Goal: Task Accomplishment & Management: Complete application form

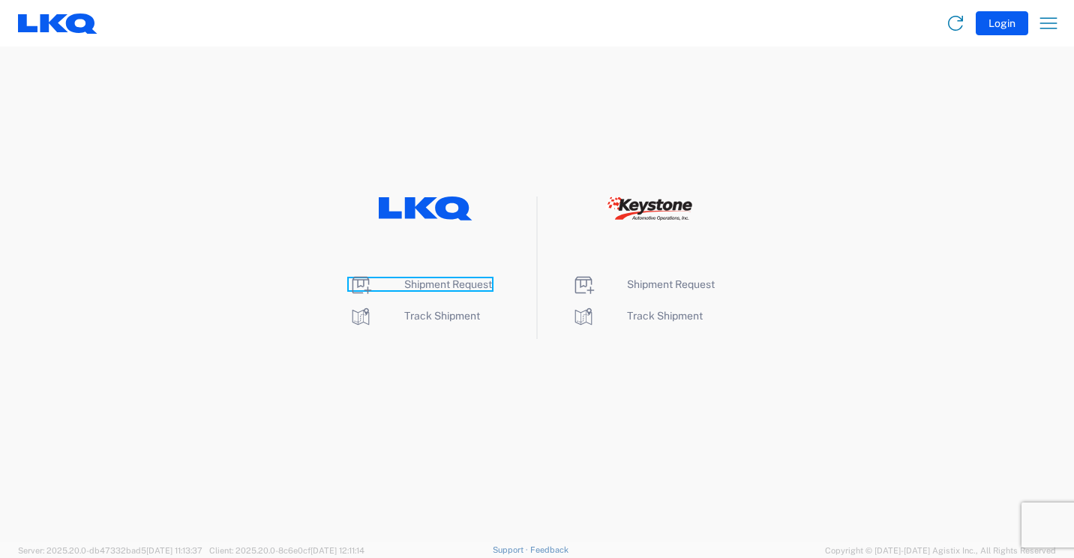
click at [420, 284] on span "Shipment Request" at bounding box center [448, 284] width 88 height 12
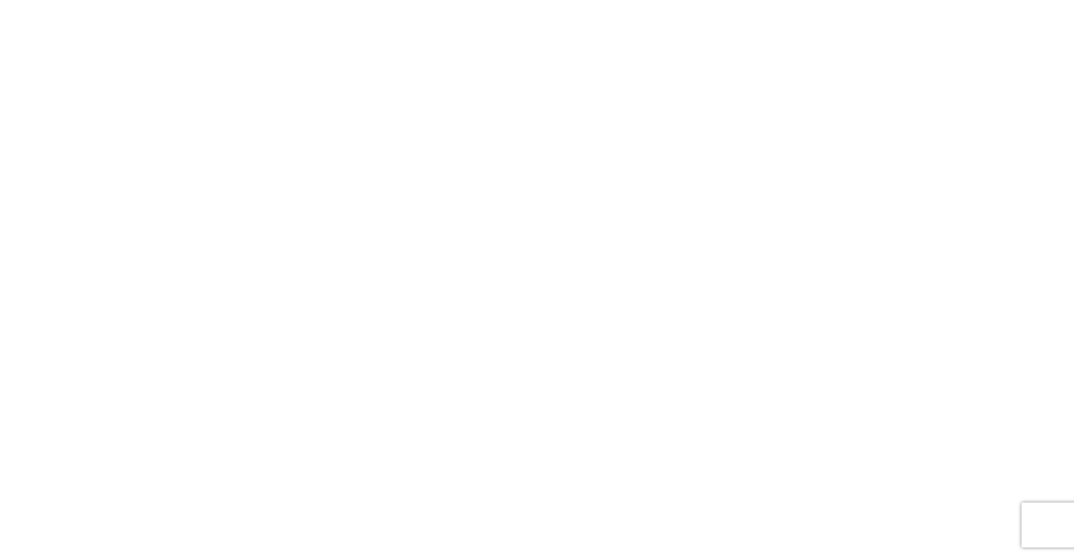
select select "FULL"
select select "LBS"
select select "IN"
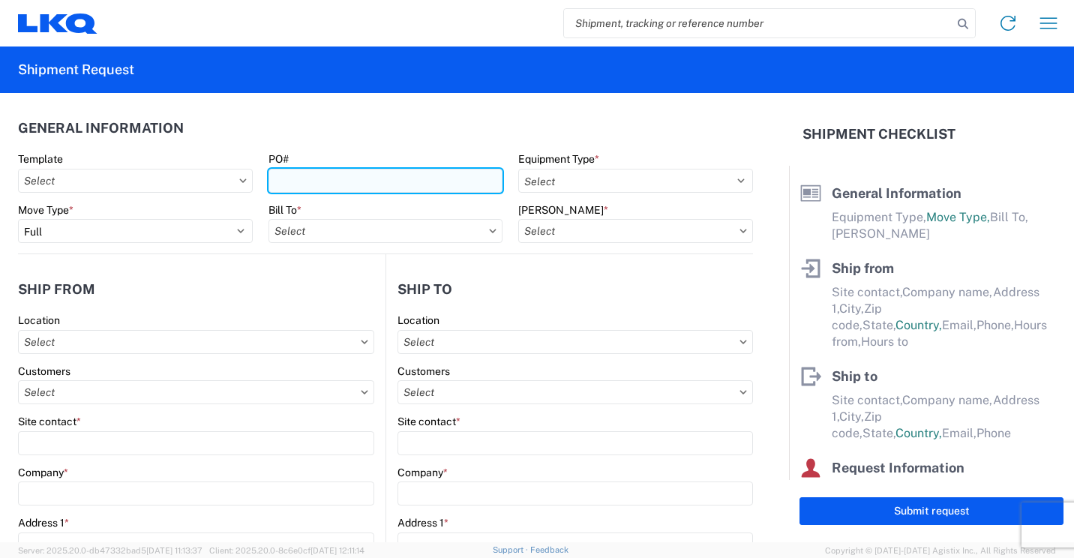
click at [466, 185] on input "PO#" at bounding box center [386, 181] width 235 height 24
type input "41880"
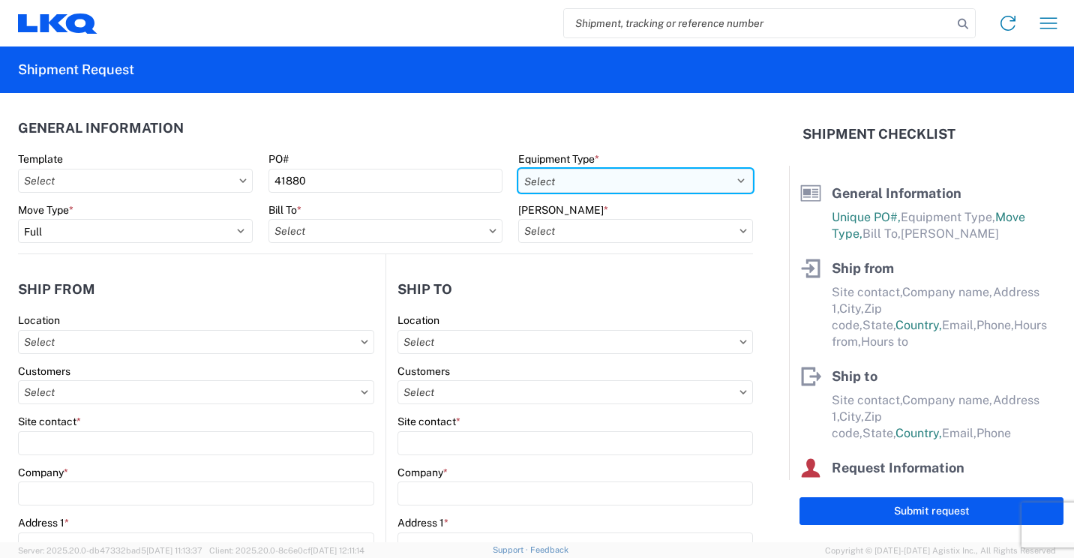
click at [649, 180] on select "Select 53’ Dry Van Flatbed Dropdeck (van) Lowboy (flatbed) Rail" at bounding box center [635, 181] width 235 height 24
select select "STDV"
click at [518, 169] on select "Select 53’ Dry Van Flatbed Dropdeck (van) Lowboy (flatbed) Rail" at bounding box center [635, 181] width 235 height 24
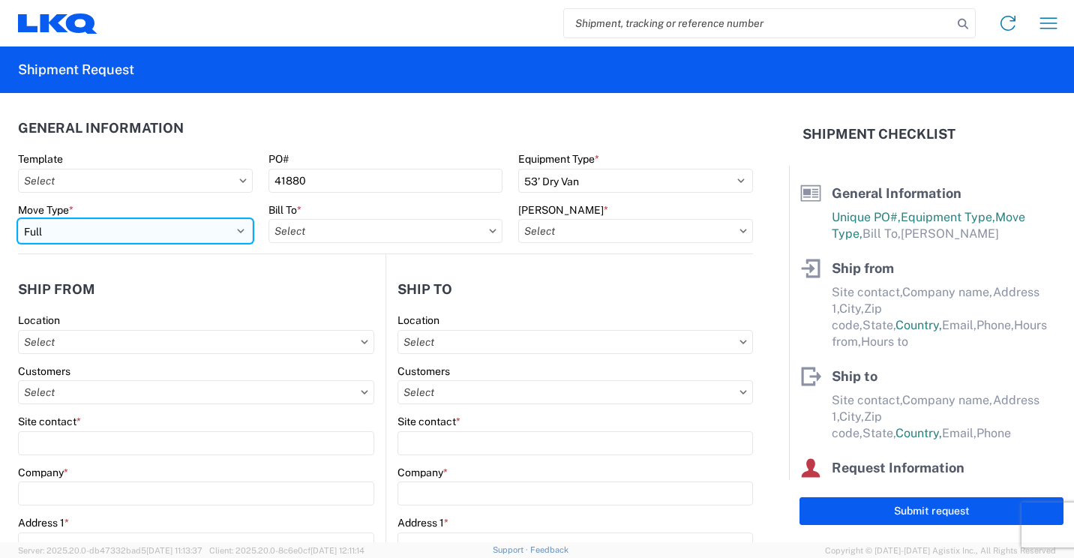
click at [236, 232] on select "Select Full Partial TL" at bounding box center [135, 231] width 235 height 24
select select "PARTIAL_TL"
click at [18, 219] on select "Select Full Partial TL" at bounding box center [135, 231] width 235 height 24
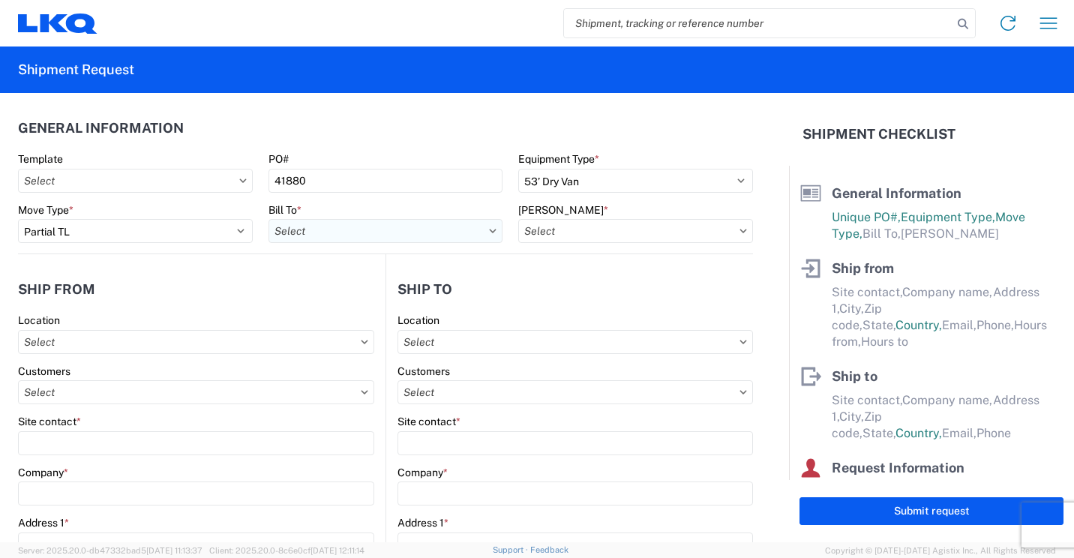
click at [322, 234] on input "text" at bounding box center [386, 231] width 235 height 24
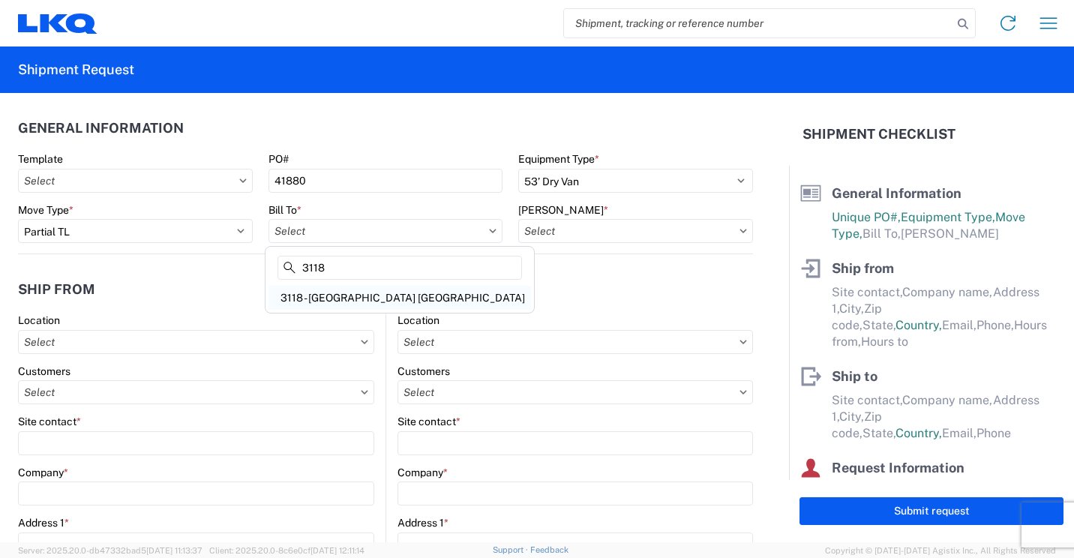
type input "3118"
click at [338, 295] on div "3118 - [GEOGRAPHIC_DATA] [GEOGRAPHIC_DATA]" at bounding box center [400, 298] width 263 height 24
type input "3118 - [GEOGRAPHIC_DATA] [GEOGRAPHIC_DATA]"
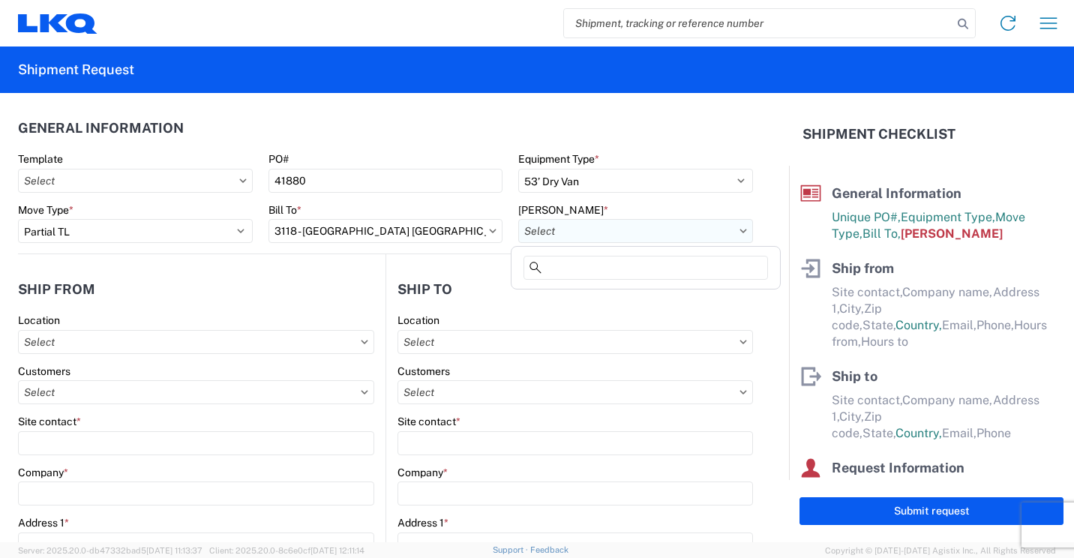
click at [578, 224] on input "text" at bounding box center [635, 231] width 235 height 24
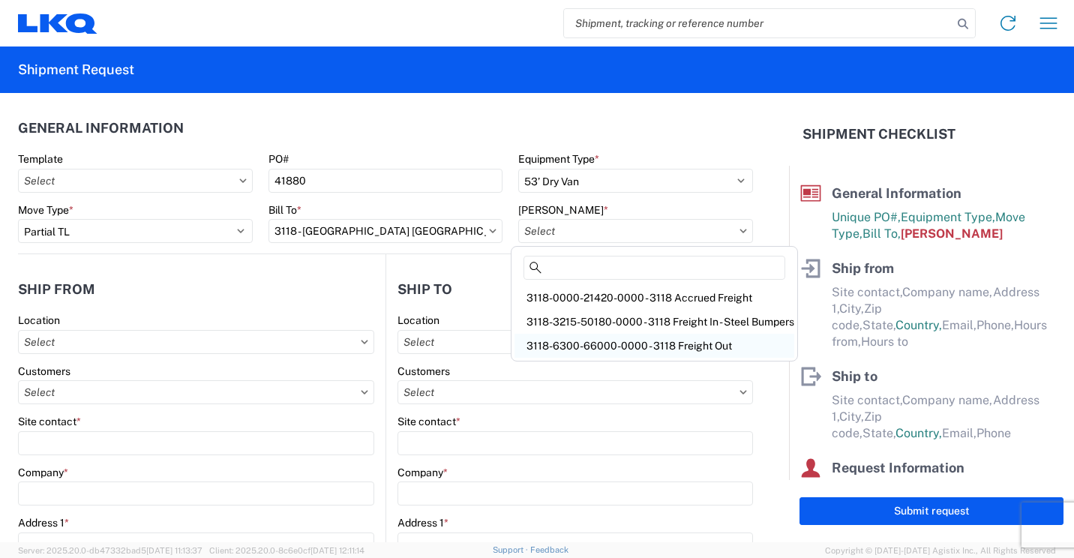
click at [606, 344] on div "3118-6300-66000-0000 - 3118 Freight Out" at bounding box center [655, 346] width 280 height 24
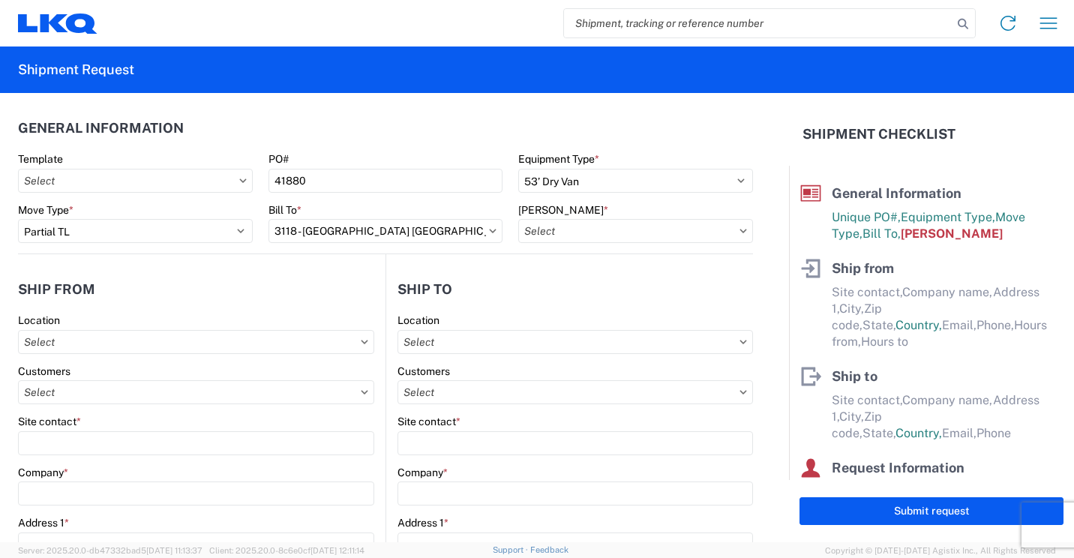
type input "3118-6300-66000-0000 - 3118 Freight Out"
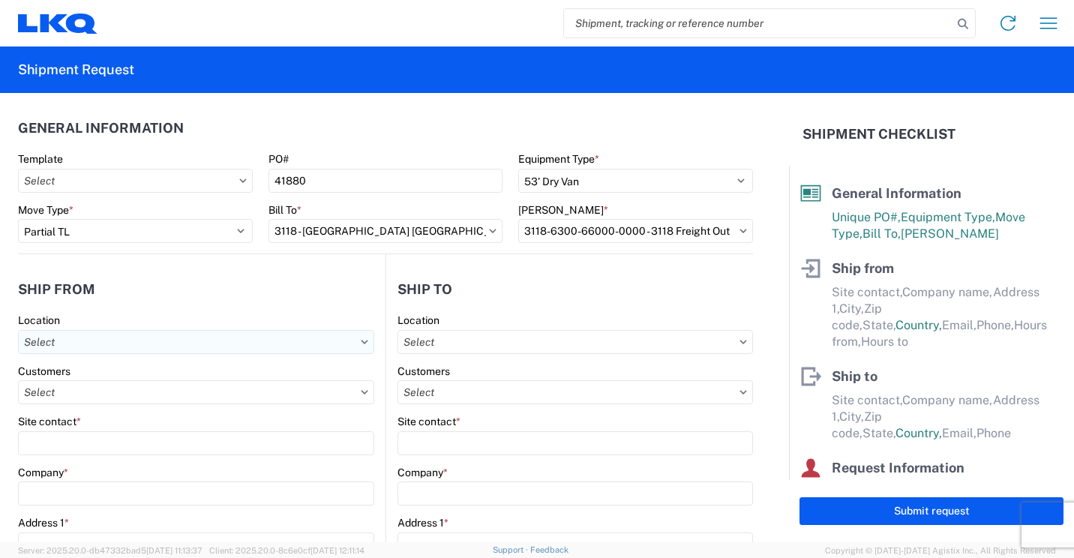
click at [284, 338] on input "text" at bounding box center [196, 342] width 356 height 24
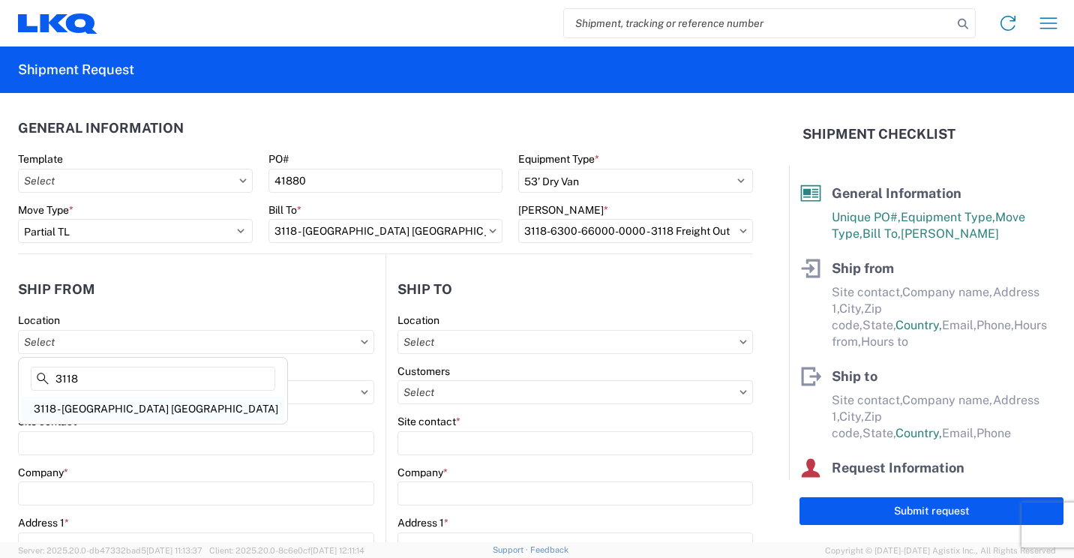
type input "3118"
click at [88, 406] on div "3118 - [GEOGRAPHIC_DATA] [GEOGRAPHIC_DATA]" at bounding box center [153, 409] width 263 height 24
type input "3118 - [GEOGRAPHIC_DATA] [GEOGRAPHIC_DATA]"
type input "LKQ Corporation"
type input "[STREET_ADDRESS]"
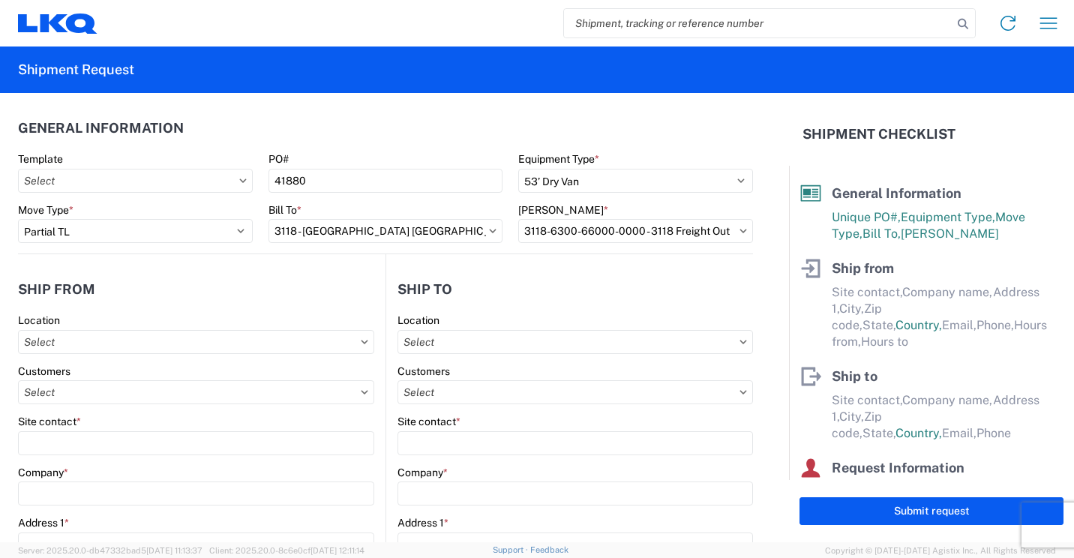
type input "Brainerd"
type input "56401"
select select "MN"
select select "US"
type input "07:00"
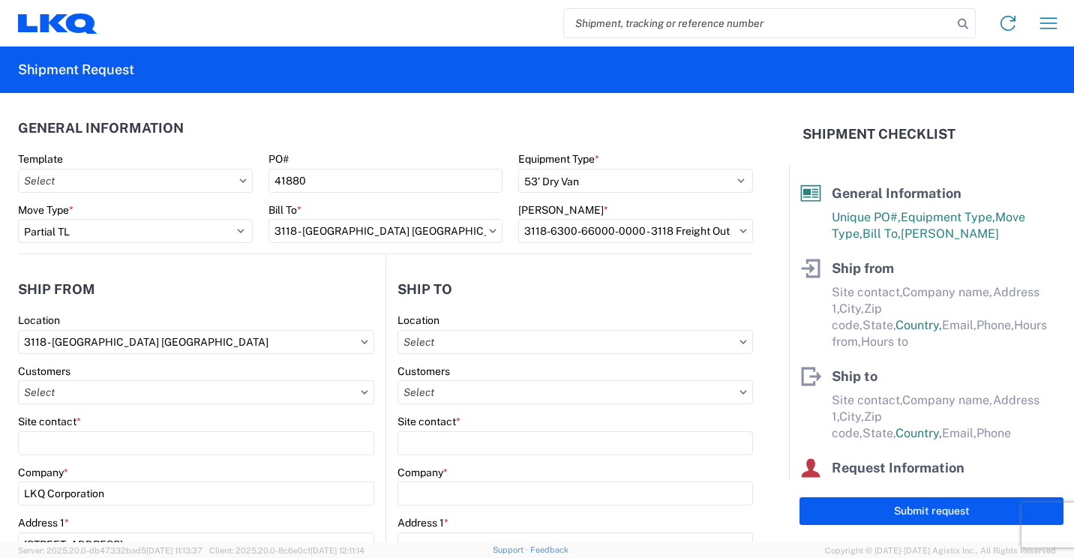
type input "16:30"
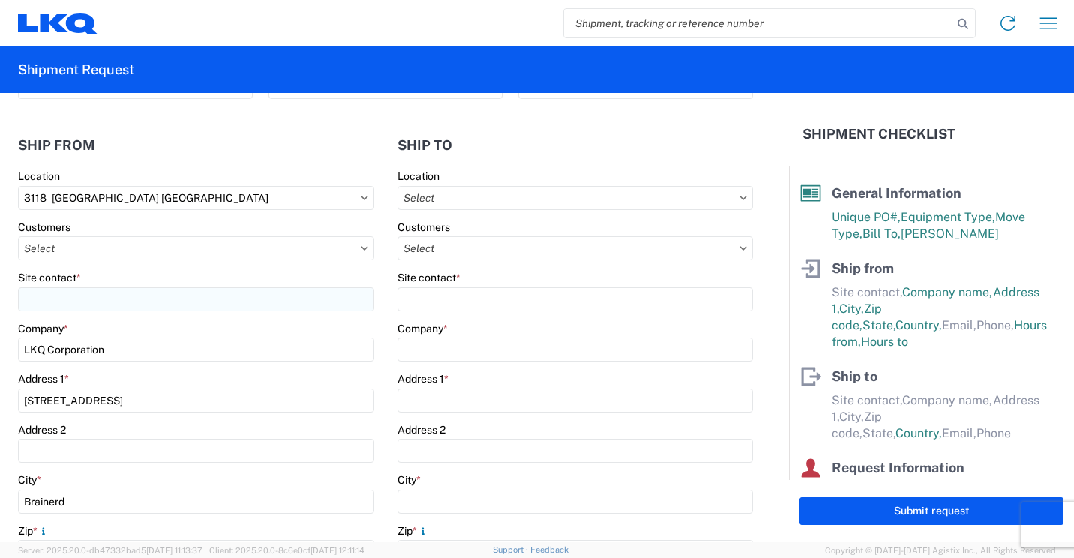
scroll to position [150, 0]
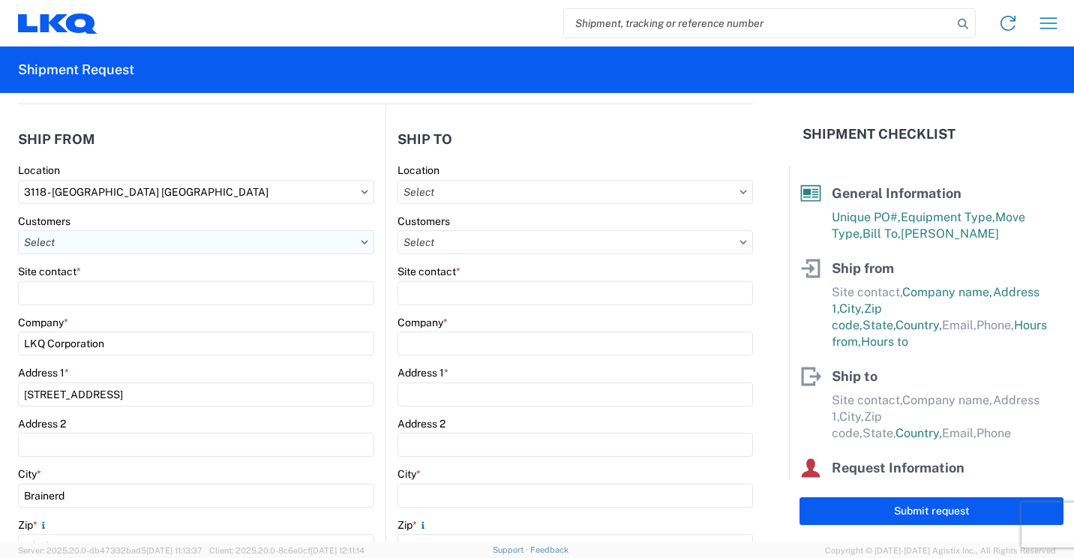
click at [266, 244] on input "text" at bounding box center [196, 242] width 356 height 24
click at [299, 139] on header "Ship from" at bounding box center [202, 139] width 368 height 34
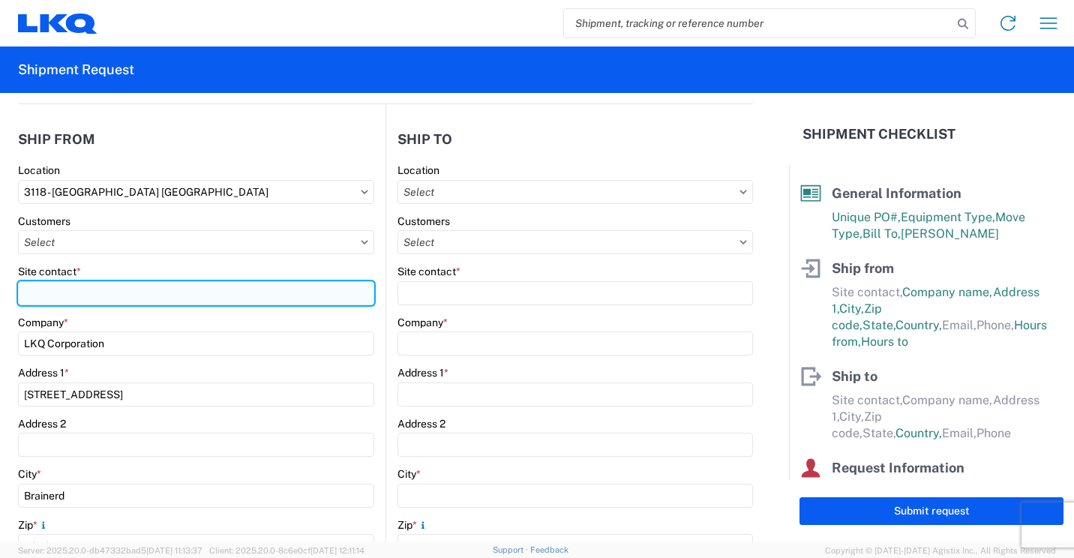
click at [264, 293] on input "Site contact *" at bounding box center [196, 293] width 356 height 24
type input "m"
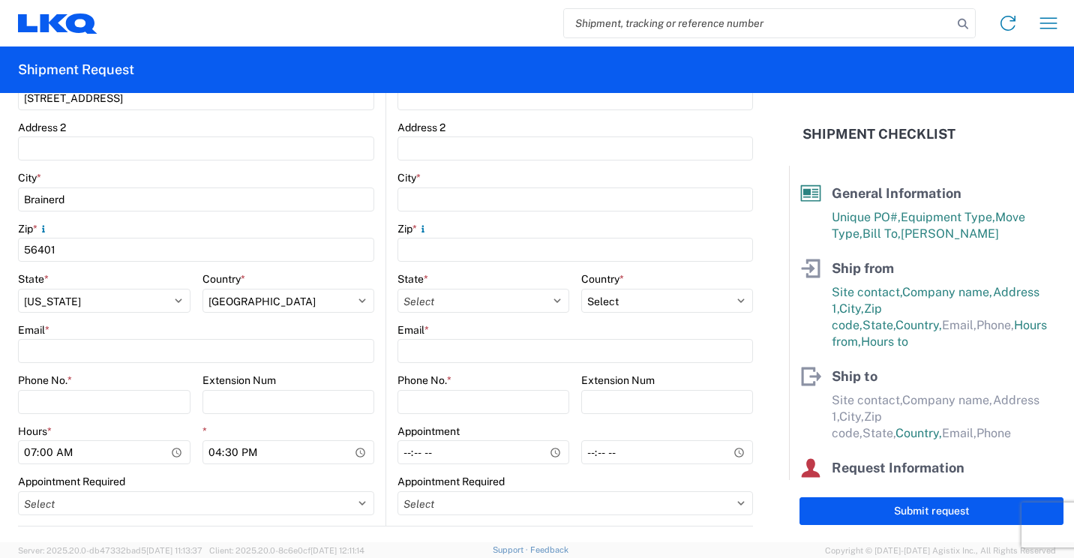
scroll to position [450, 0]
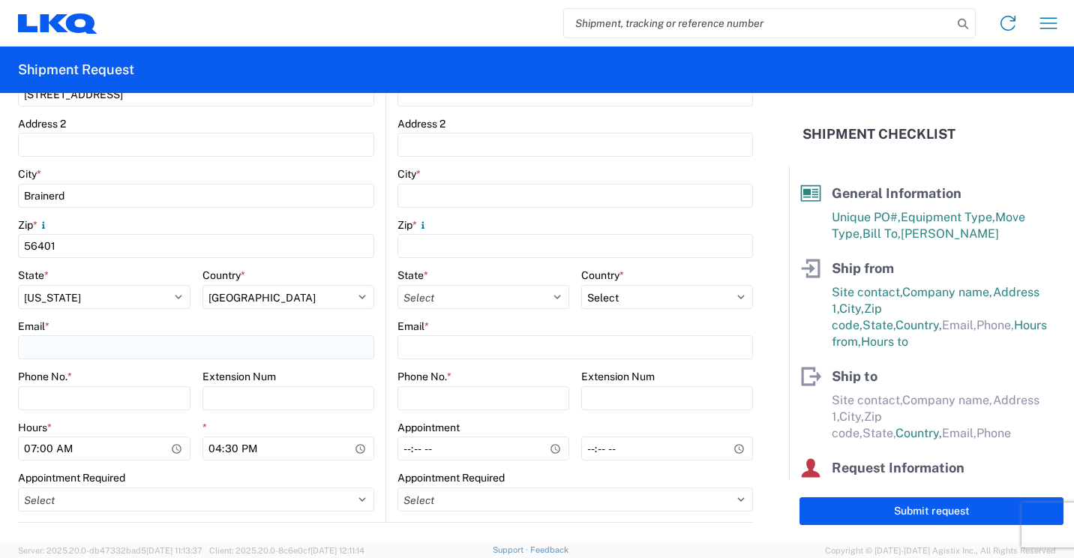
type input "[PERSON_NAME]"
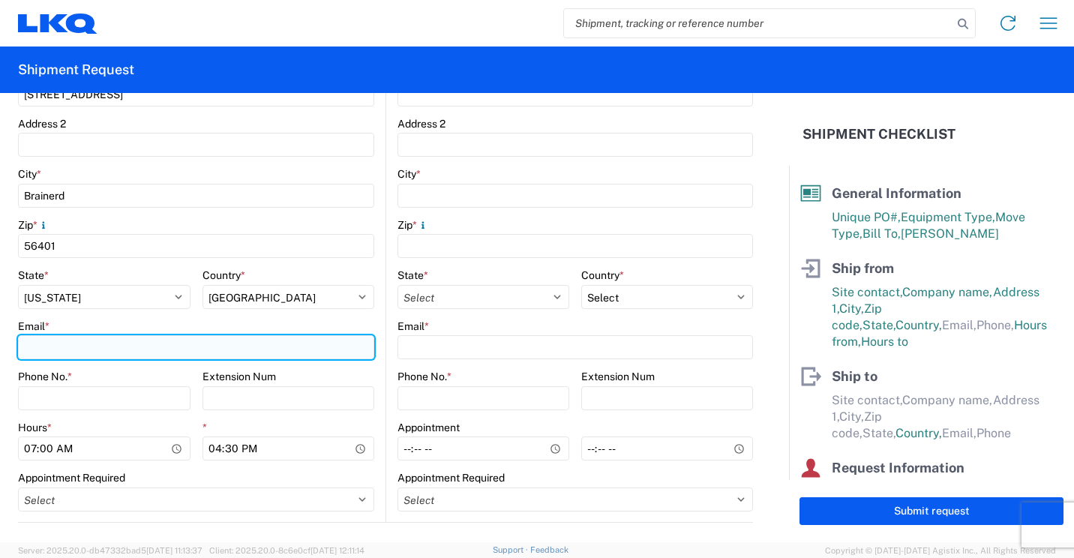
click at [83, 352] on input "Email *" at bounding box center [196, 347] width 356 height 24
type input "[EMAIL_ADDRESS][DOMAIN_NAME]"
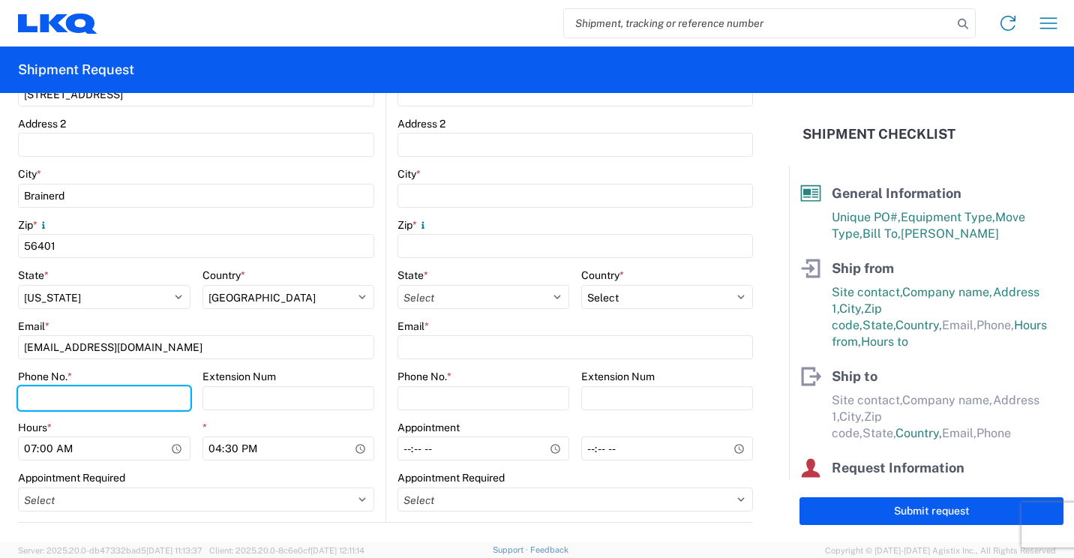
type input "2182973820"
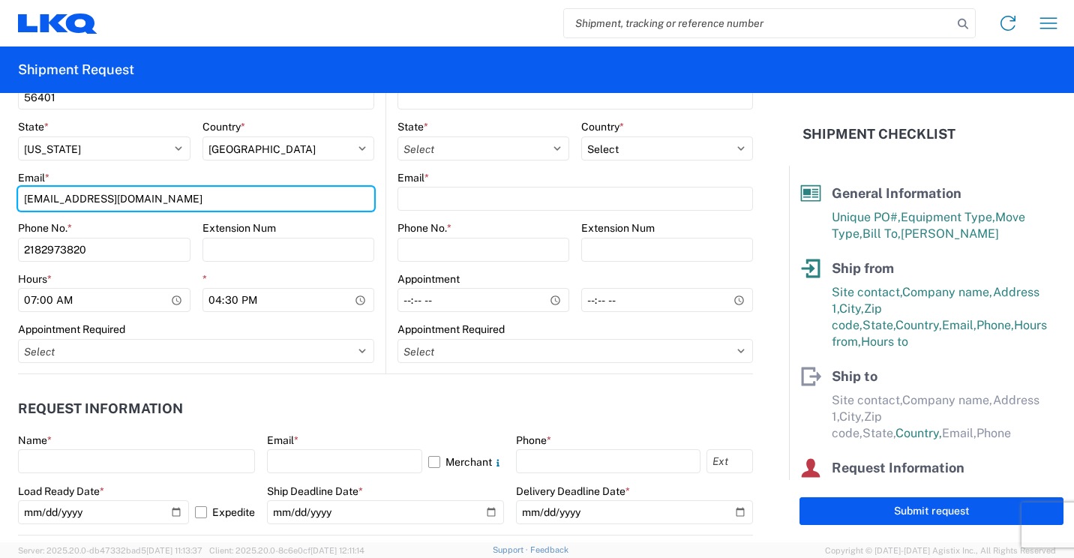
scroll to position [600, 0]
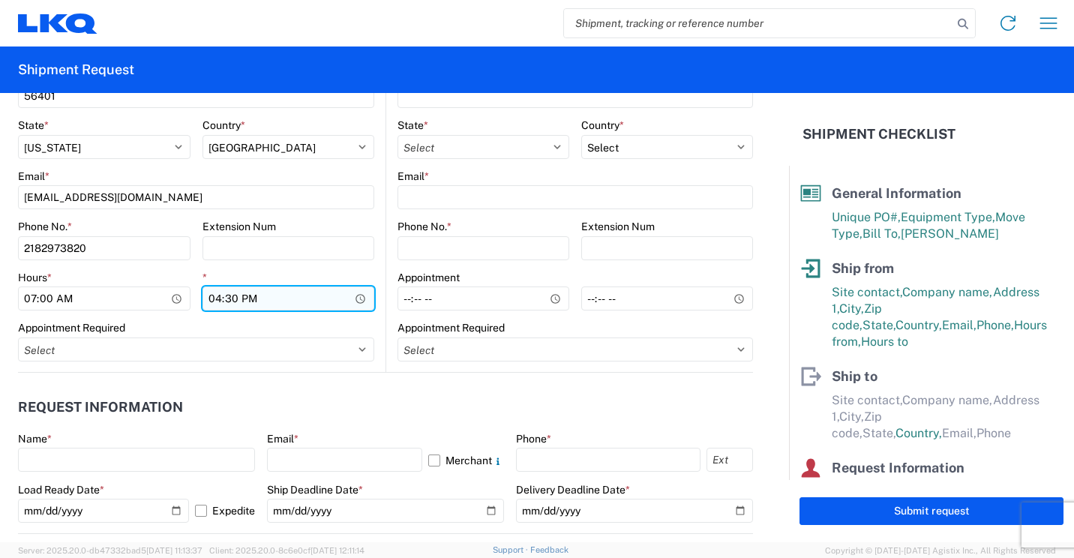
click at [216, 300] on input "16:30" at bounding box center [289, 299] width 173 height 24
type input "13:30"
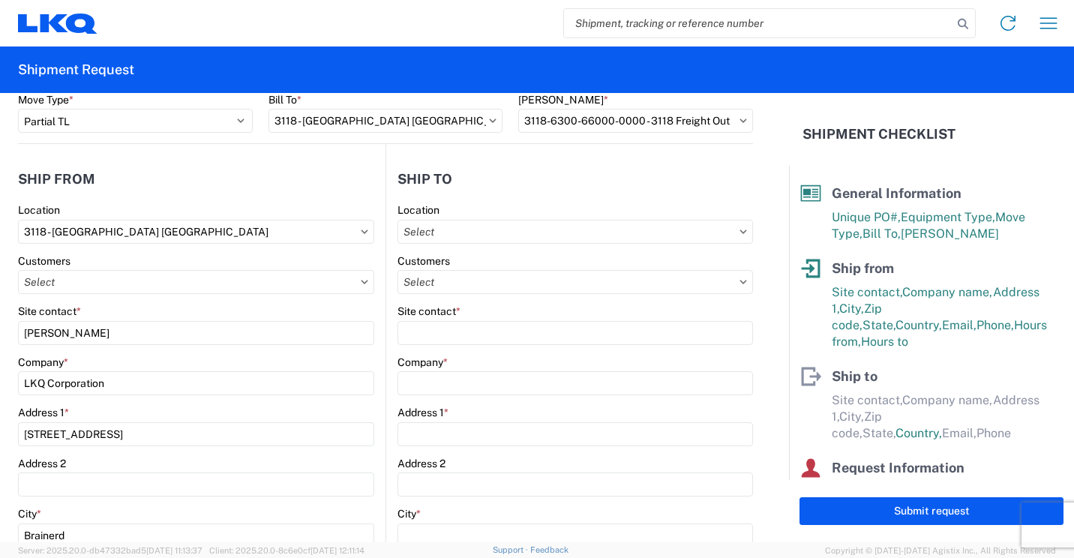
scroll to position [75, 0]
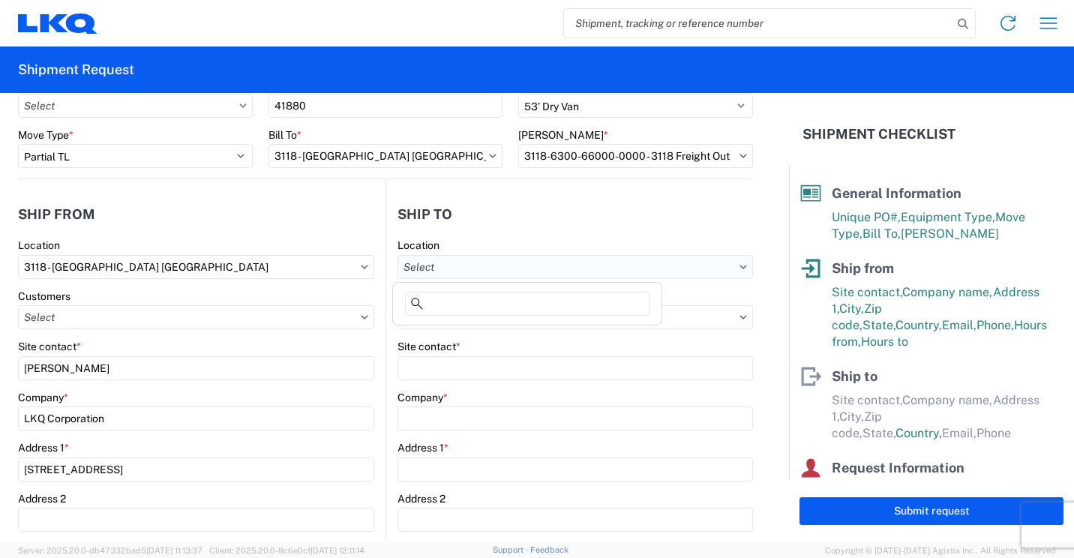
click at [608, 269] on input "text" at bounding box center [576, 267] width 356 height 24
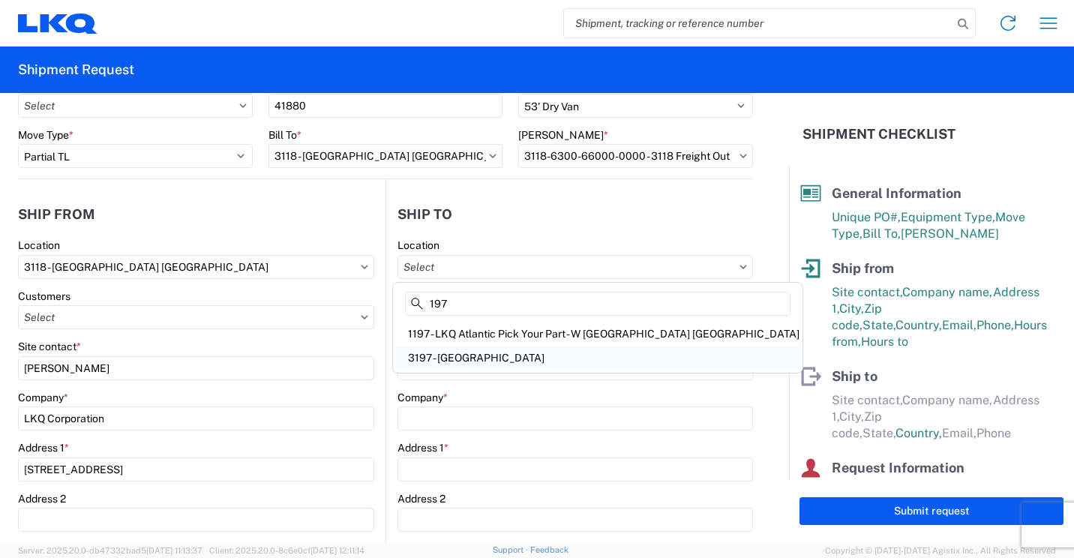
type input "197"
click at [487, 356] on div "3197 - [GEOGRAPHIC_DATA]" at bounding box center [598, 358] width 404 height 24
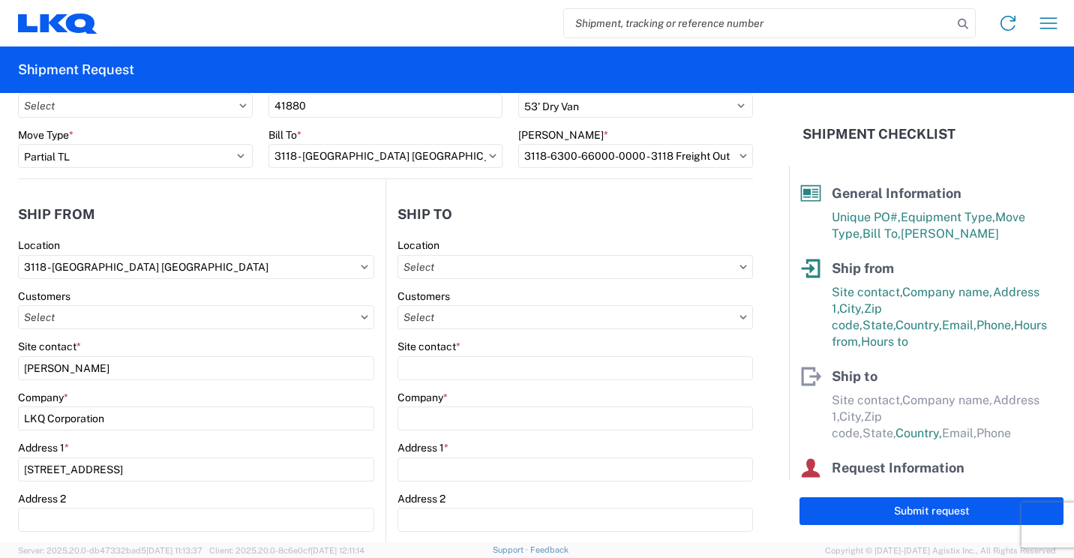
type input "3197 - [GEOGRAPHIC_DATA]"
type input "LKQ Corporation"
type input "[STREET_ADDRESS]"
type input "Groveport"
type input "43125"
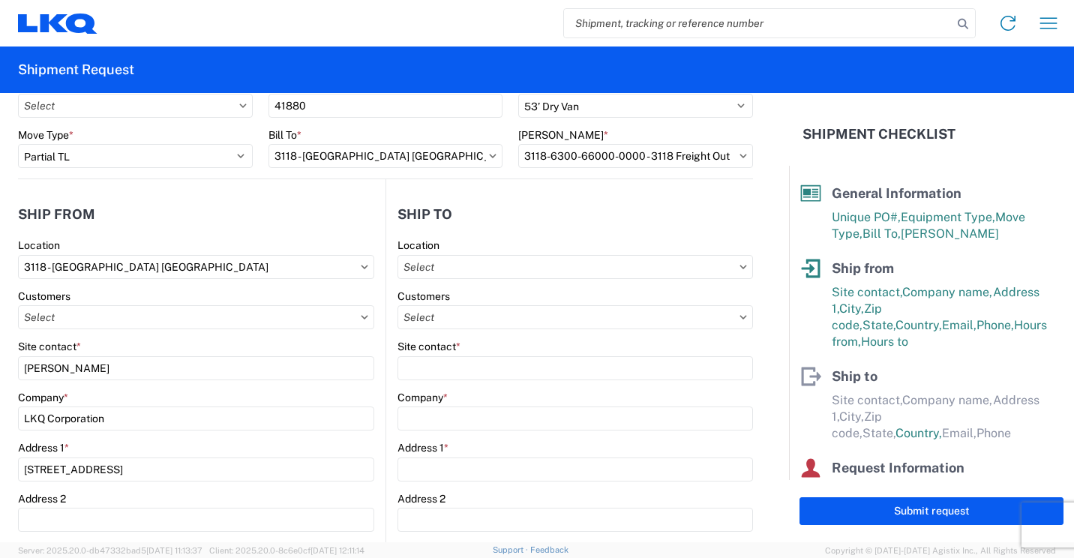
select select "US"
type input "[PHONE_NUMBER]"
type input "07:00"
type input "17:00"
select select
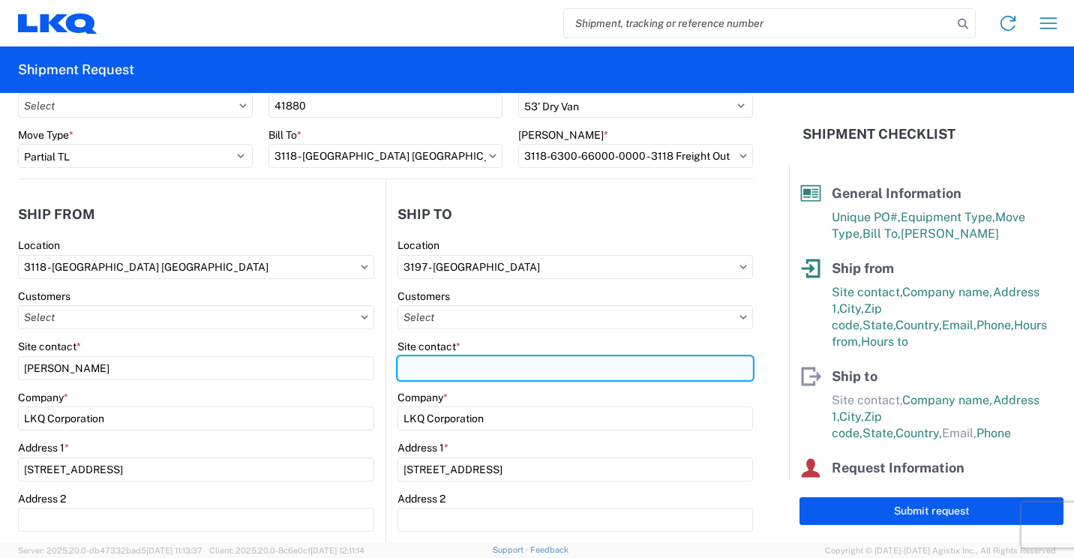
click at [586, 373] on input "Site contact *" at bounding box center [576, 368] width 356 height 24
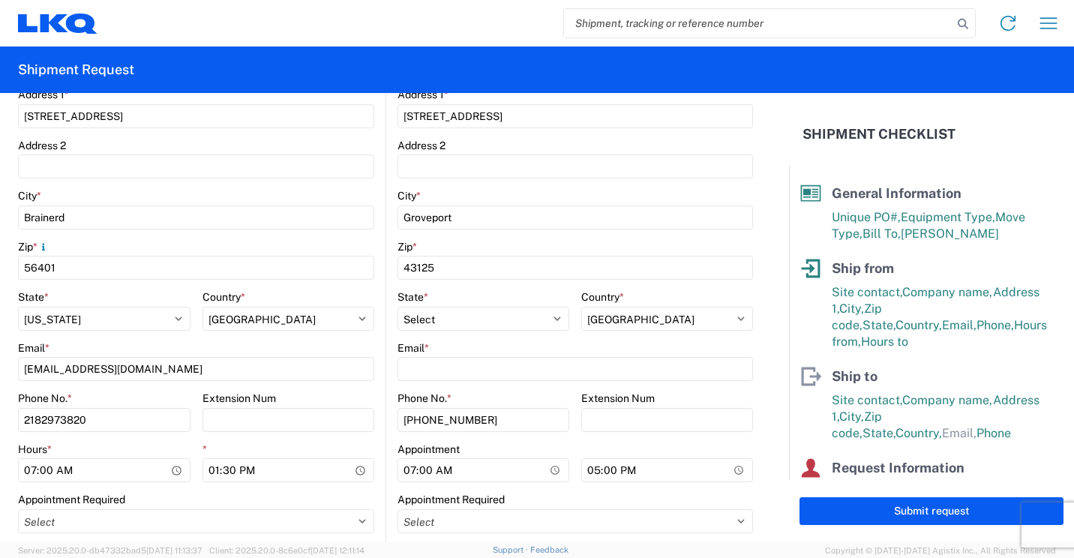
scroll to position [450, 0]
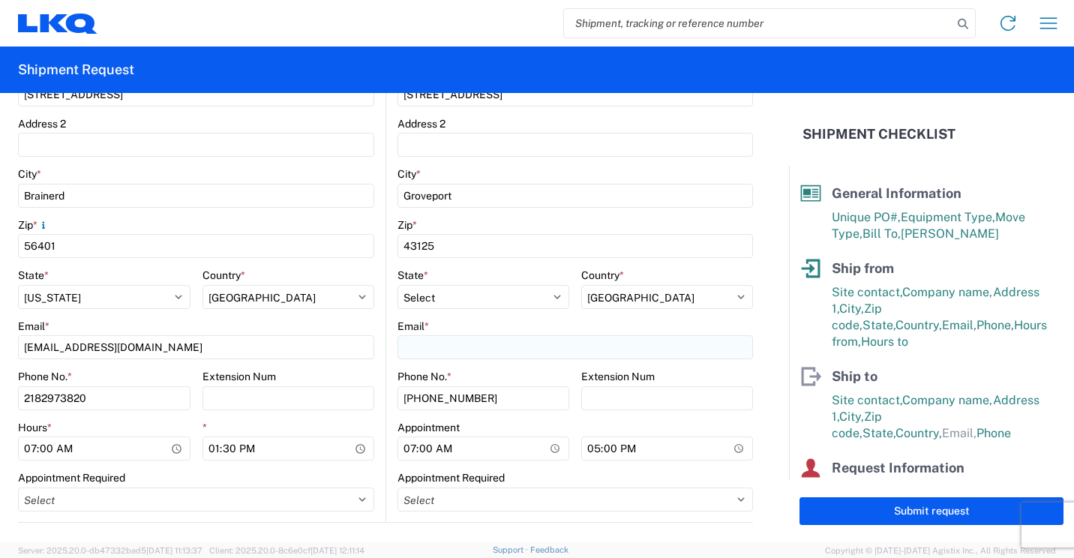
type input "[PERSON_NAME]"
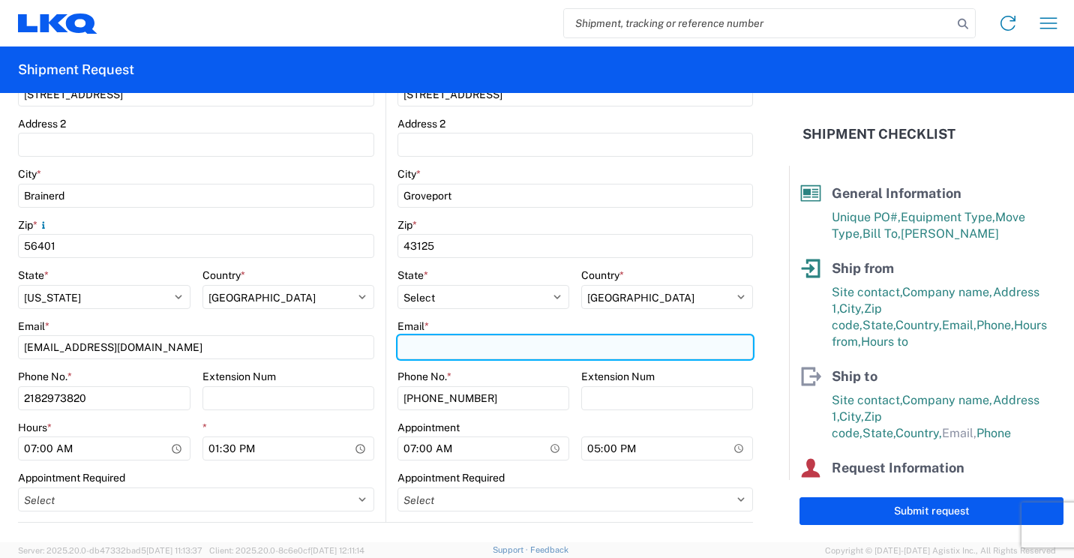
click at [536, 347] on input "Email *" at bounding box center [576, 347] width 356 height 24
type input "[EMAIL_ADDRESS][DOMAIN_NAME]"
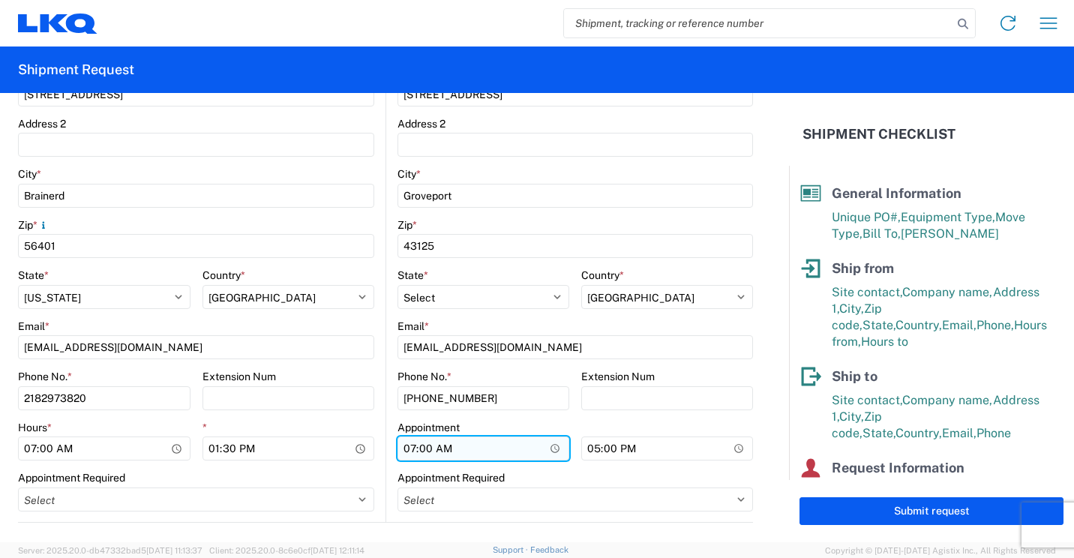
click at [409, 450] on input "07:00" at bounding box center [484, 449] width 172 height 24
type input "08:00"
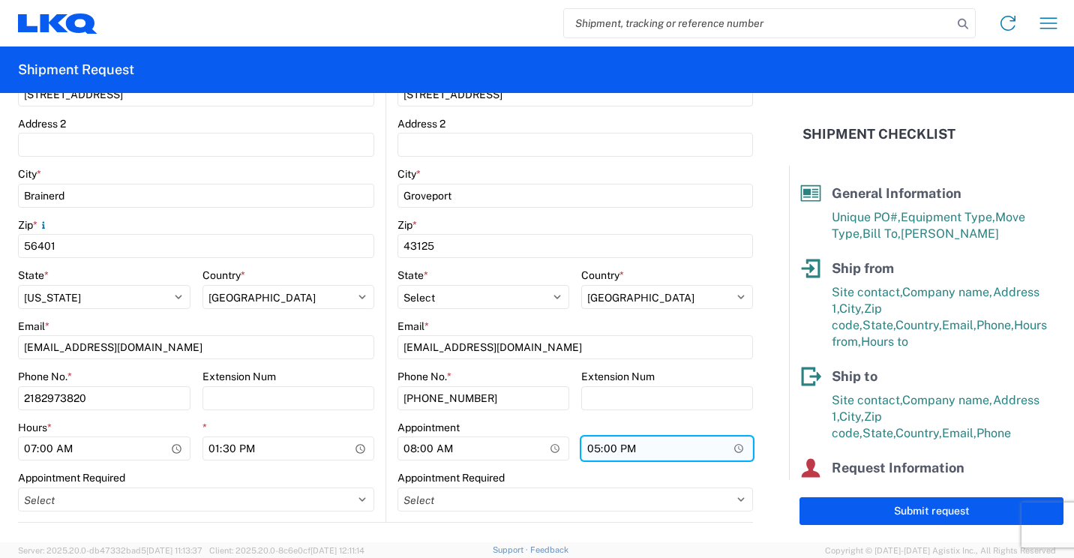
click at [587, 449] on input "17:00" at bounding box center [667, 449] width 172 height 24
type input "15:00"
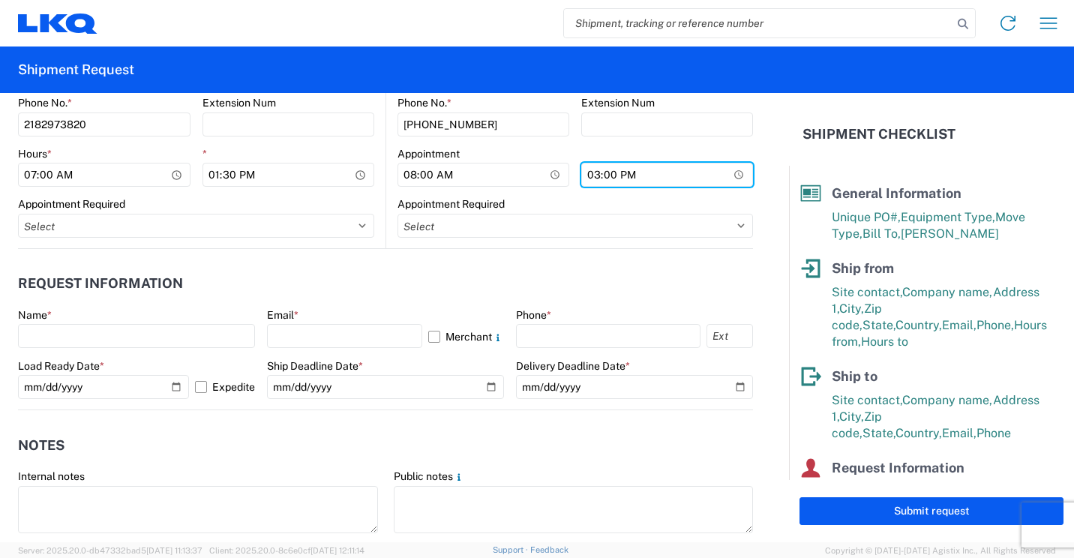
scroll to position [750, 0]
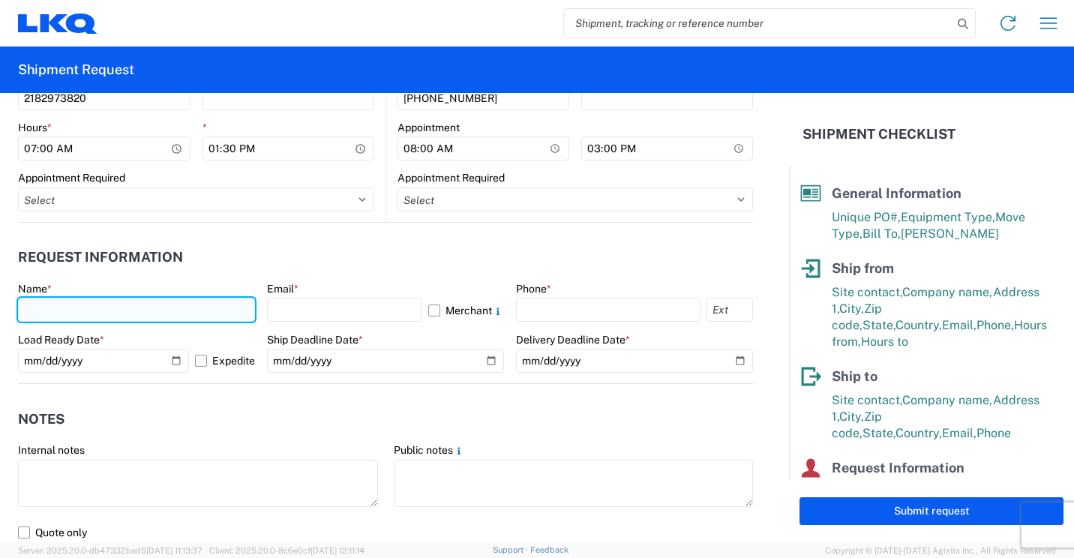
click at [228, 310] on input "text" at bounding box center [136, 310] width 237 height 24
type input "[PERSON_NAME]"
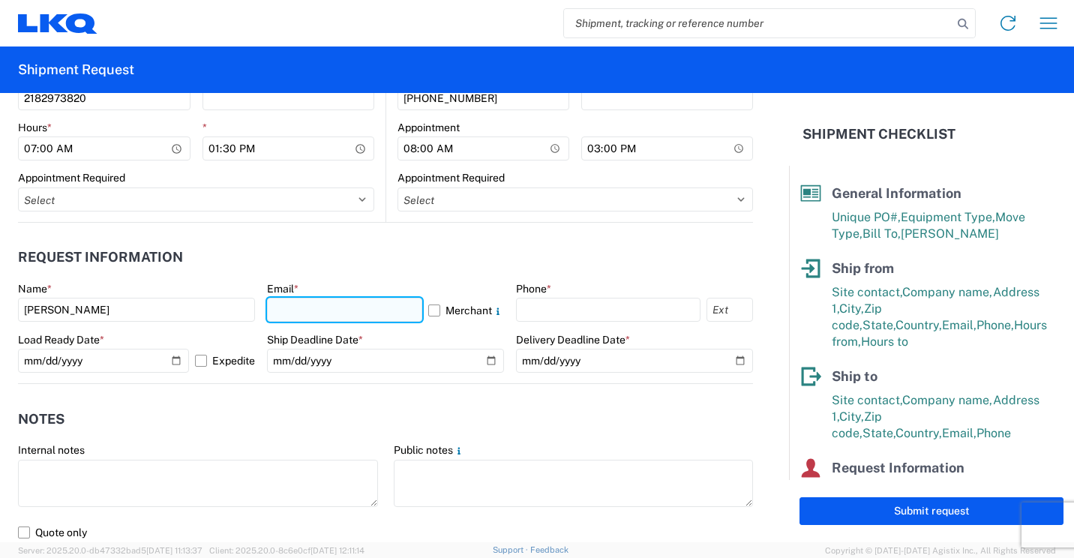
click at [370, 305] on input "text" at bounding box center [344, 310] width 155 height 24
type input "[EMAIL_ADDRESS][DOMAIN_NAME]"
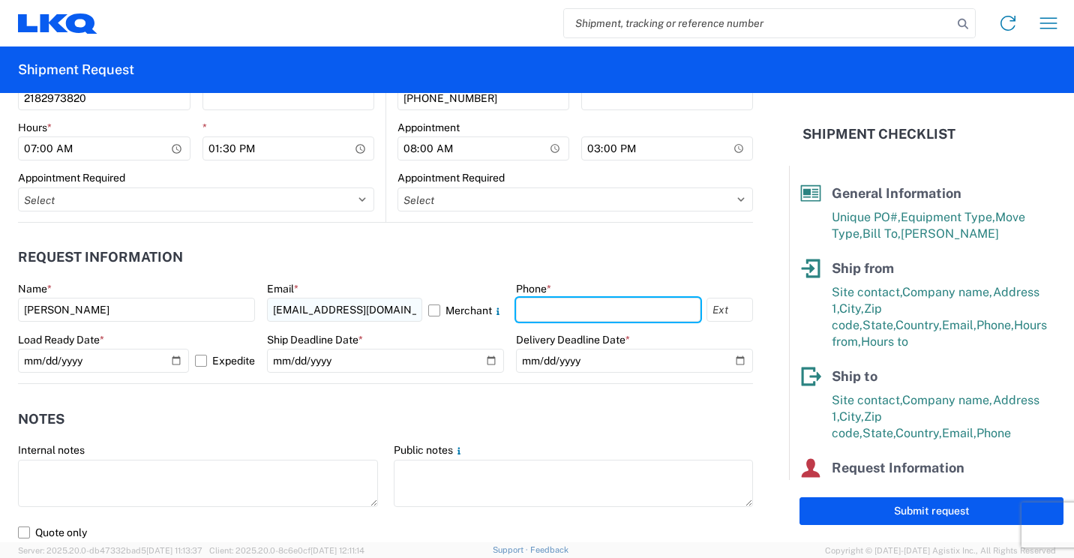
type input "2182973820"
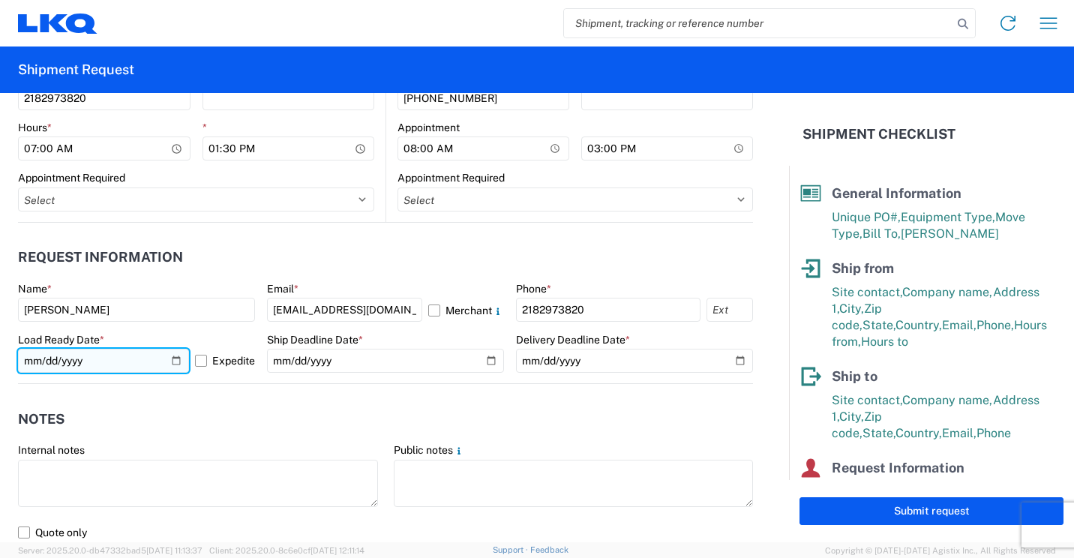
click at [167, 356] on input "[DATE]" at bounding box center [103, 361] width 171 height 24
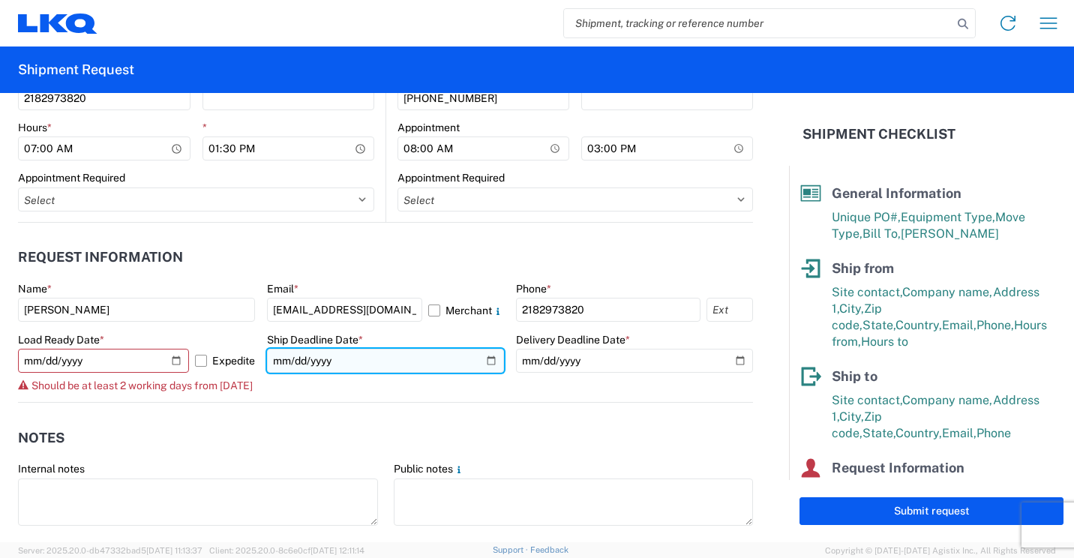
click at [484, 357] on input "date" at bounding box center [385, 361] width 237 height 24
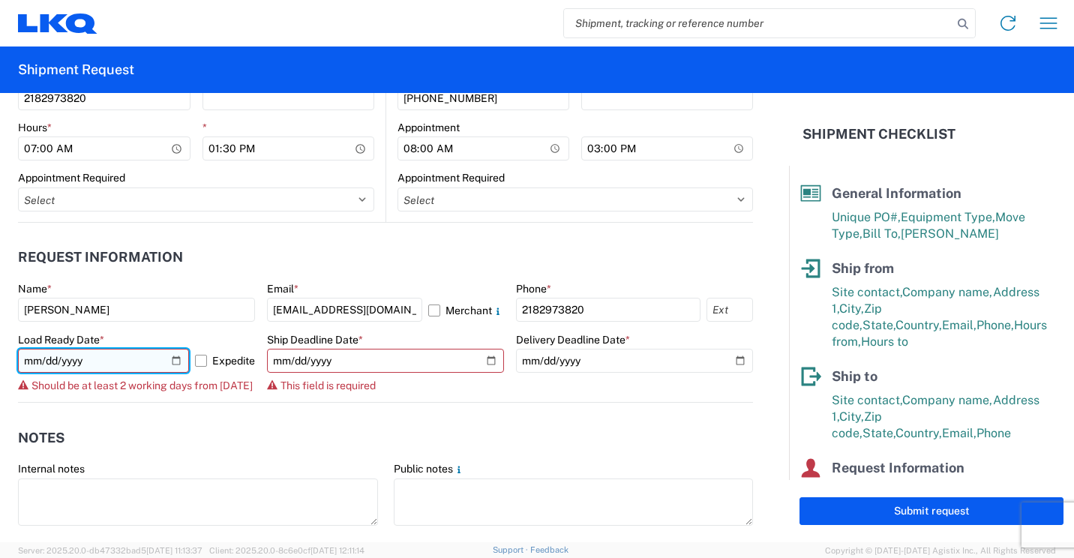
click at [171, 361] on input "[DATE]" at bounding box center [103, 361] width 171 height 24
click at [171, 364] on input "[DATE]" at bounding box center [103, 361] width 171 height 24
click at [168, 359] on input "[DATE]" at bounding box center [103, 361] width 171 height 24
type input "[DATE]"
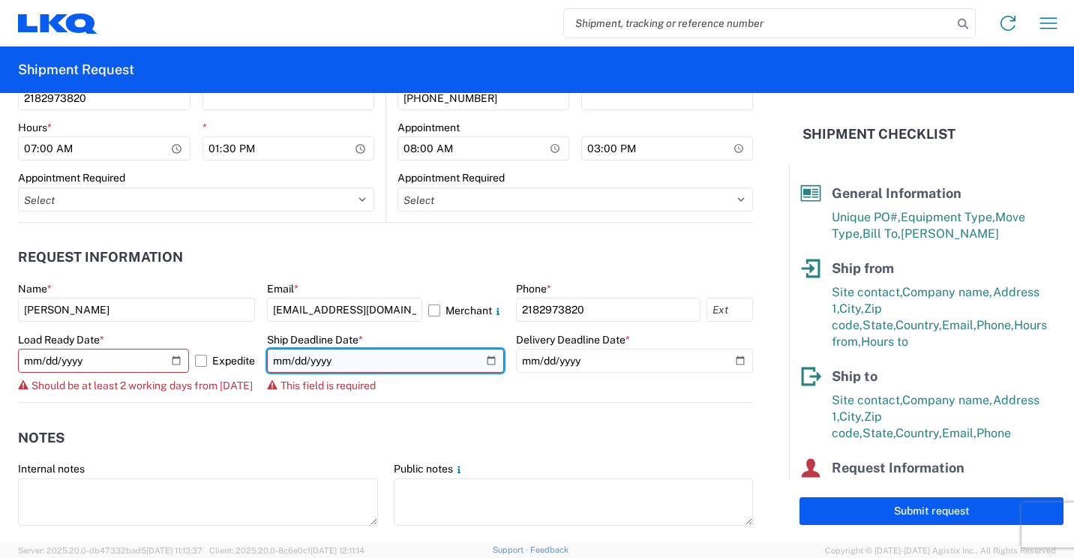
click at [481, 360] on input "date" at bounding box center [385, 361] width 237 height 24
type input "[DATE]"
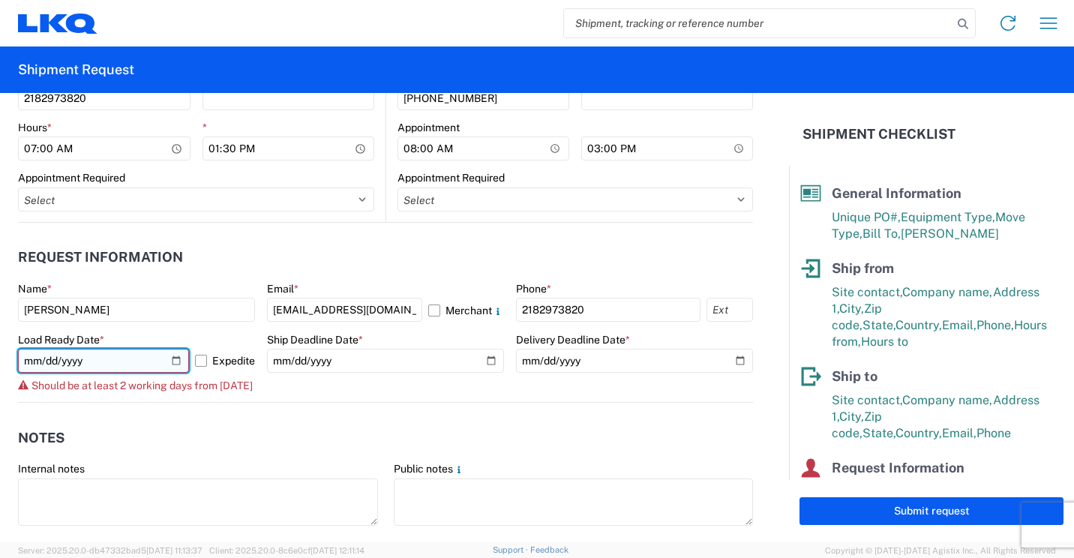
click at [170, 362] on input "[DATE]" at bounding box center [103, 361] width 171 height 24
click at [170, 361] on input "[DATE]" at bounding box center [103, 361] width 171 height 24
type input "[DATE]"
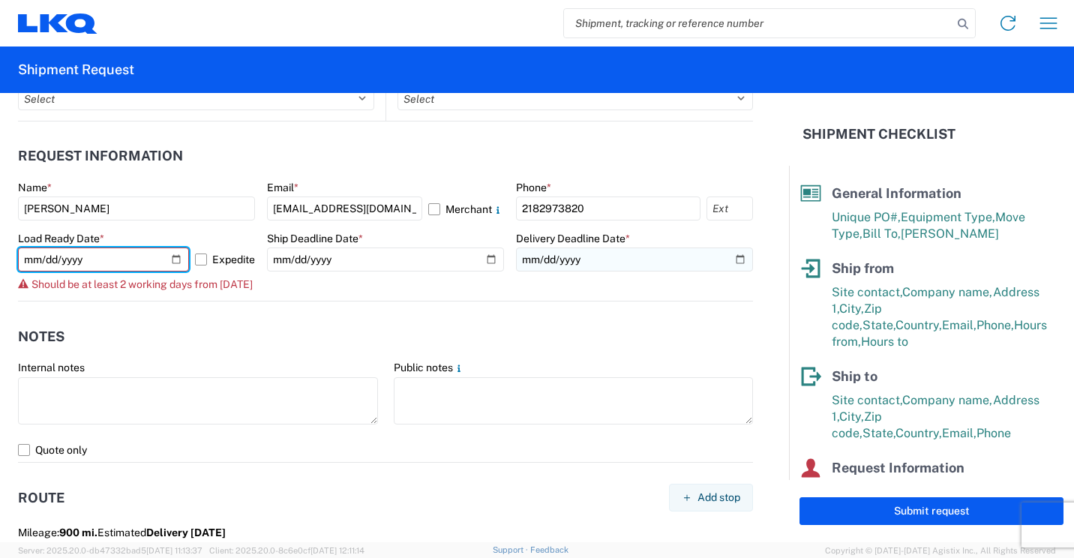
scroll to position [825, 0]
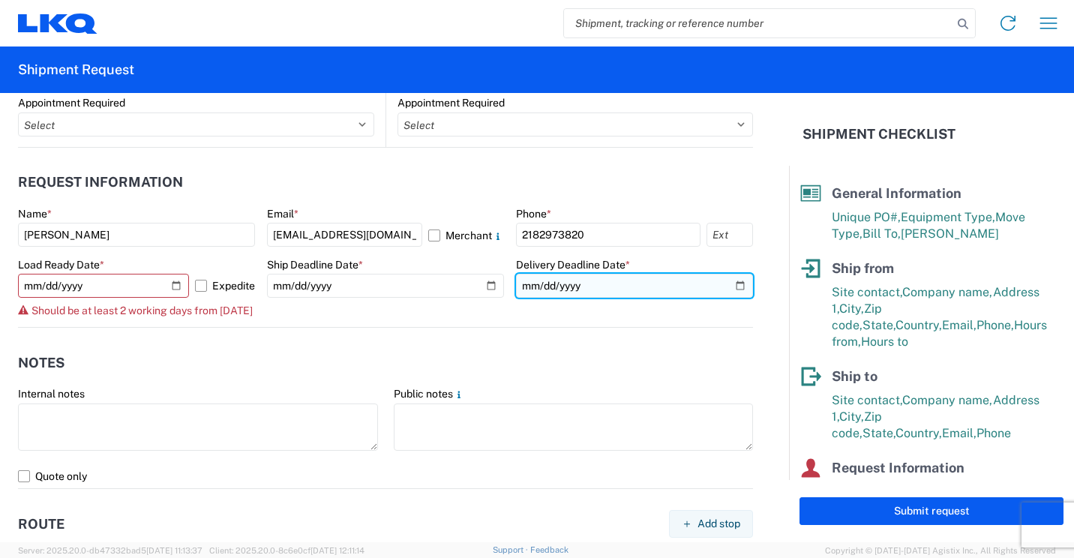
click at [729, 284] on input "date" at bounding box center [634, 286] width 237 height 24
type input "[DATE]"
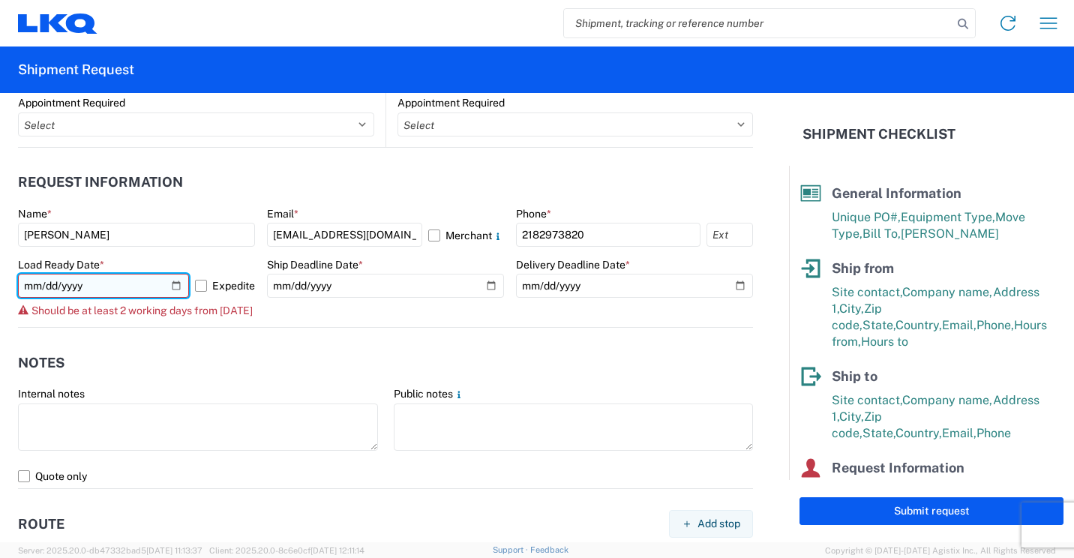
click at [165, 284] on input "[DATE]" at bounding box center [103, 286] width 171 height 24
type input "[DATE]"
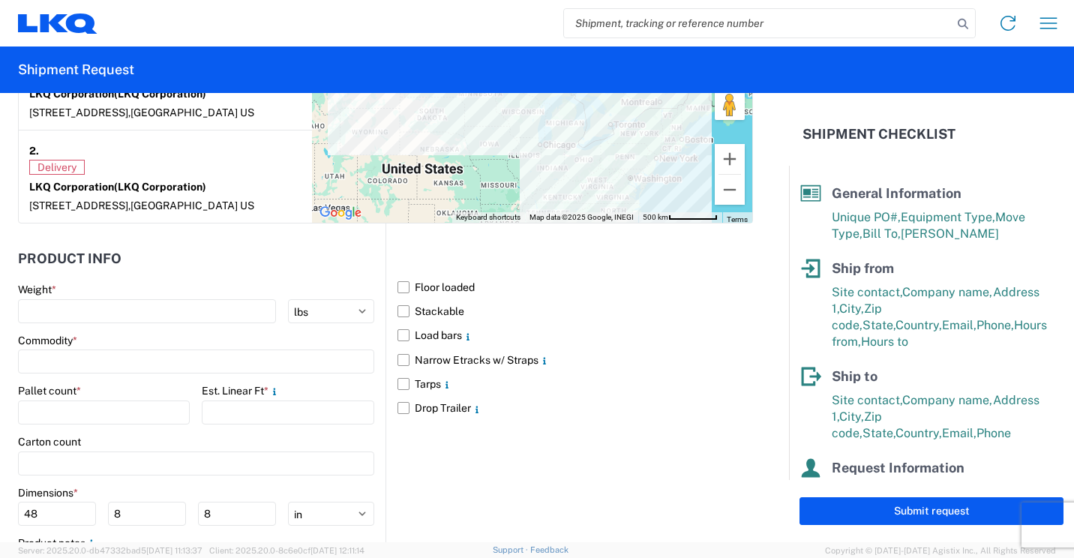
scroll to position [1350, 0]
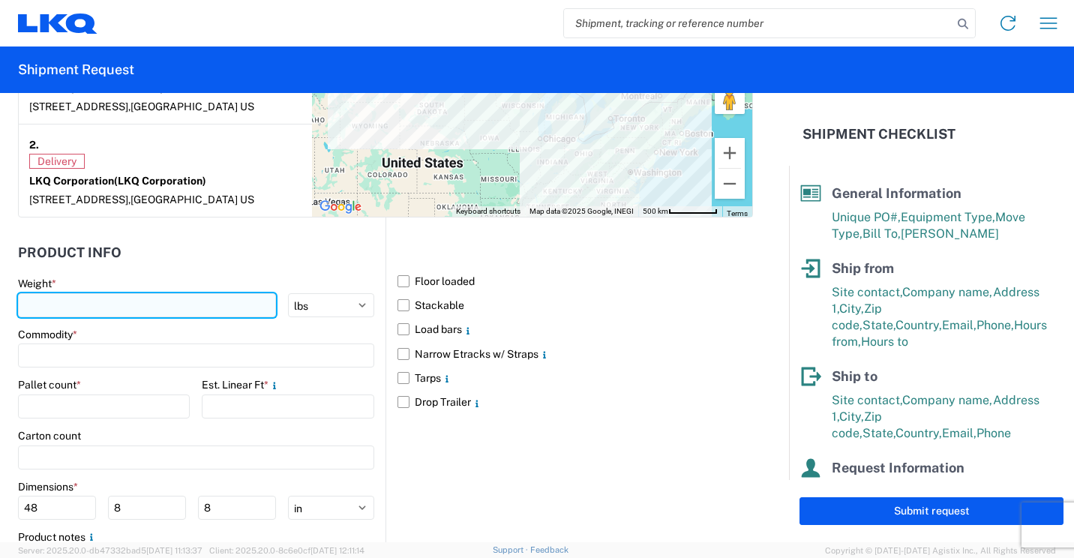
click at [158, 317] on input "number" at bounding box center [147, 305] width 258 height 24
type input "2750"
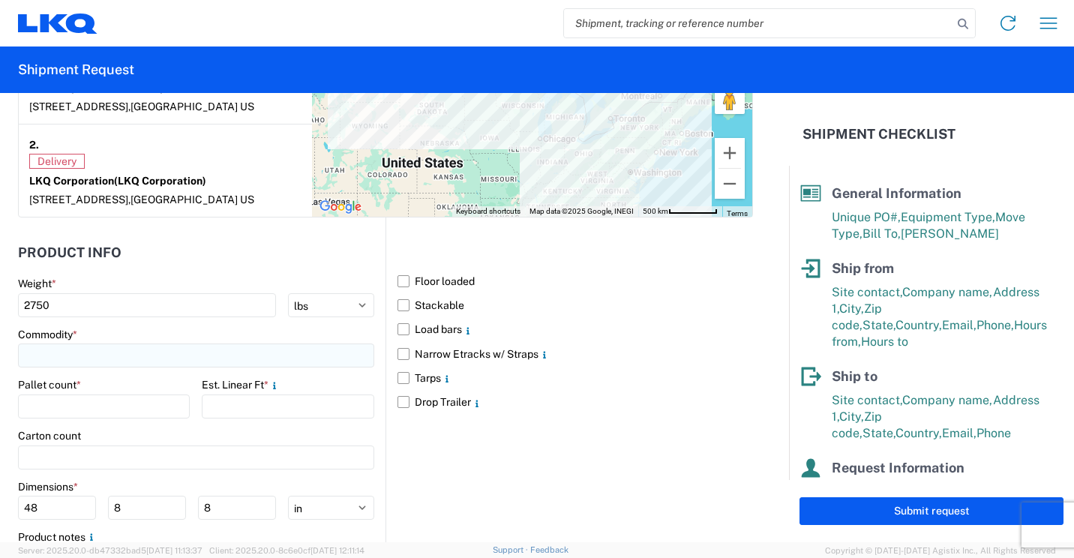
click at [155, 368] on input at bounding box center [196, 356] width 356 height 24
type input "b"
click at [69, 433] on div "Bumpers" at bounding box center [153, 436] width 263 height 24
type input "Bumpers"
click at [152, 415] on input "number" at bounding box center [104, 407] width 172 height 24
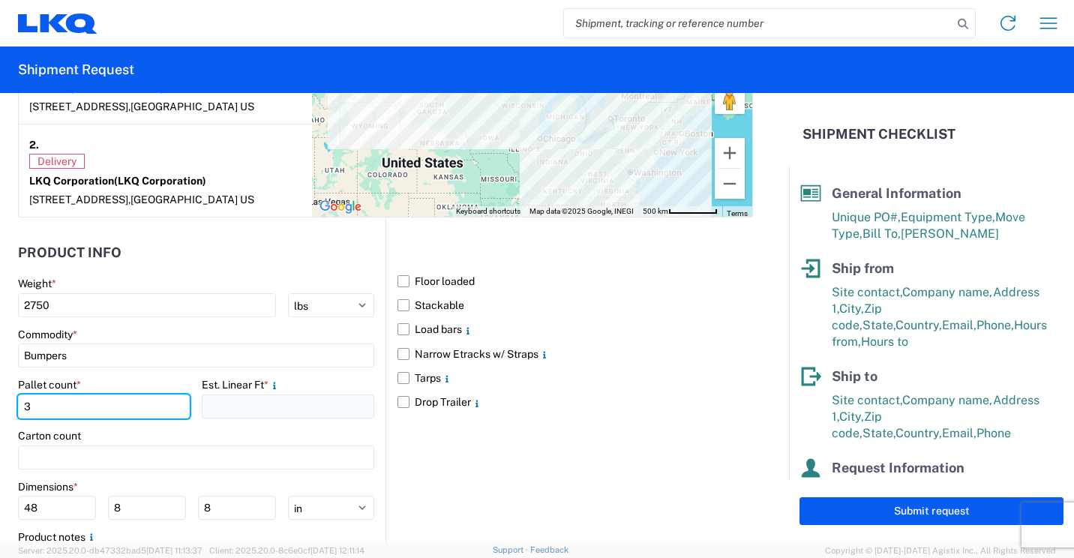
type input "3"
click at [241, 419] on input "number" at bounding box center [288, 407] width 172 height 24
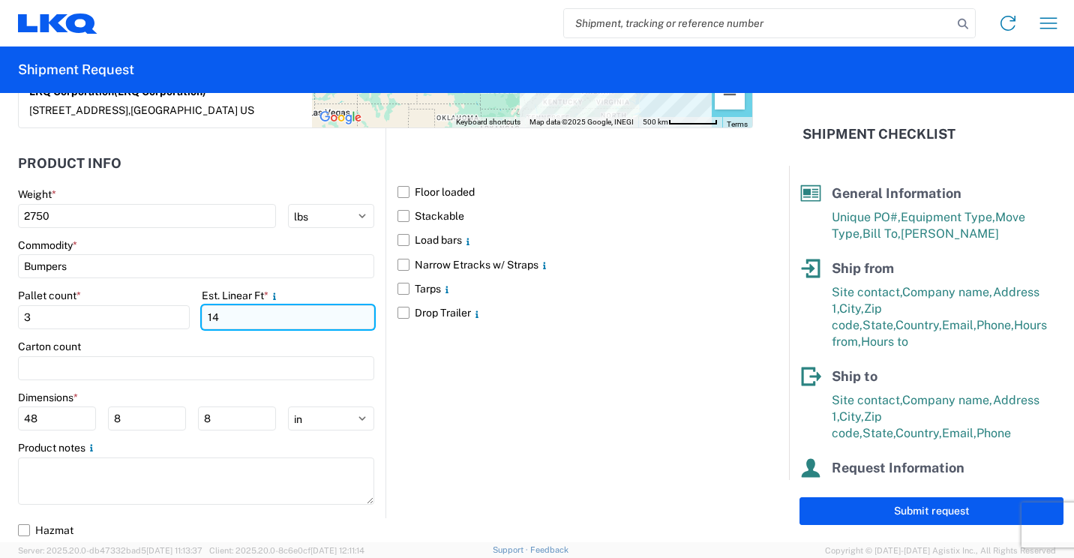
scroll to position [1453, 0]
type input "14"
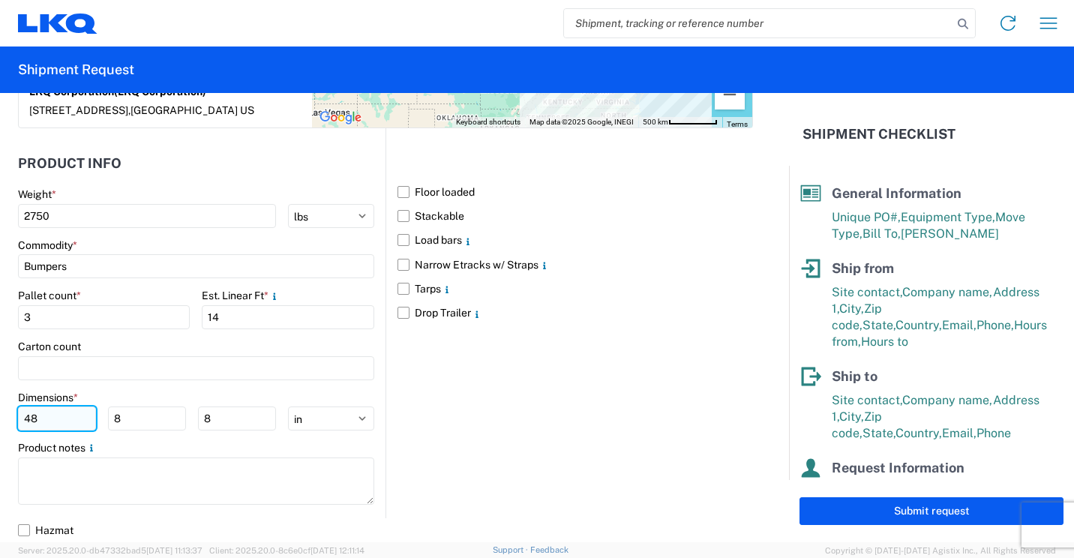
click at [68, 421] on input "48" at bounding box center [57, 419] width 78 height 24
type input "4"
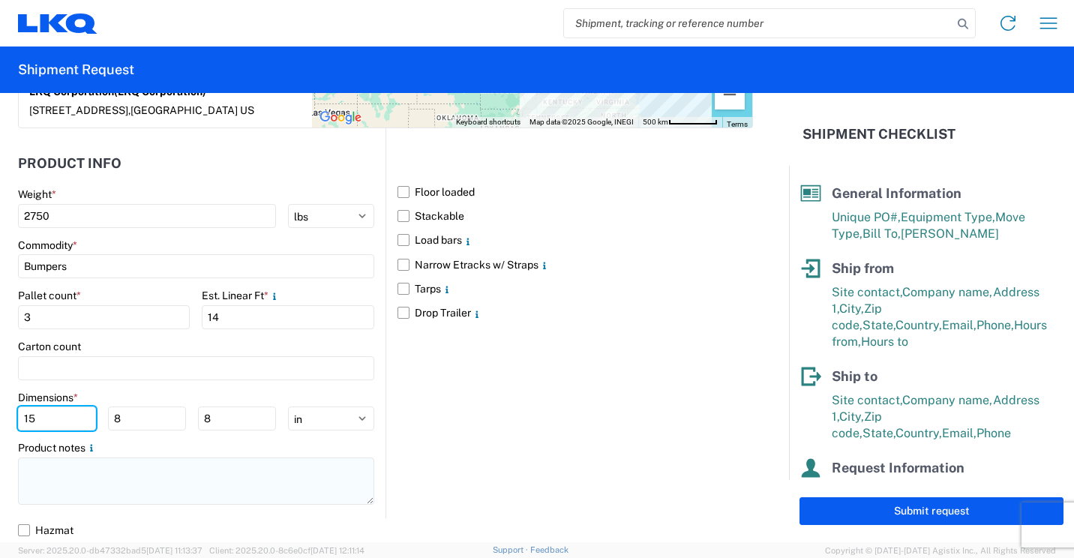
type input "15"
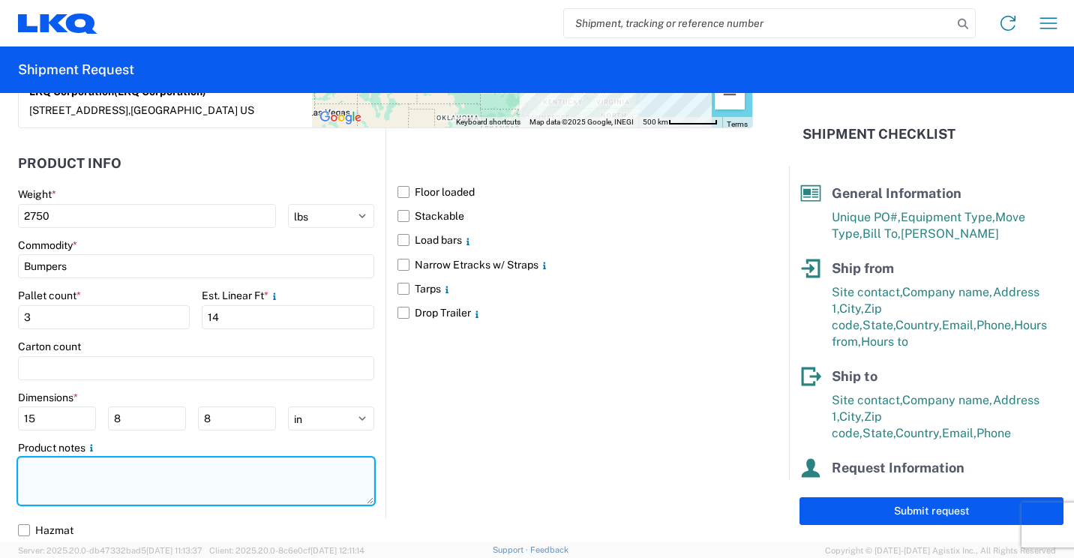
click at [150, 464] on textarea at bounding box center [196, 481] width 356 height 47
click at [197, 471] on textarea "3 Large wood racks need 15" at bounding box center [196, 481] width 356 height 47
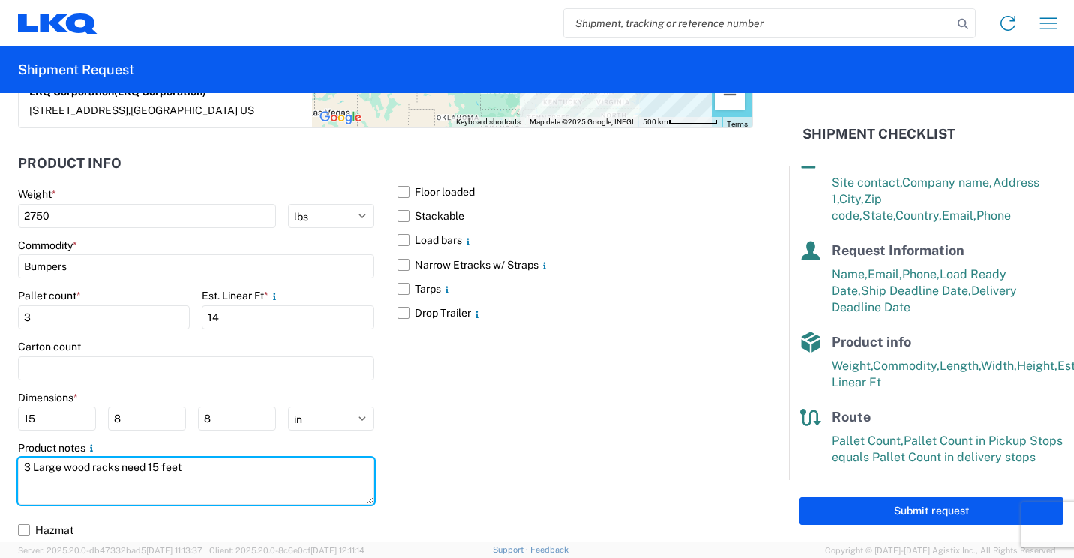
scroll to position [219, 0]
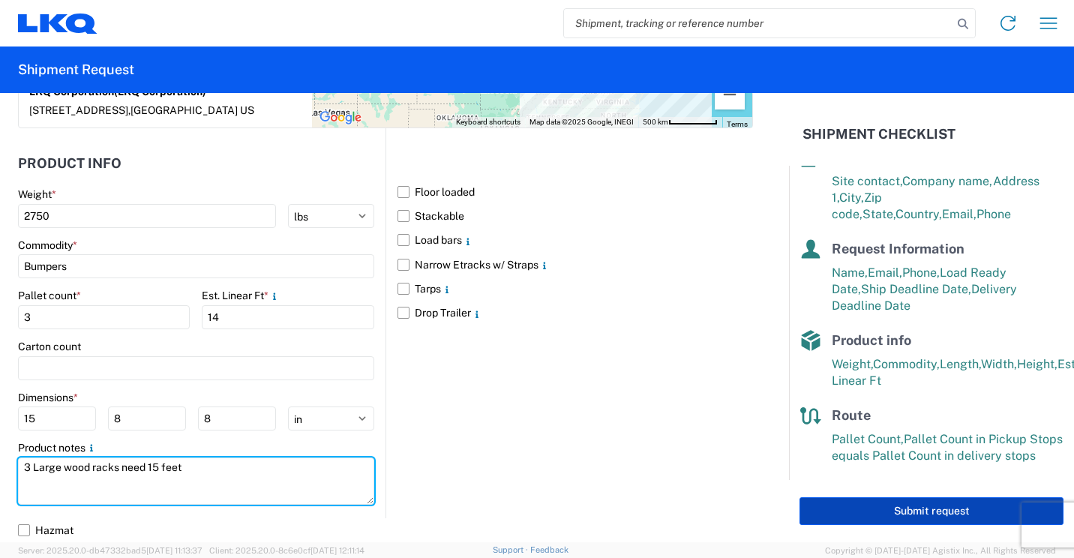
type textarea "3 Large wood racks need 15 feet"
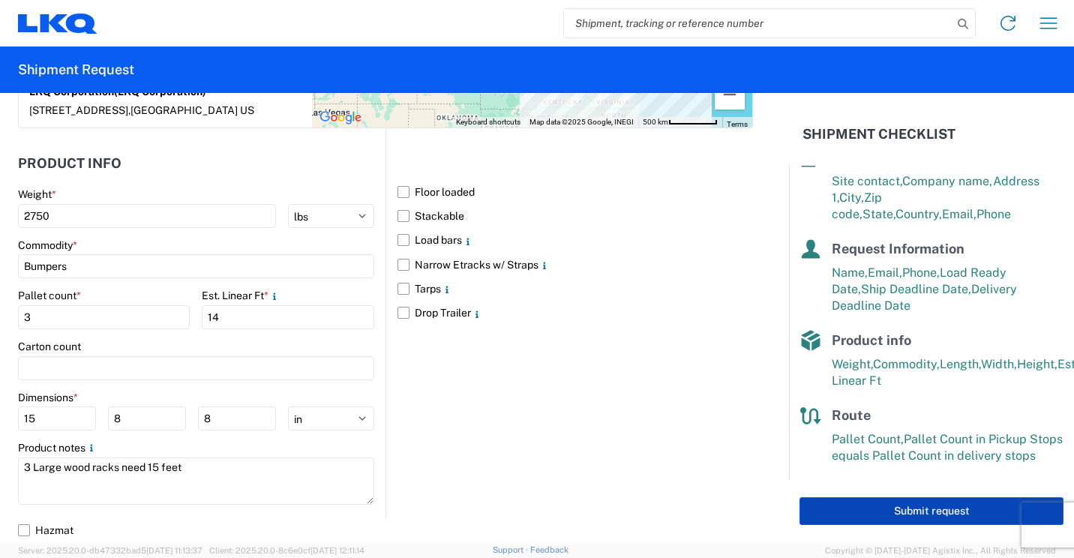
click at [876, 506] on button "Submit request" at bounding box center [932, 511] width 264 height 28
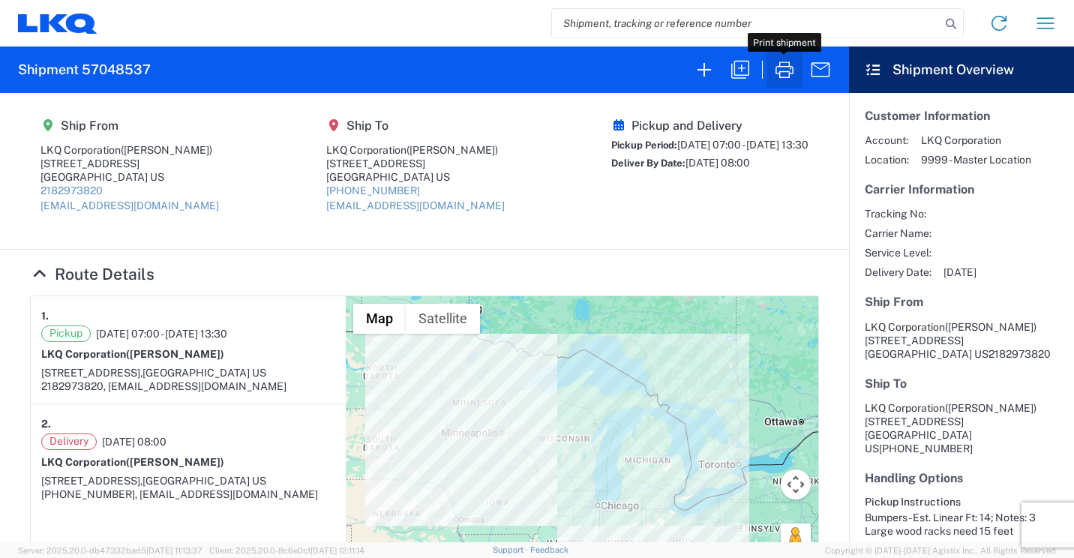
click at [783, 70] on icon "button" at bounding box center [785, 70] width 24 height 24
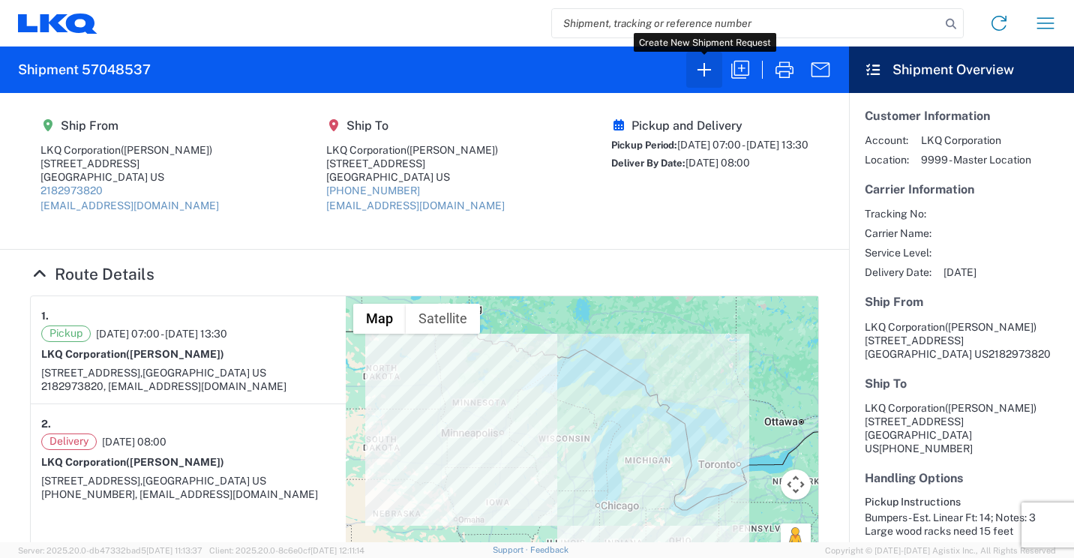
click at [705, 67] on icon "button" at bounding box center [705, 70] width 14 height 14
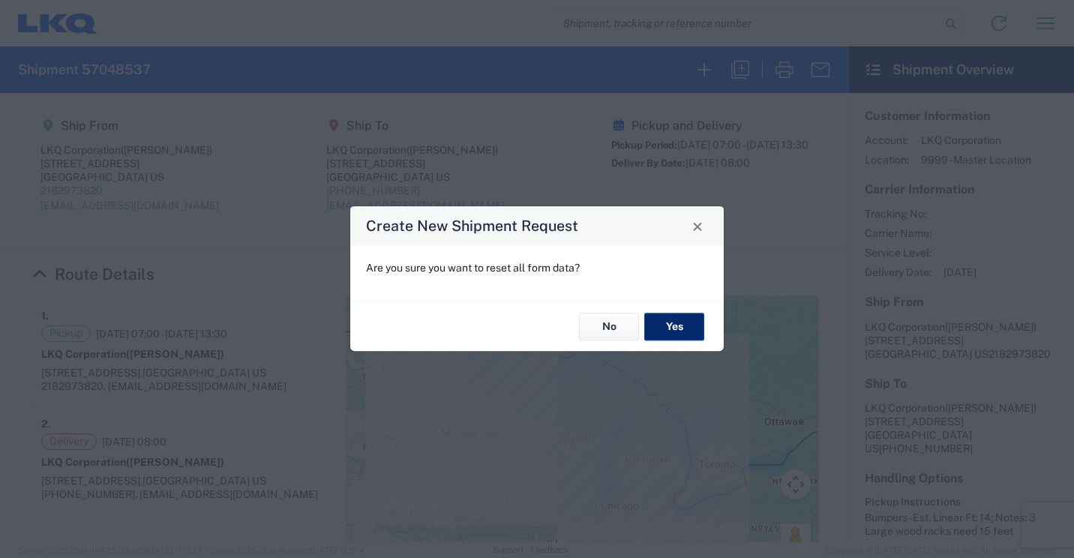
click at [673, 326] on button "Yes" at bounding box center [674, 327] width 60 height 28
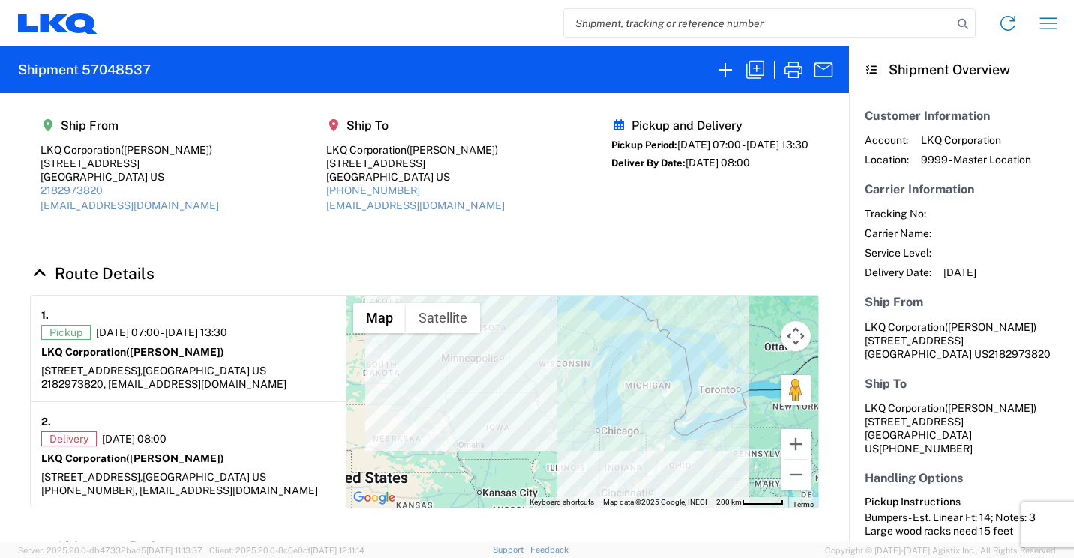
select select "FULL"
select select "US"
select select "LBS"
select select "IN"
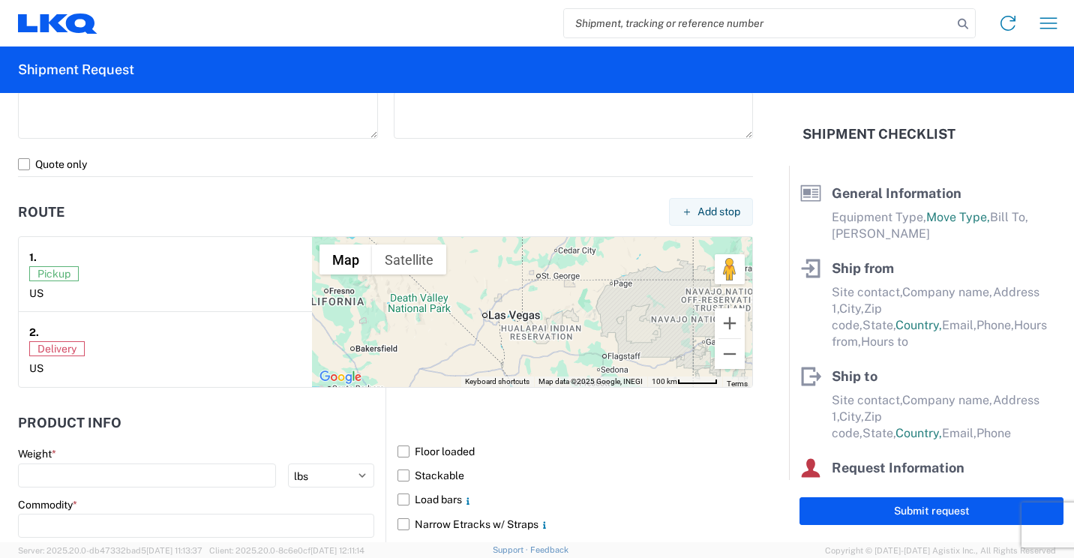
scroll to position [1125, 0]
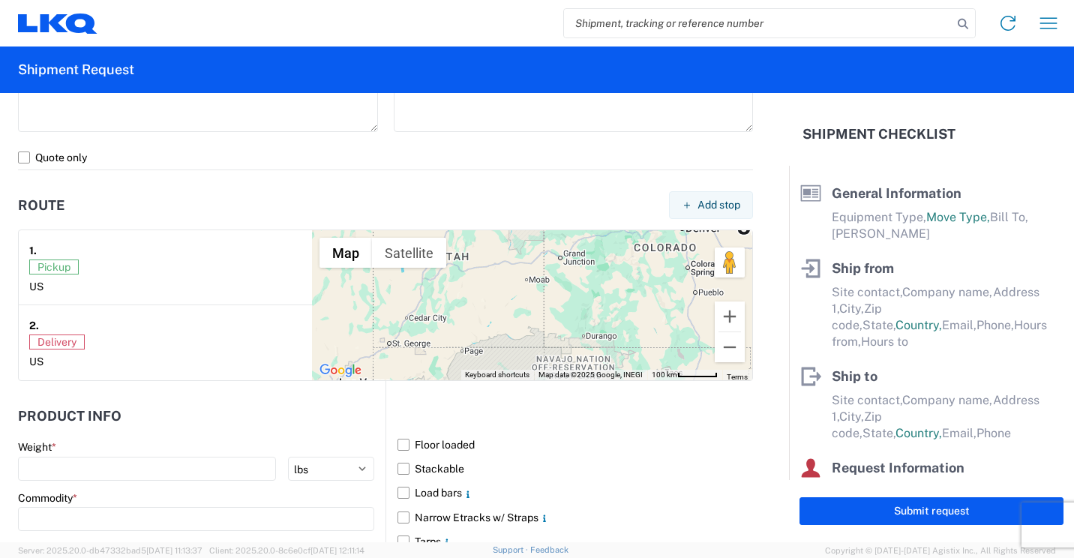
drag, startPoint x: 605, startPoint y: 299, endPoint x: 491, endPoint y: 360, distance: 128.6
click at [491, 360] on div at bounding box center [532, 305] width 440 height 150
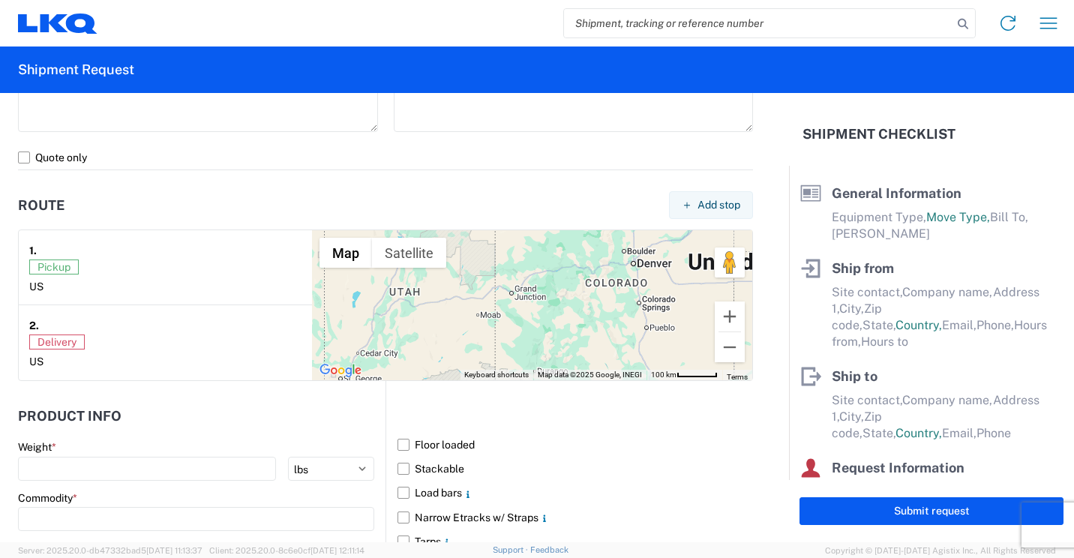
drag, startPoint x: 608, startPoint y: 299, endPoint x: 560, endPoint y: 336, distance: 60.9
click at [560, 336] on div at bounding box center [532, 305] width 440 height 150
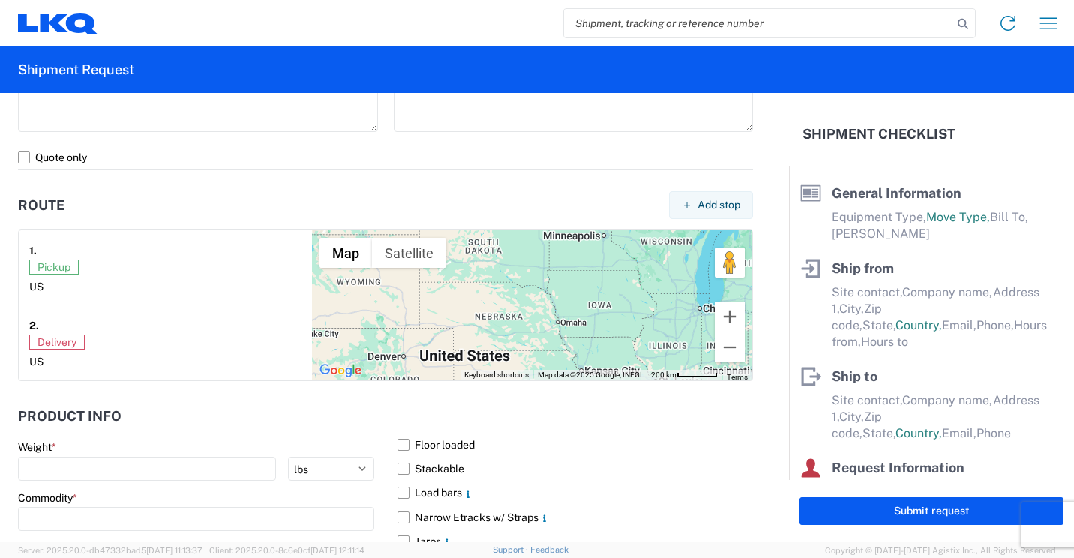
drag, startPoint x: 628, startPoint y: 285, endPoint x: 422, endPoint y: 341, distance: 213.9
click at [422, 341] on div at bounding box center [532, 305] width 440 height 150
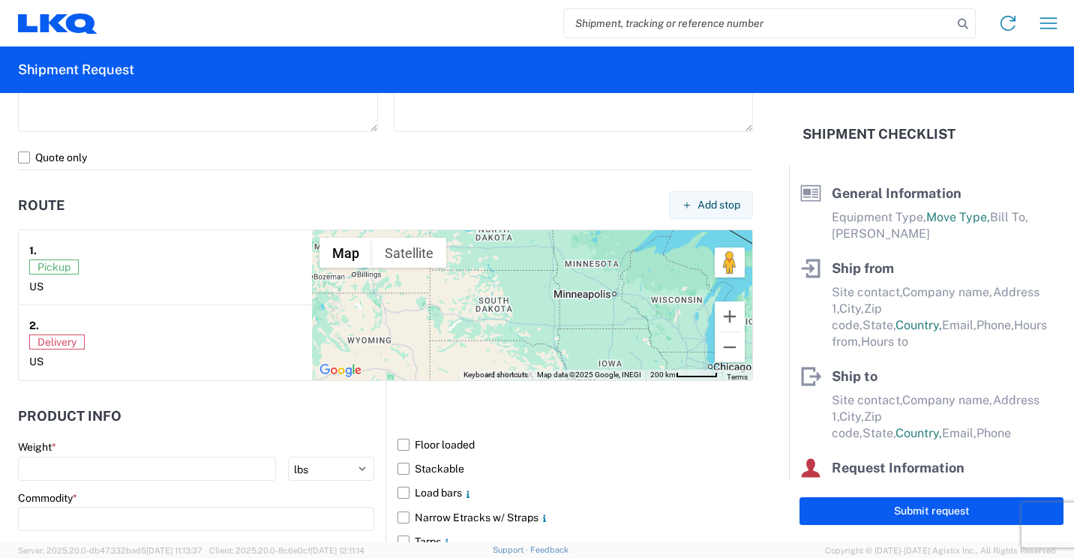
drag, startPoint x: 556, startPoint y: 300, endPoint x: 567, endPoint y: 364, distance: 64.8
click at [567, 364] on div at bounding box center [532, 305] width 440 height 150
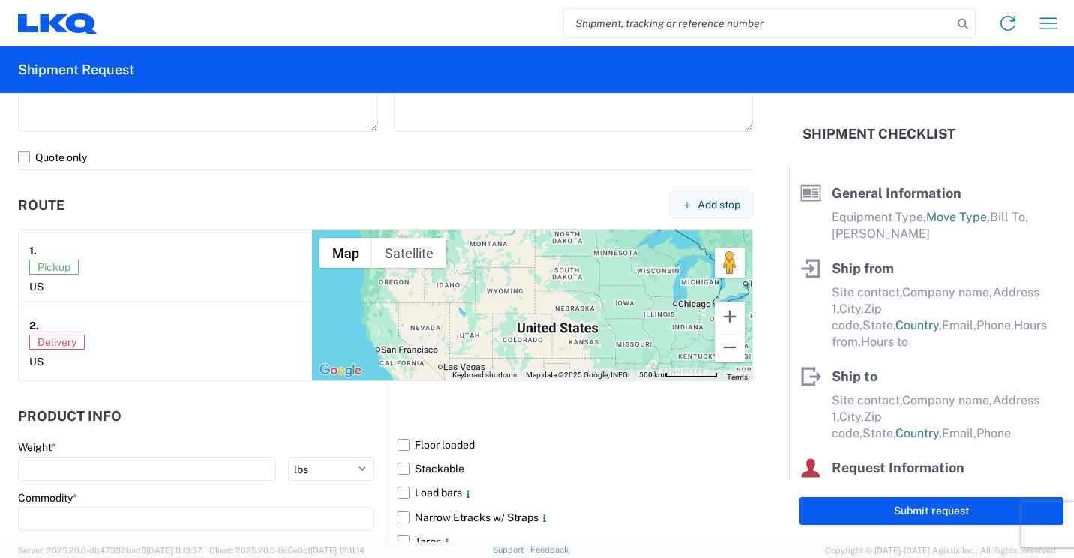
drag, startPoint x: 524, startPoint y: 320, endPoint x: 560, endPoint y: 265, distance: 65.5
click at [560, 265] on div at bounding box center [532, 305] width 440 height 150
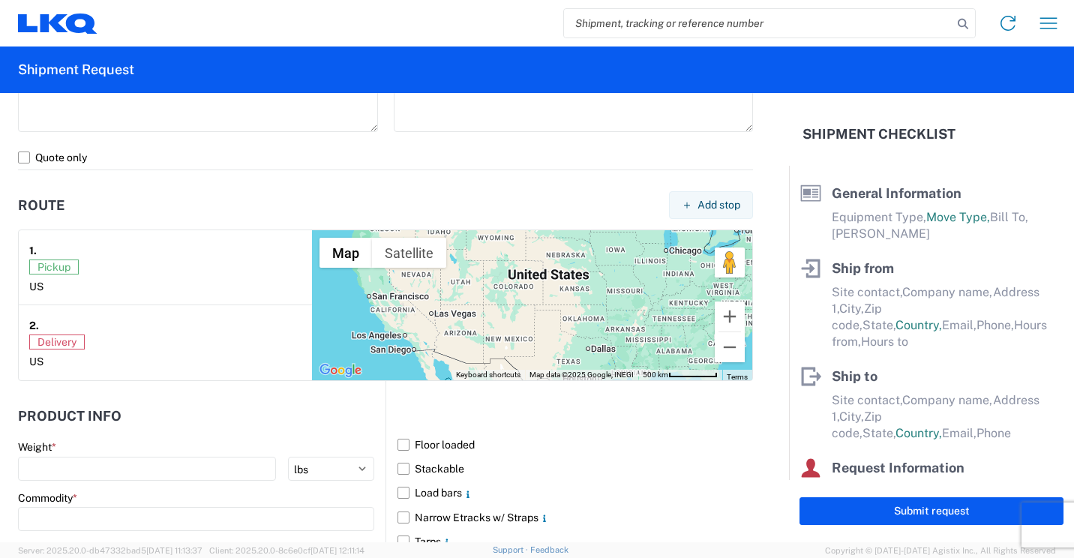
drag, startPoint x: 435, startPoint y: 349, endPoint x: 426, endPoint y: 294, distance: 55.5
click at [426, 294] on div at bounding box center [532, 305] width 440 height 150
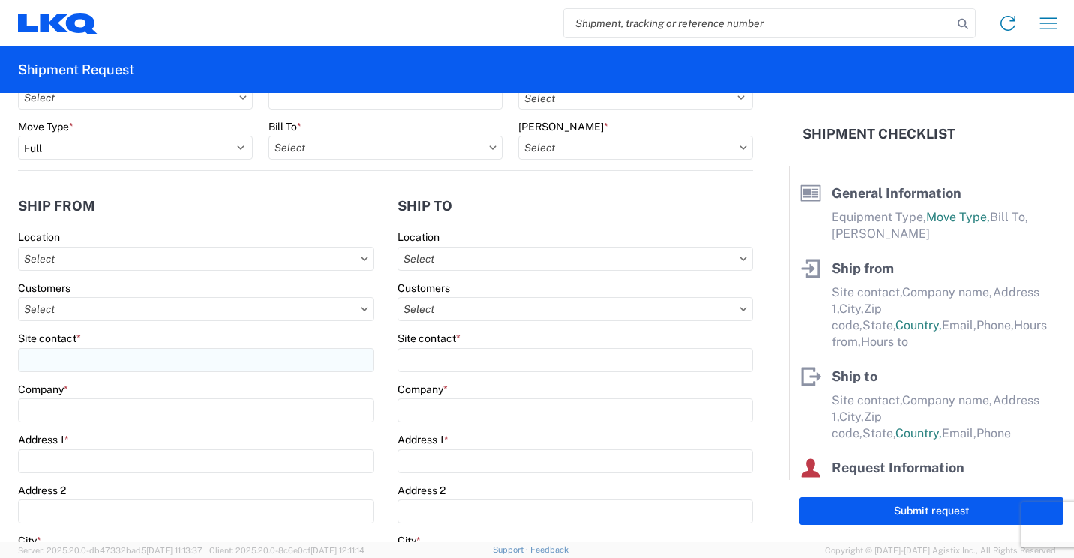
scroll to position [0, 0]
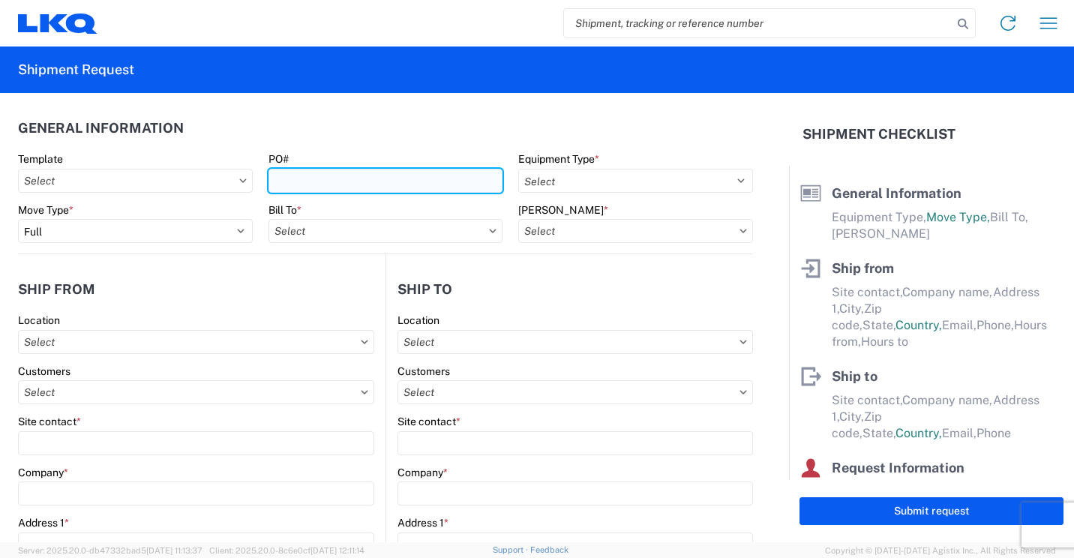
click at [463, 182] on input "PO#" at bounding box center [386, 181] width 235 height 24
type input "41879"
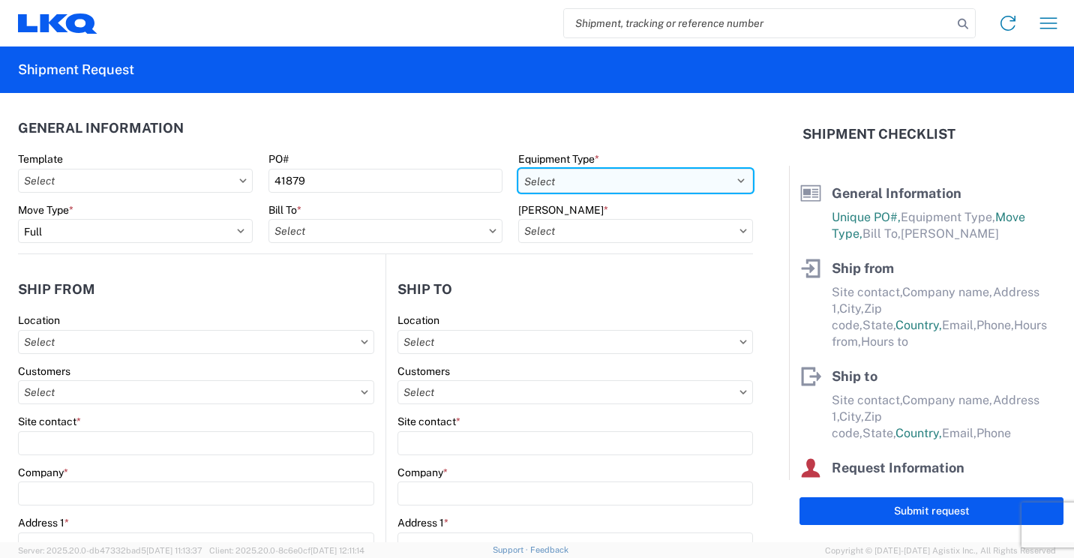
click at [639, 180] on select "Select 53’ Dry Van Flatbed Dropdeck (van) Lowboy (flatbed) Rail" at bounding box center [635, 181] width 235 height 24
select select "STDV"
click at [518, 169] on select "Select 53’ Dry Van Flatbed Dropdeck (van) Lowboy (flatbed) Rail" at bounding box center [635, 181] width 235 height 24
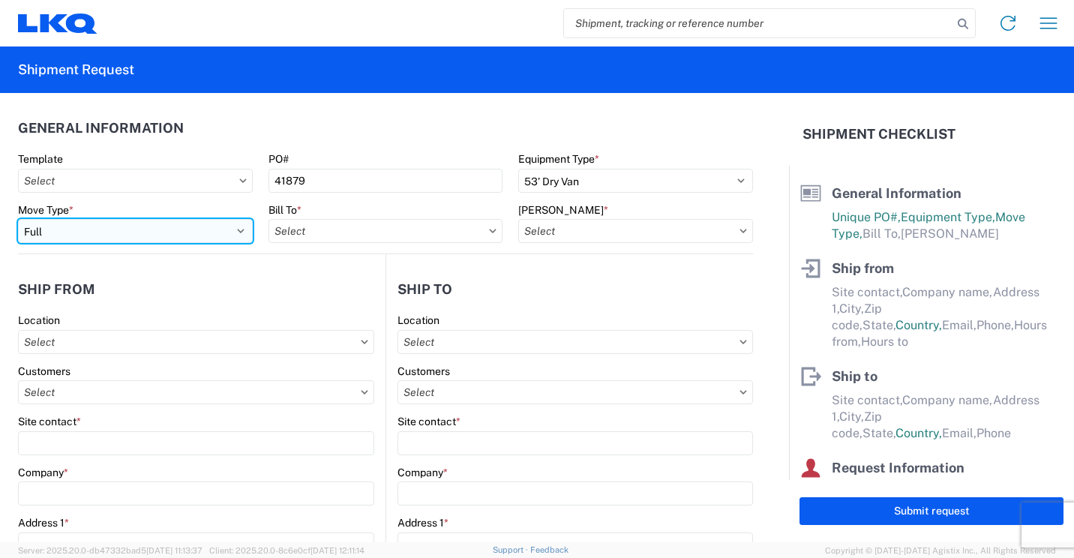
click at [235, 223] on select "Select Full Partial TL" at bounding box center [135, 231] width 235 height 24
select select "PARTIAL_TL"
click at [18, 219] on select "Select Full Partial TL" at bounding box center [135, 231] width 235 height 24
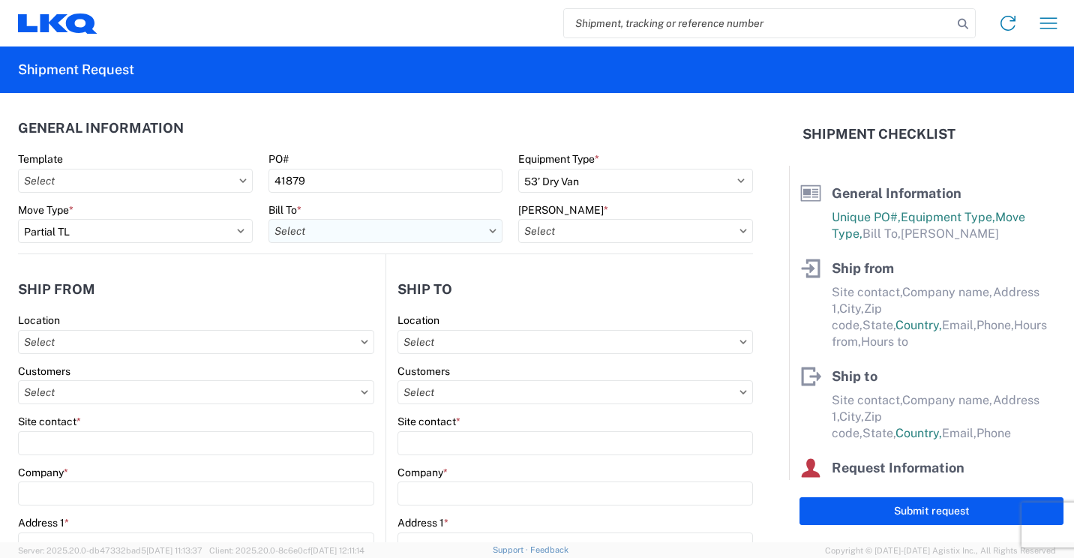
click at [473, 236] on input "text" at bounding box center [386, 231] width 235 height 24
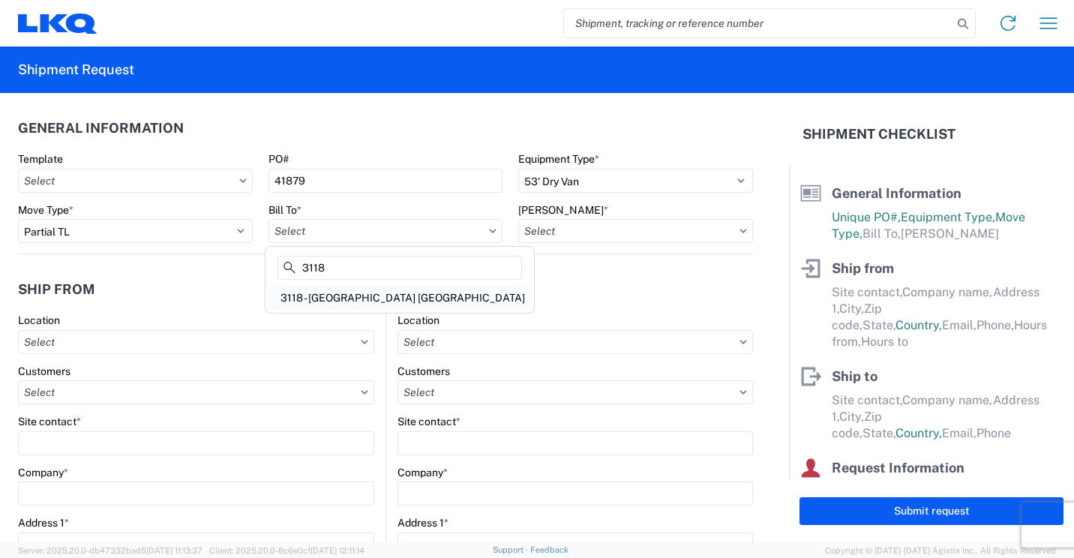
type input "3118"
click at [341, 296] on div "3118 - [GEOGRAPHIC_DATA] [GEOGRAPHIC_DATA]" at bounding box center [400, 298] width 263 height 24
type input "3118 - [GEOGRAPHIC_DATA] [GEOGRAPHIC_DATA]"
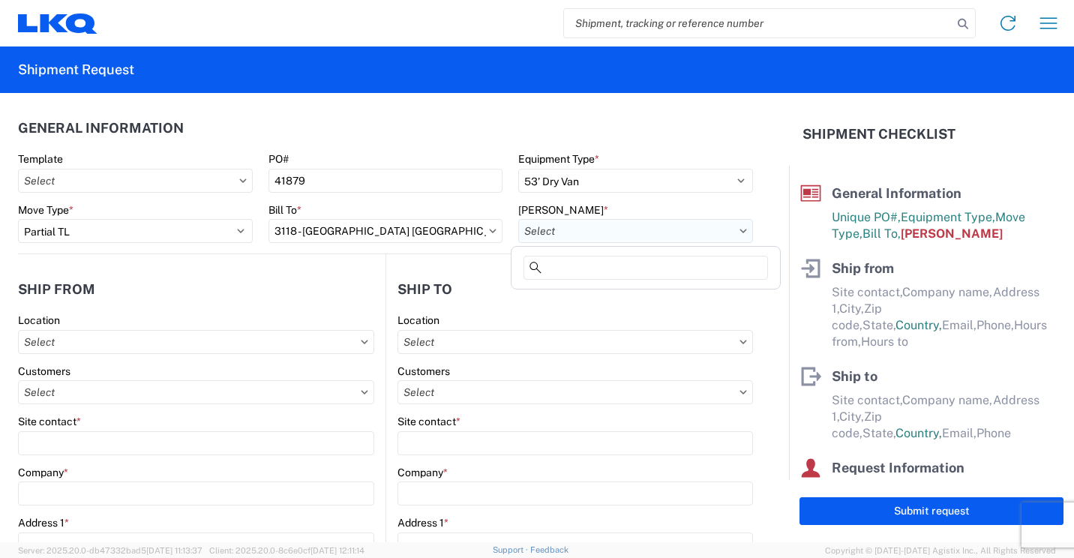
click at [639, 233] on input "text" at bounding box center [635, 231] width 235 height 24
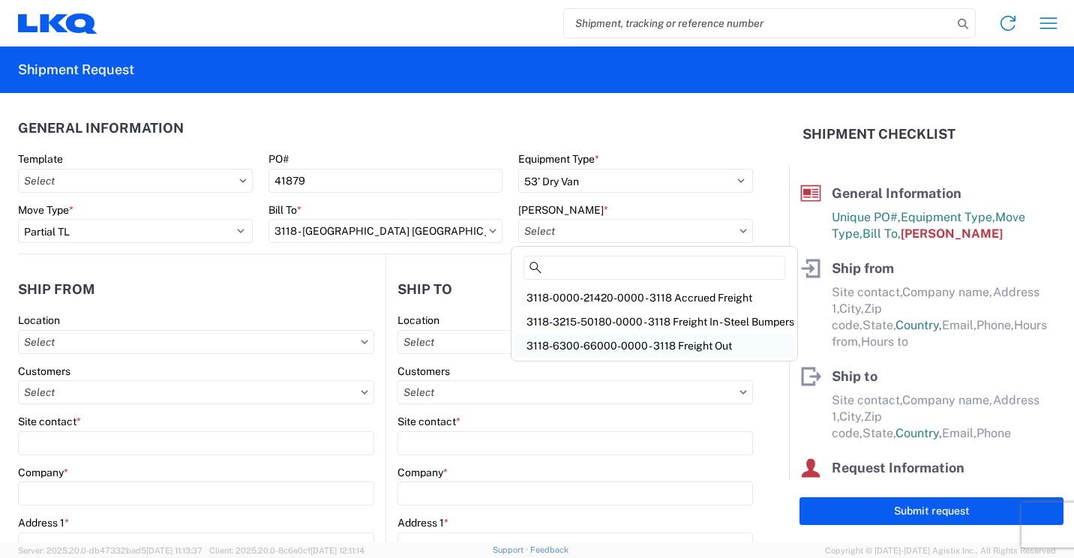
click at [620, 344] on div "3118-6300-66000-0000 - 3118 Freight Out" at bounding box center [655, 346] width 280 height 24
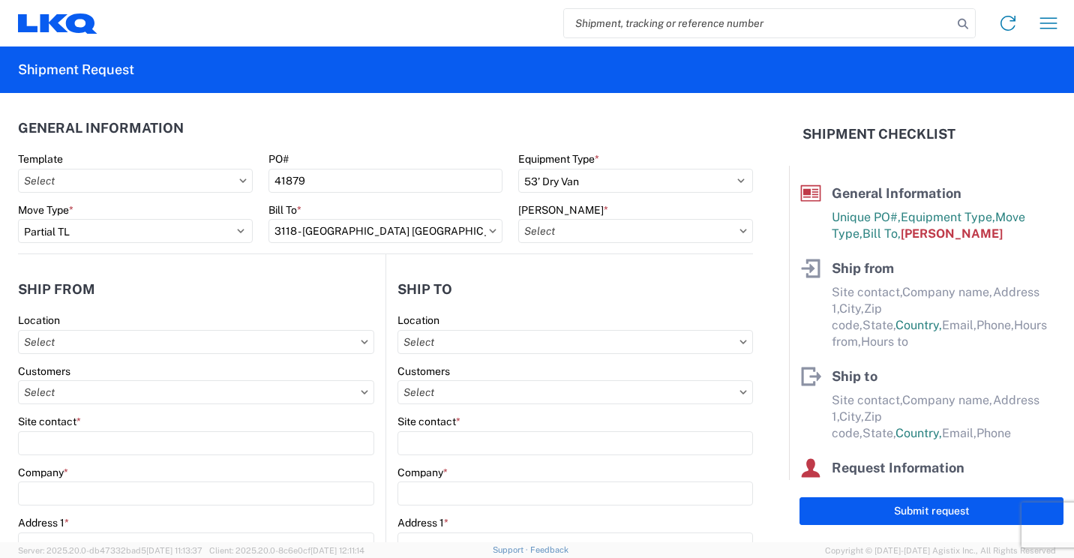
type input "3118-6300-66000-0000 - 3118 Freight Out"
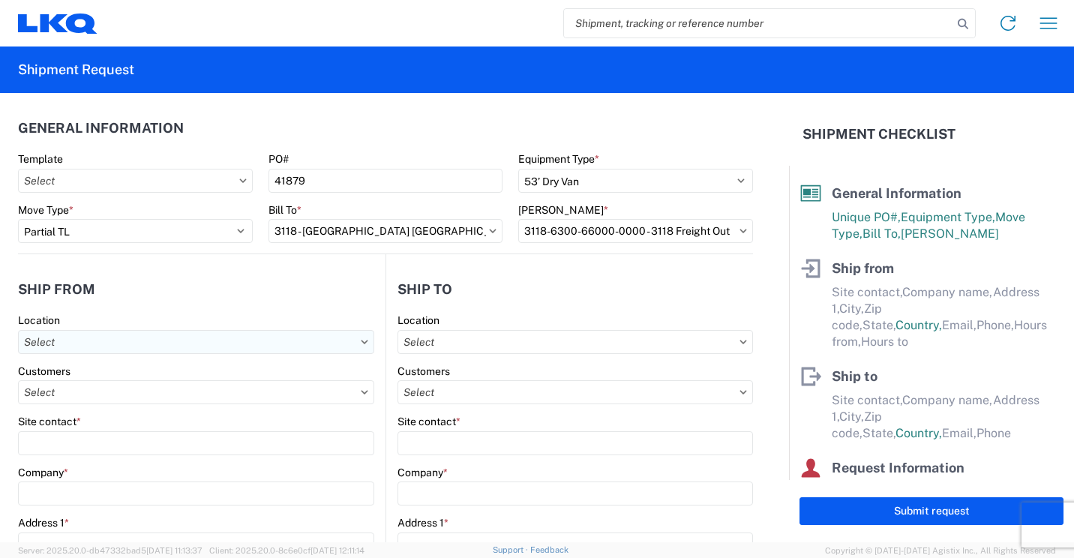
click at [121, 346] on input "text" at bounding box center [196, 342] width 356 height 24
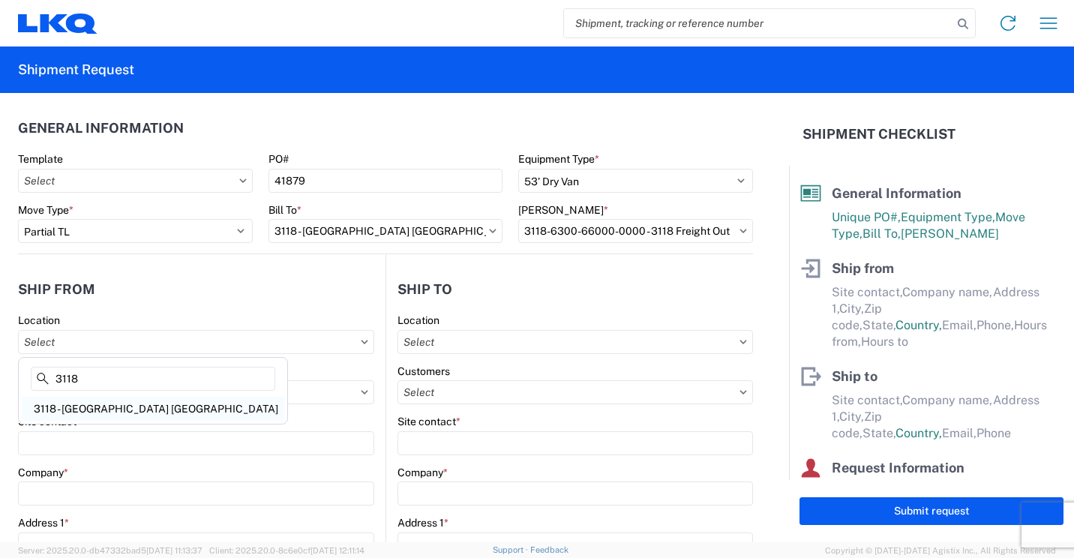
type input "3118"
click at [82, 413] on div "3118 - [GEOGRAPHIC_DATA] [GEOGRAPHIC_DATA]" at bounding box center [153, 409] width 263 height 24
type input "3118 - [GEOGRAPHIC_DATA] [GEOGRAPHIC_DATA]"
type input "LKQ Corporation"
type input "[STREET_ADDRESS]"
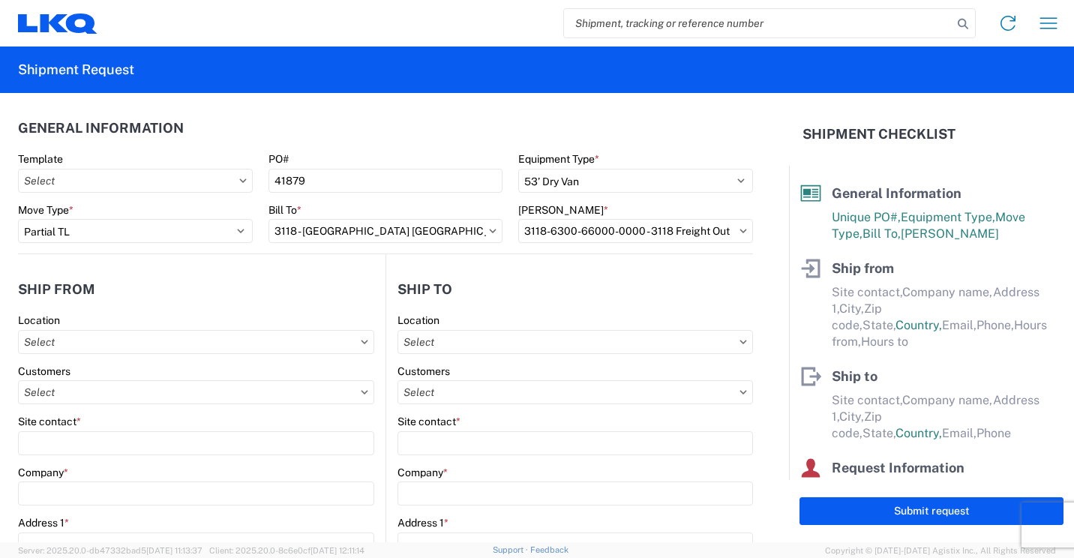
type input "Brainerd"
type input "56401"
select select "MN"
type input "07:00"
type input "16:30"
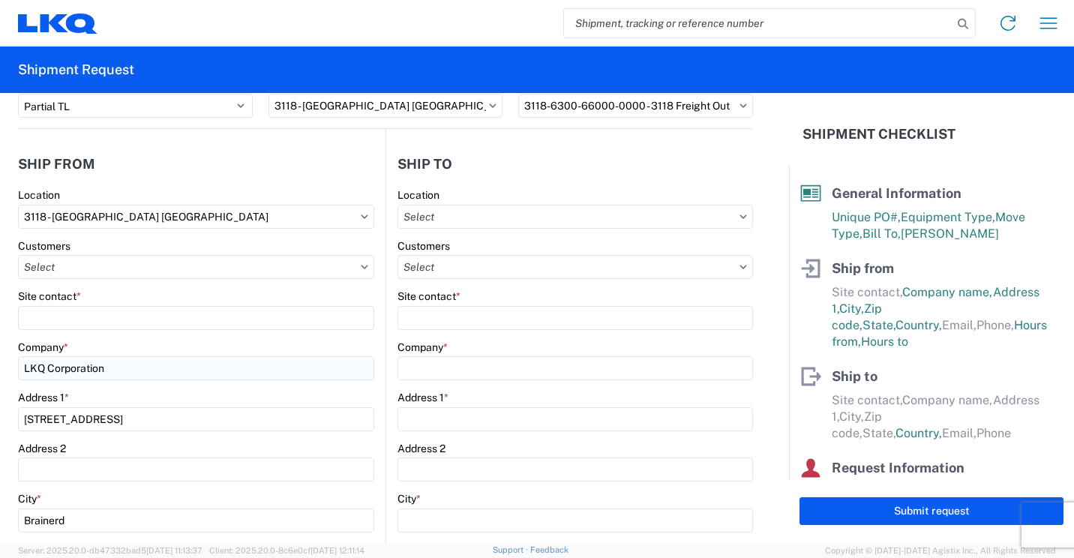
scroll to position [150, 0]
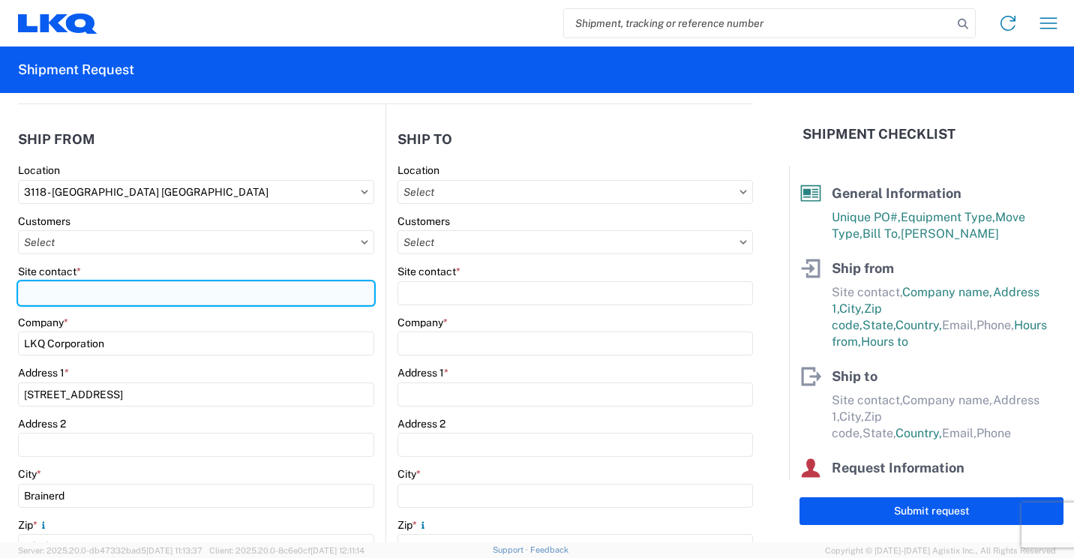
click at [149, 294] on input "Site contact *" at bounding box center [196, 293] width 356 height 24
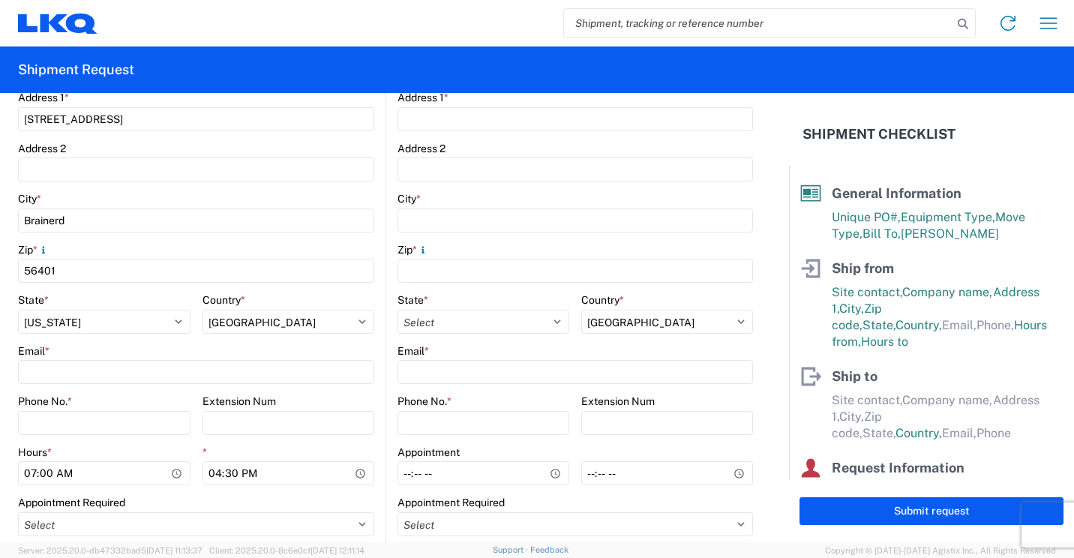
scroll to position [450, 0]
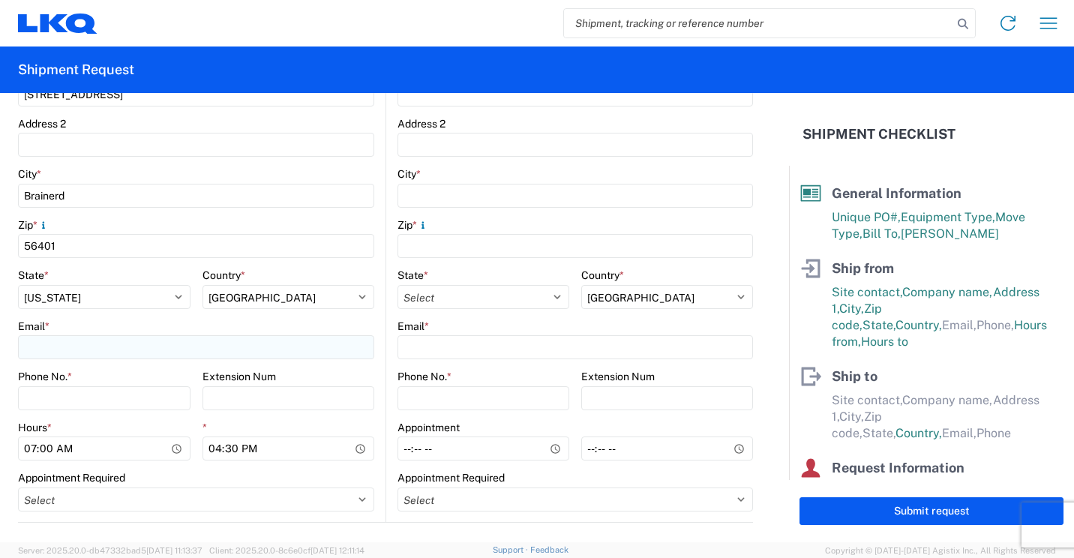
type input "[PERSON_NAME]"
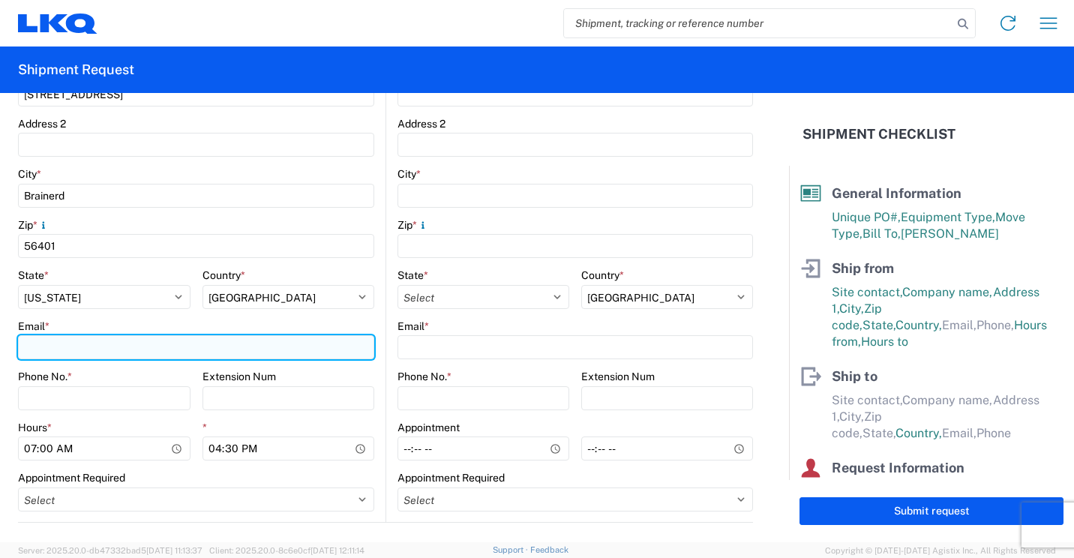
click at [188, 348] on input "Email *" at bounding box center [196, 347] width 356 height 24
type input "[EMAIL_ADDRESS][DOMAIN_NAME]"
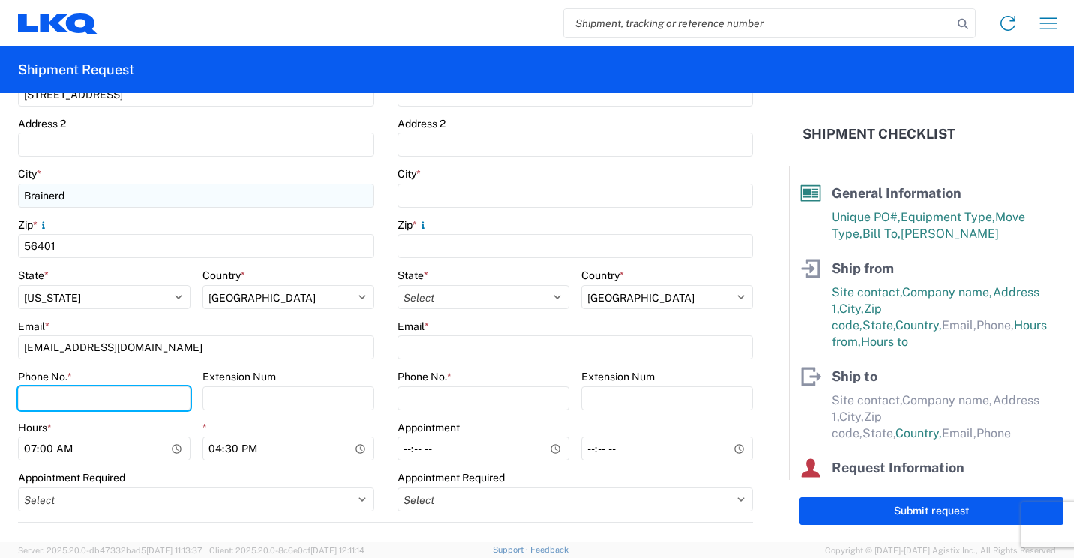
type input "2182973820"
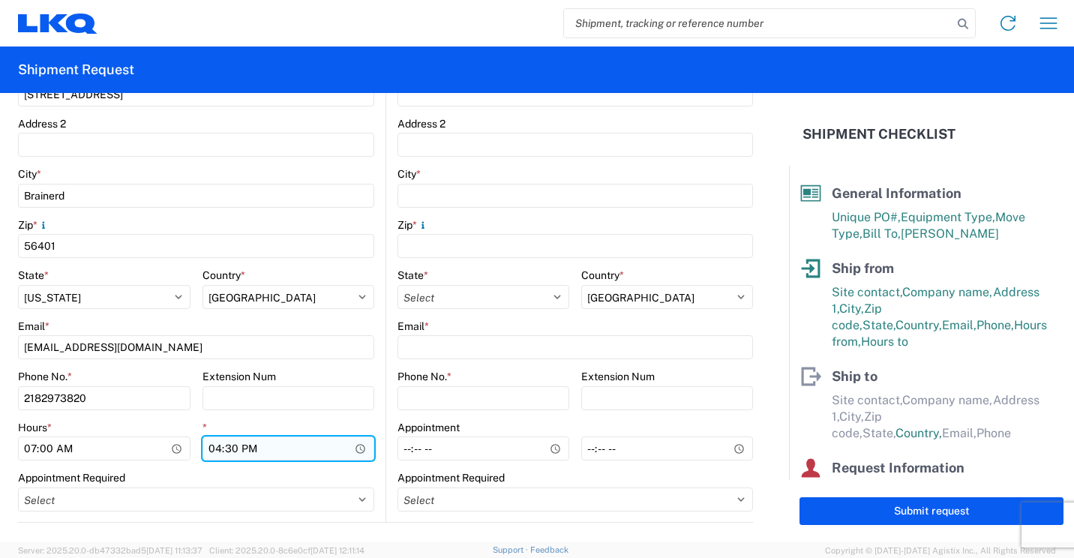
type input "13:30"
click at [215, 446] on input "13:30" at bounding box center [289, 449] width 173 height 24
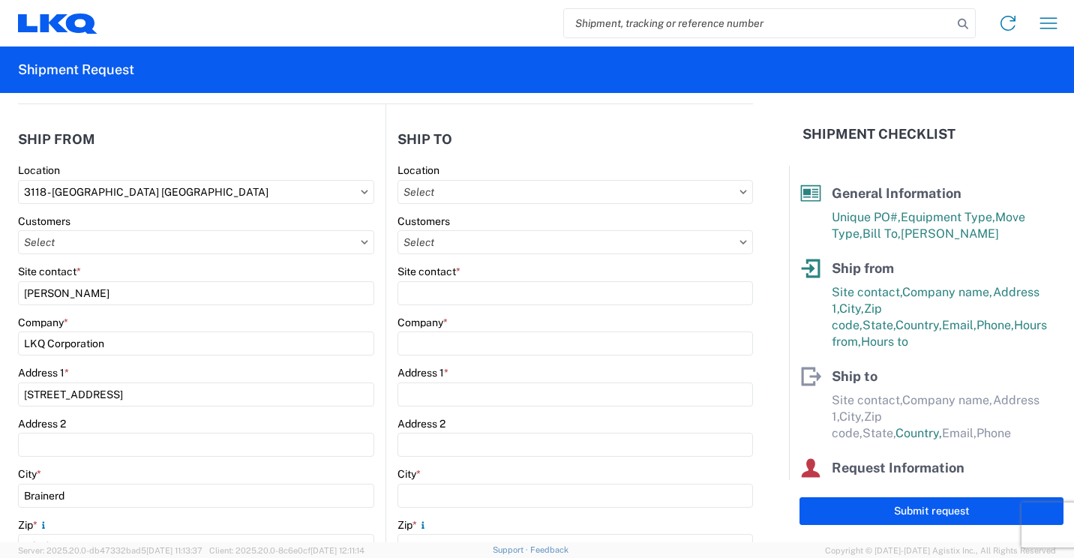
scroll to position [75, 0]
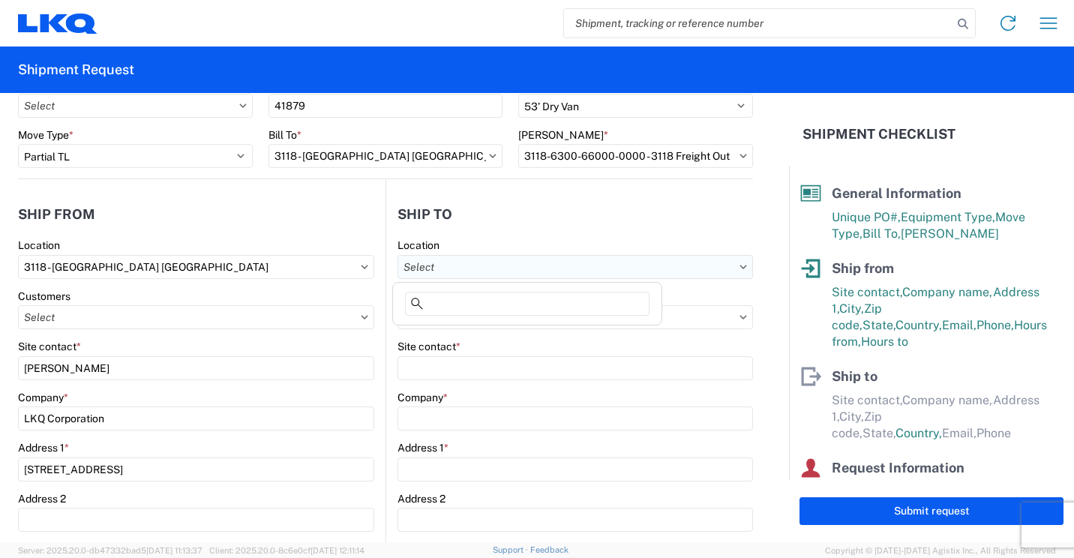
click at [593, 266] on input "text" at bounding box center [576, 267] width 356 height 24
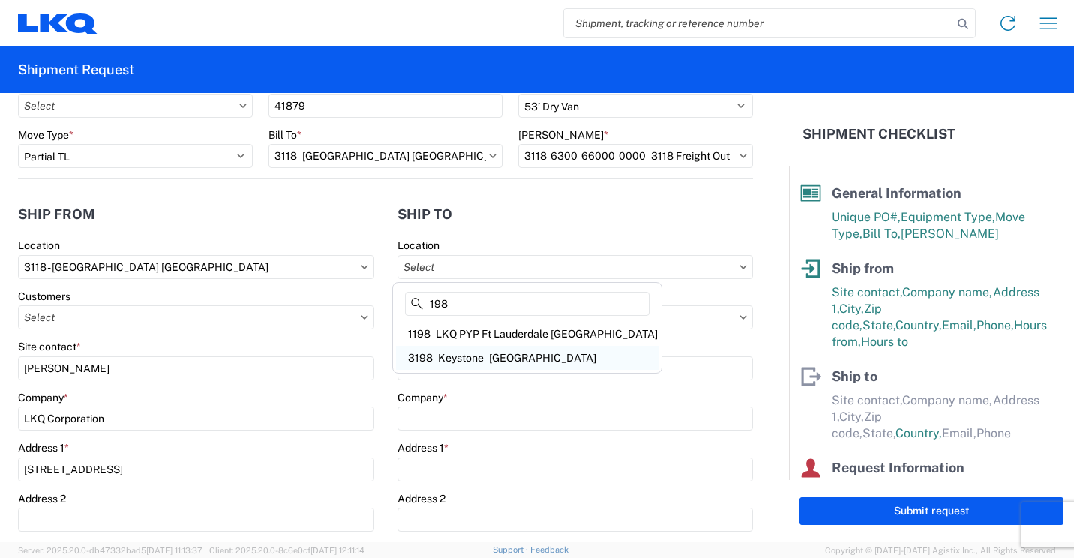
type input "198"
click at [557, 354] on div "3198 - Keystone - [GEOGRAPHIC_DATA]" at bounding box center [527, 358] width 263 height 24
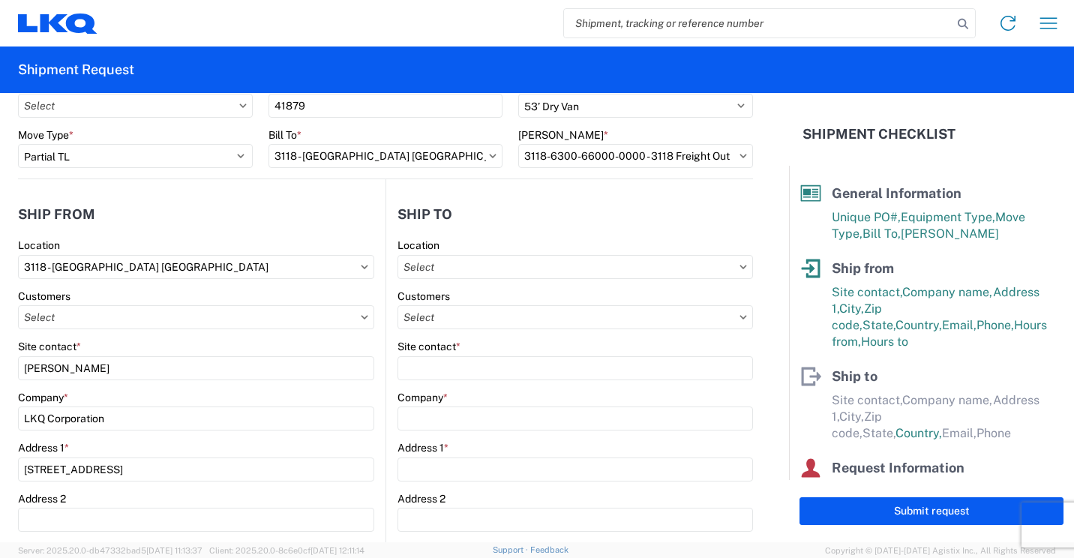
type input "3198 - Keystone - [GEOGRAPHIC_DATA]"
type input "LKQ Corporation"
type input "13642 Orden Dr"
type input "[GEOGRAPHIC_DATA]"
type input "90670"
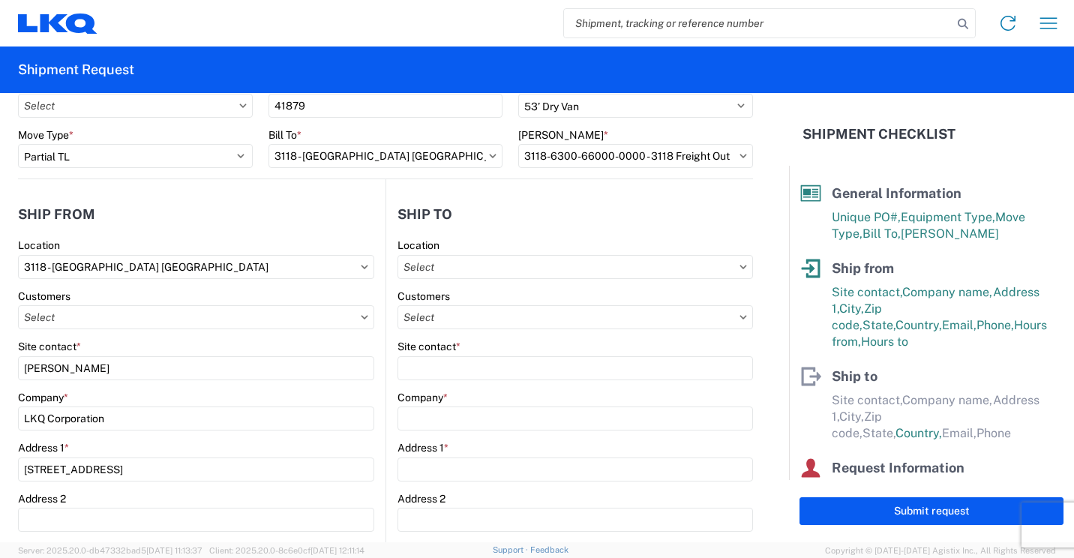
type input "[PHONE_NUMBER]"
select select
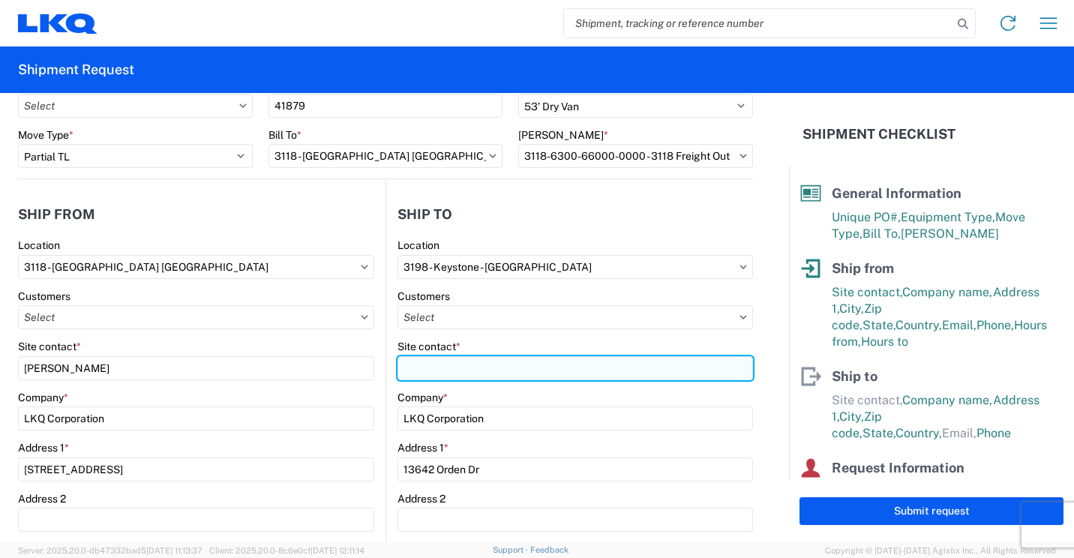
drag, startPoint x: 557, startPoint y: 366, endPoint x: 566, endPoint y: 358, distance: 12.2
click at [557, 366] on input "Site contact *" at bounding box center [576, 368] width 356 height 24
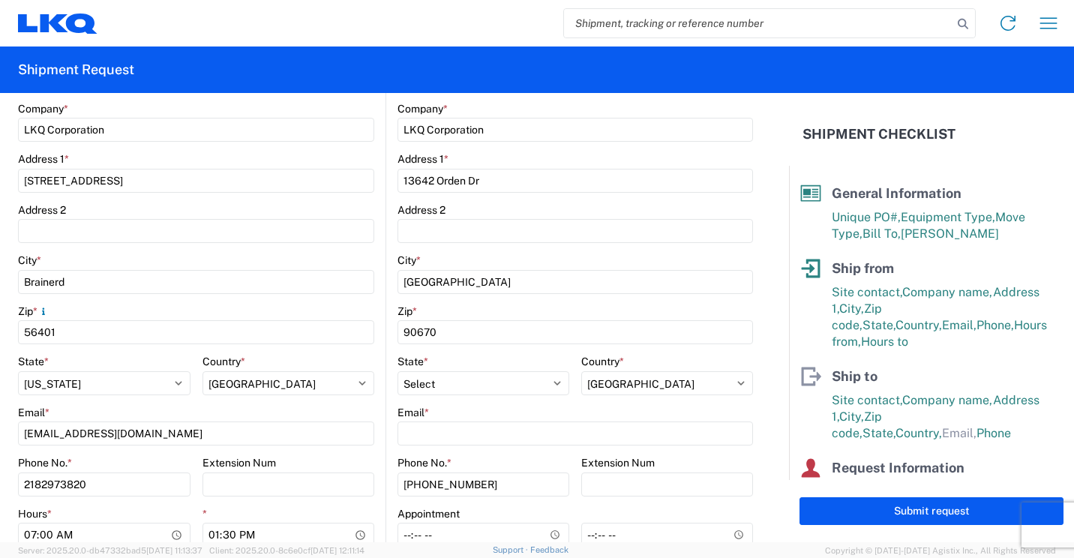
scroll to position [375, 0]
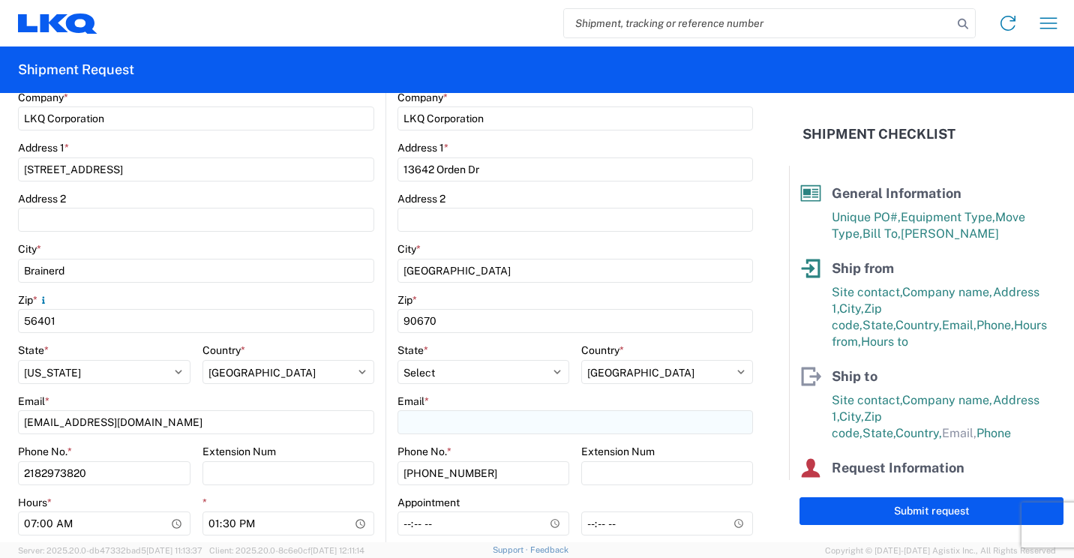
type input "[PERSON_NAME]"
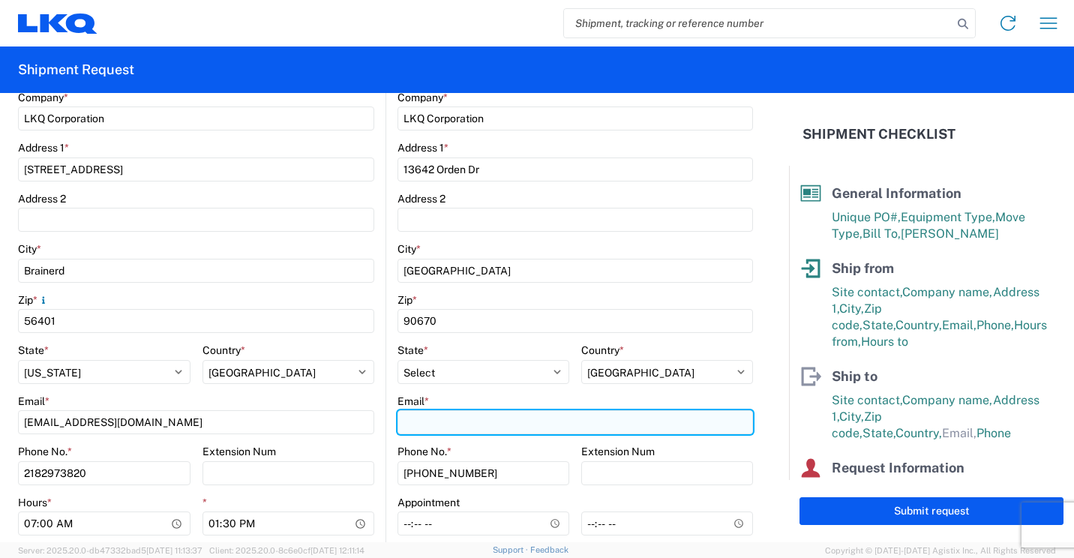
click at [535, 419] on input "Email *" at bounding box center [576, 422] width 356 height 24
type input "[EMAIL_ADDRESS][DOMAIN_NAME]"
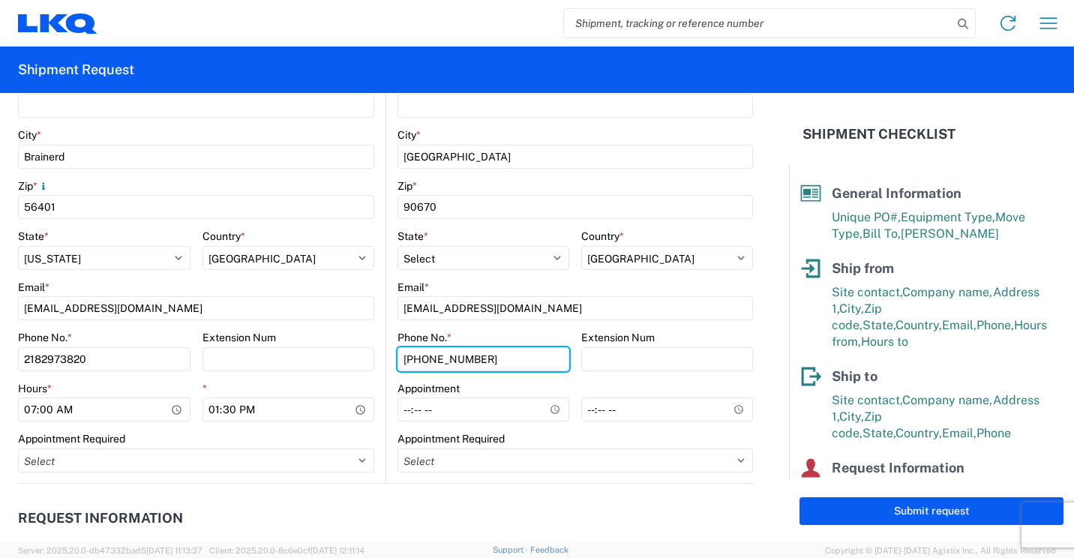
scroll to position [525, 0]
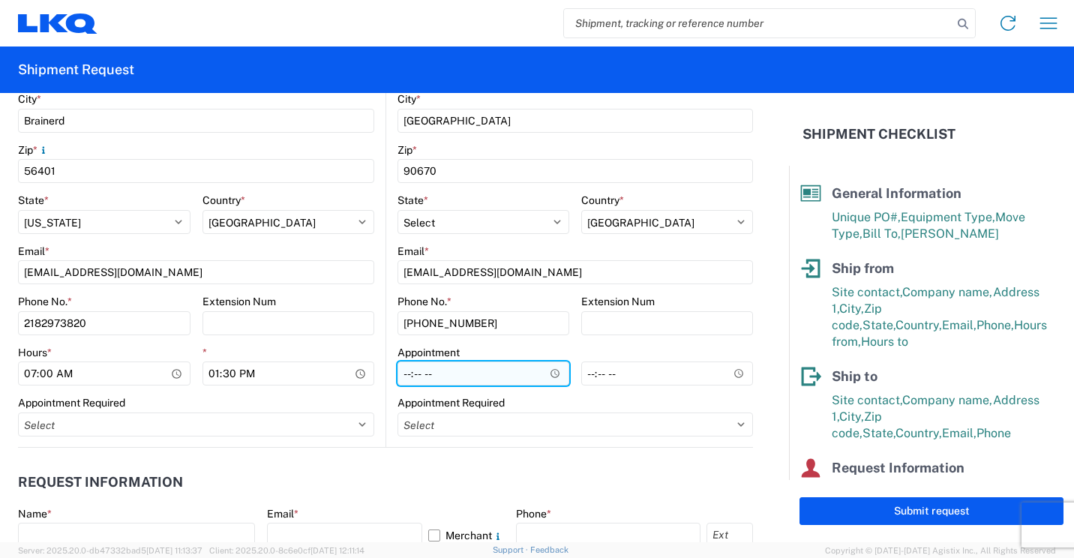
click at [404, 373] on input "Hours *" at bounding box center [484, 374] width 172 height 24
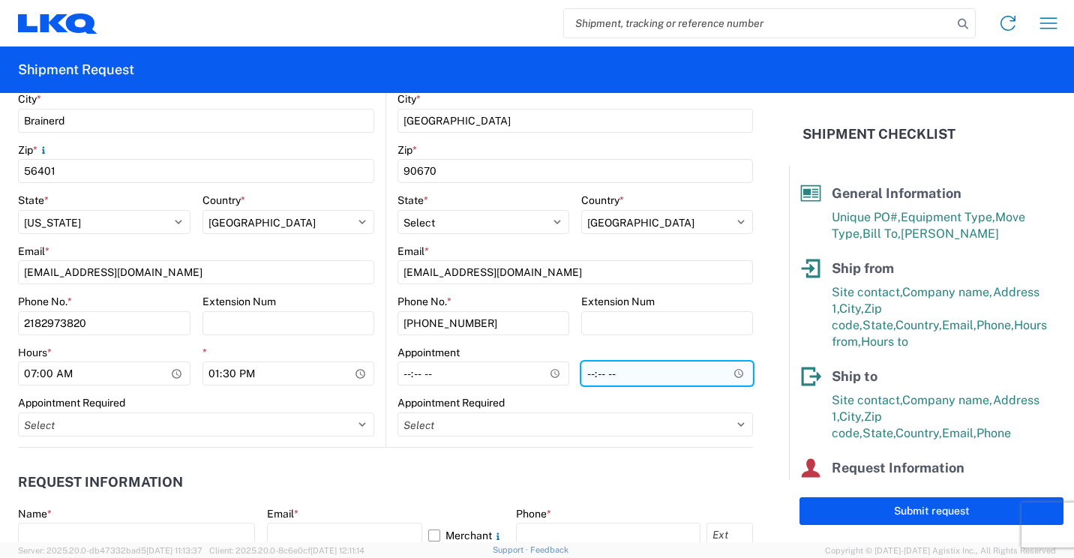
click at [586, 374] on input "*" at bounding box center [667, 374] width 172 height 24
type input "15:30"
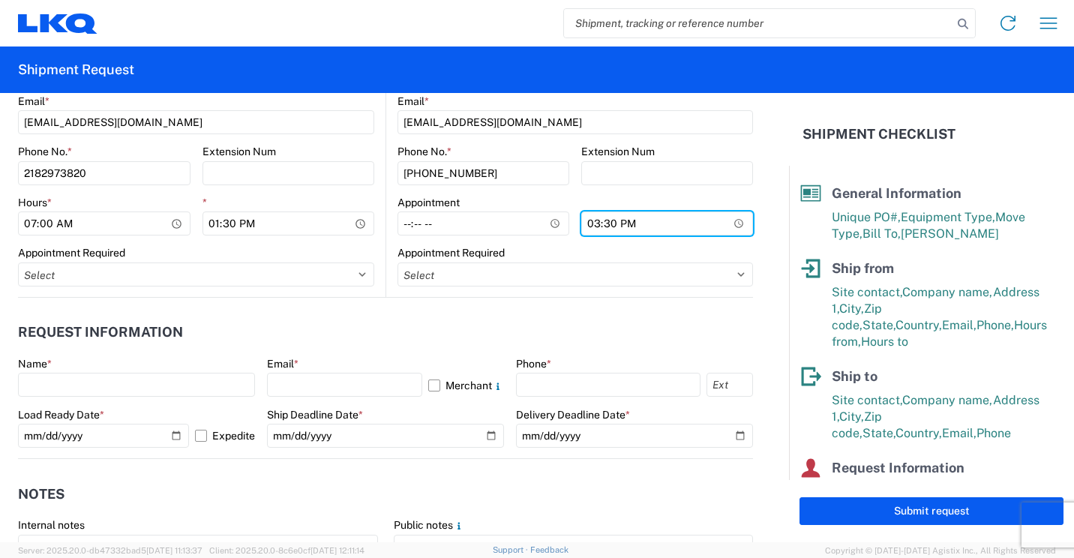
scroll to position [750, 0]
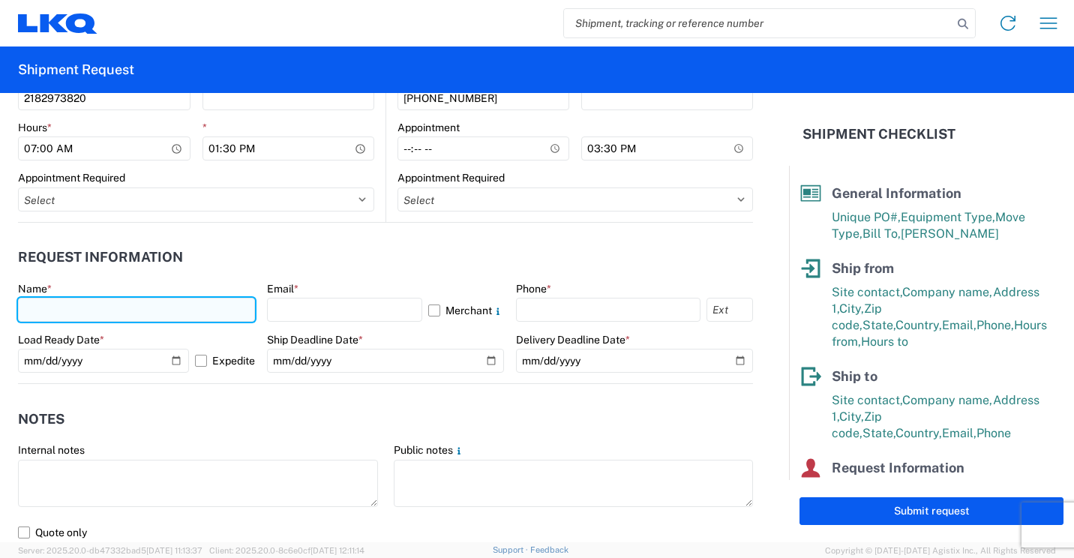
click at [195, 314] on input "text" at bounding box center [136, 310] width 237 height 24
type input "[PERSON_NAME]"
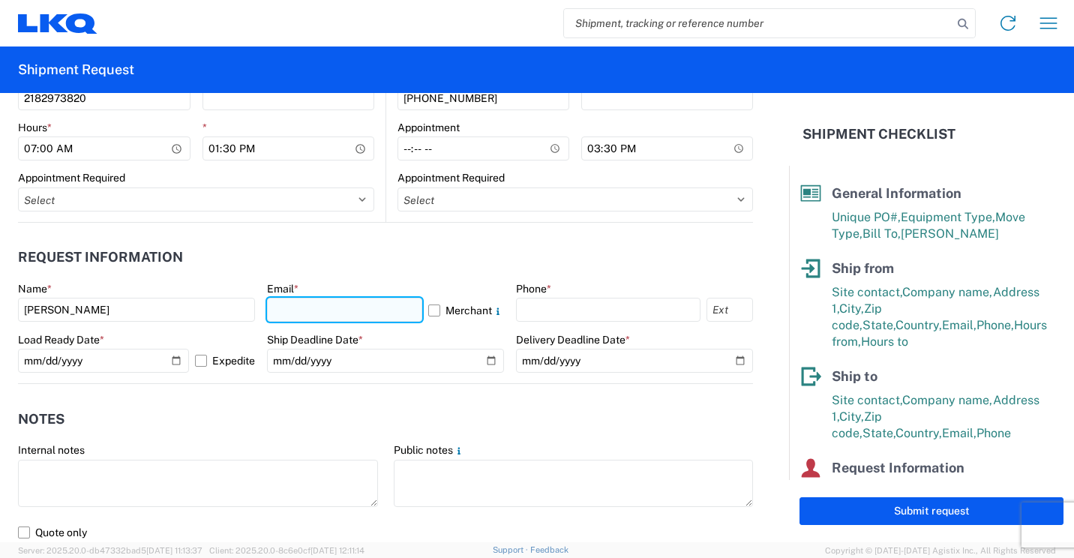
click at [381, 308] on input "text" at bounding box center [344, 310] width 155 height 24
type input "[EMAIL_ADDRESS][DOMAIN_NAME]"
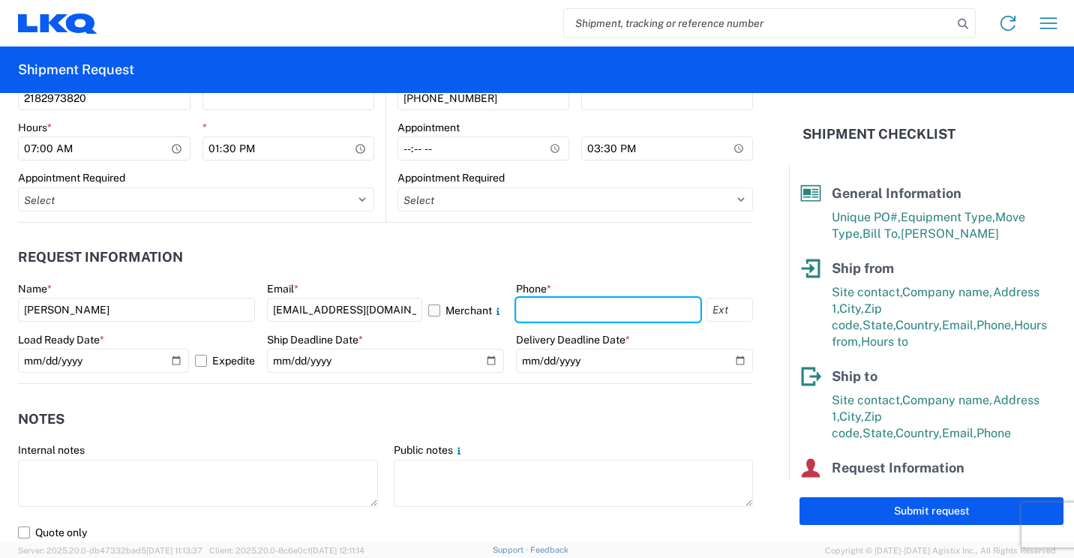
type input "2182973820"
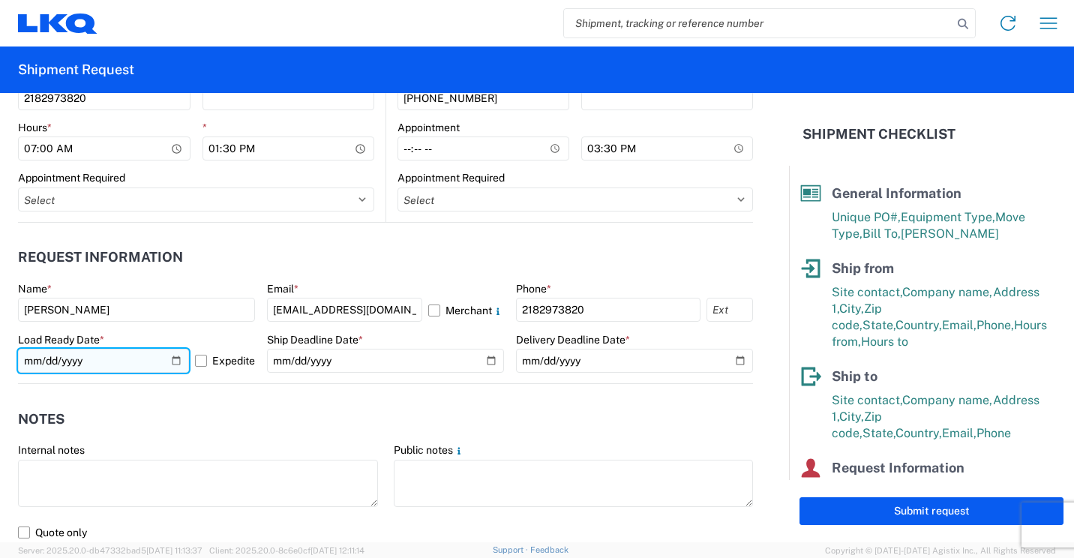
click at [173, 359] on input "[DATE]" at bounding box center [103, 361] width 171 height 24
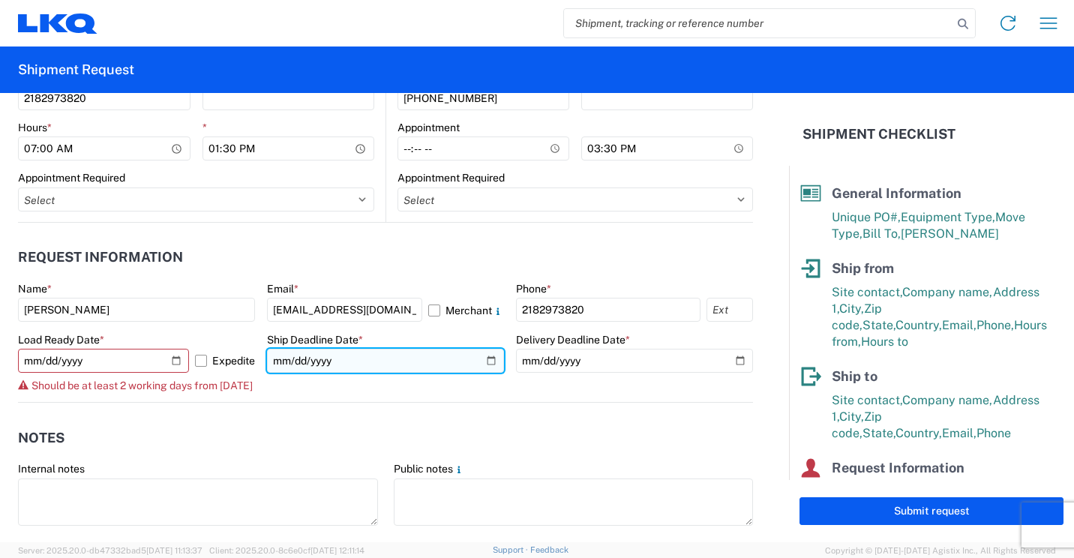
click at [484, 361] on input "date" at bounding box center [385, 361] width 237 height 24
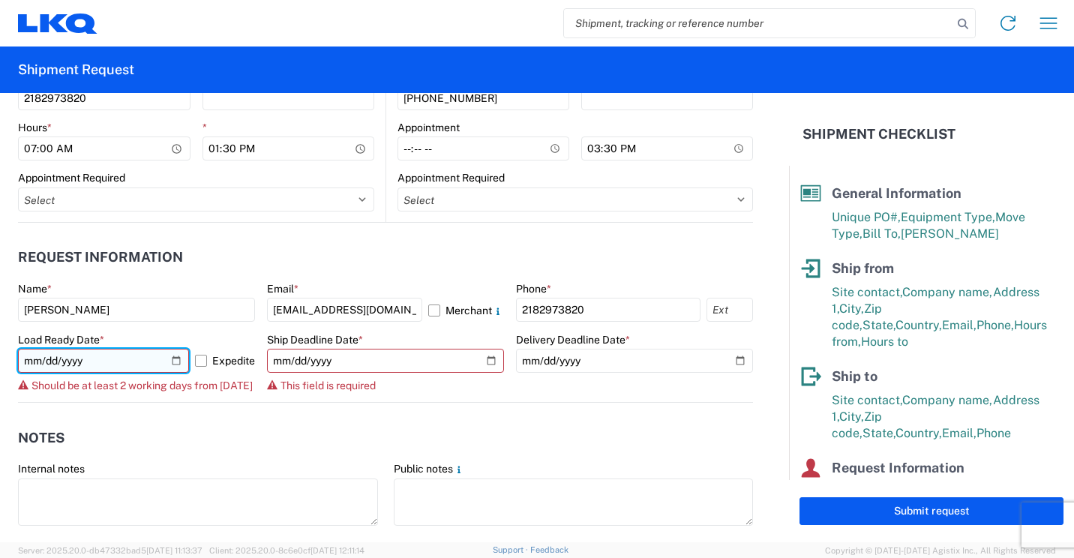
click at [172, 362] on input "[DATE]" at bounding box center [103, 361] width 171 height 24
type input "[DATE]"
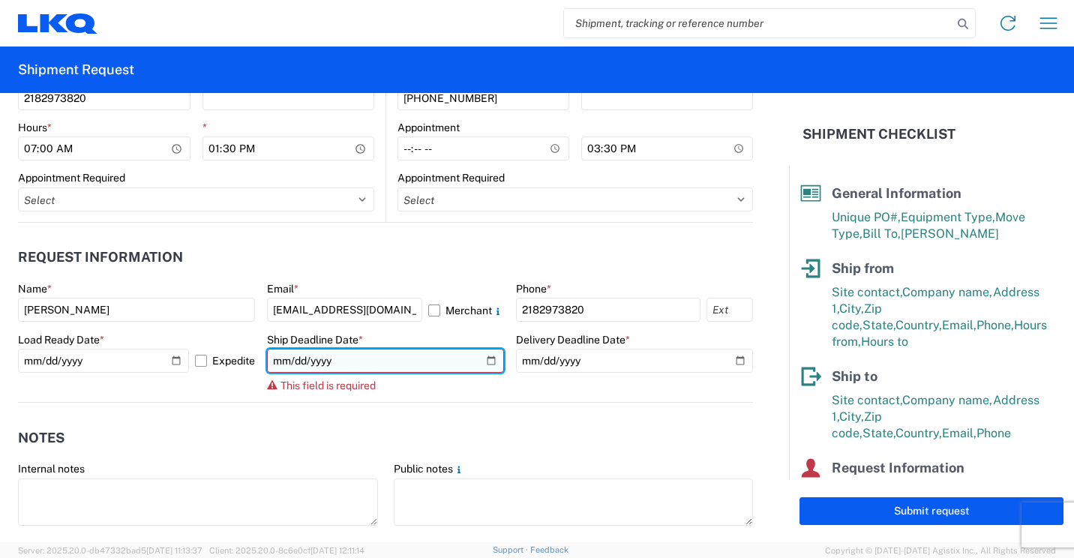
click at [482, 362] on input "date" at bounding box center [385, 361] width 237 height 24
type input "[DATE]"
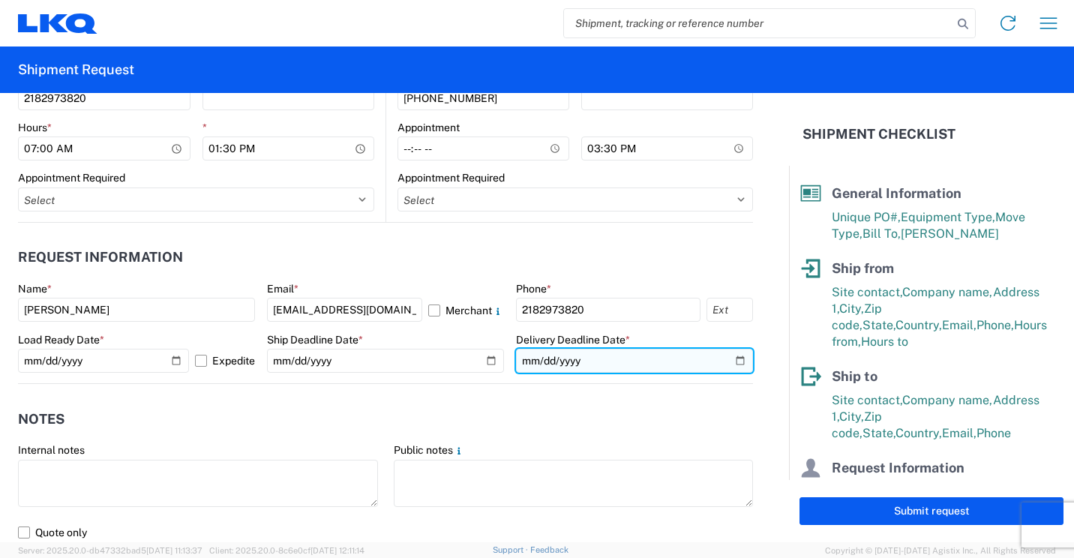
click at [729, 361] on input "date" at bounding box center [634, 361] width 237 height 24
type input "[DATE]"
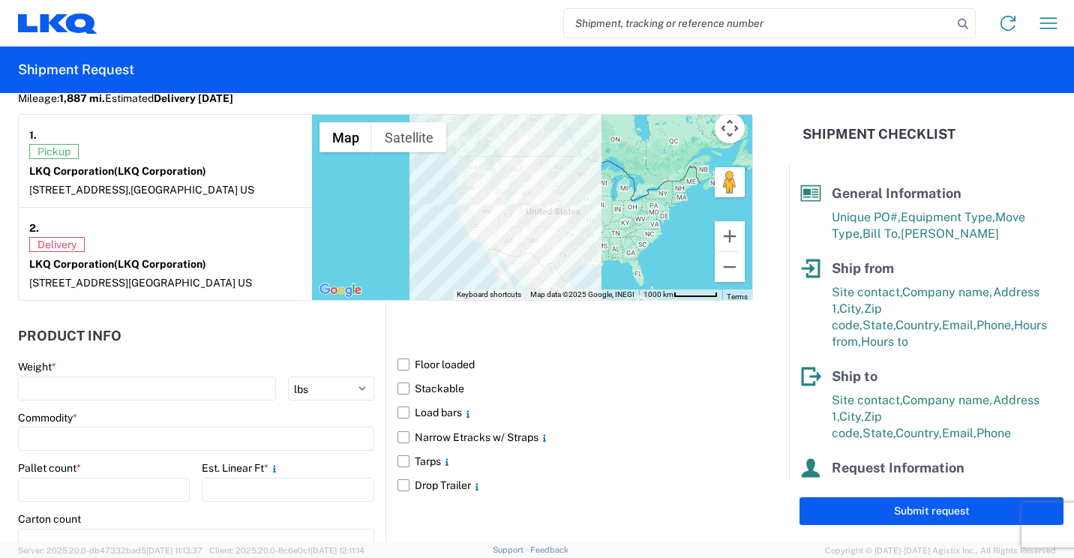
scroll to position [1275, 0]
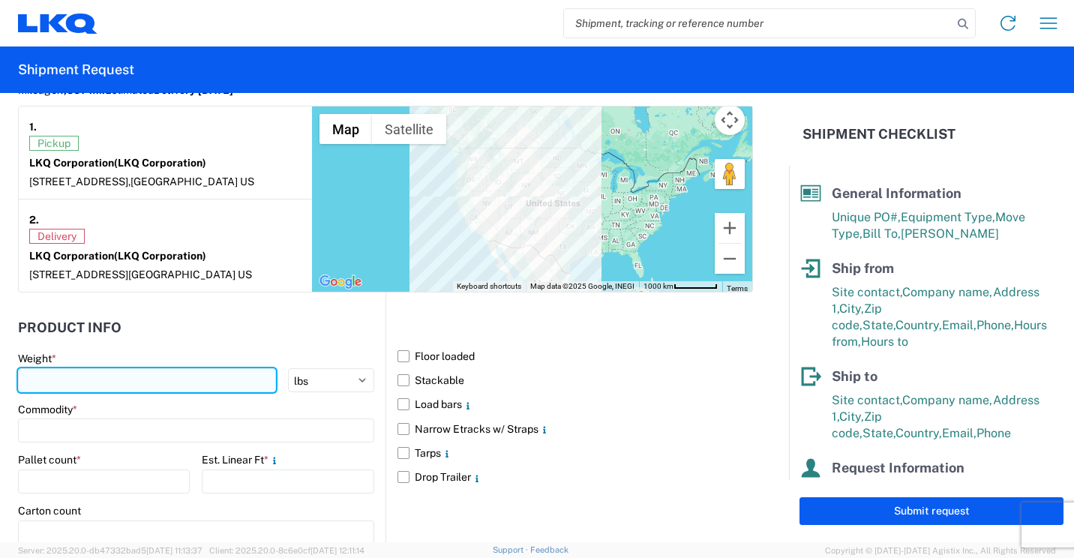
click at [197, 383] on input "number" at bounding box center [147, 380] width 258 height 24
type input "2558"
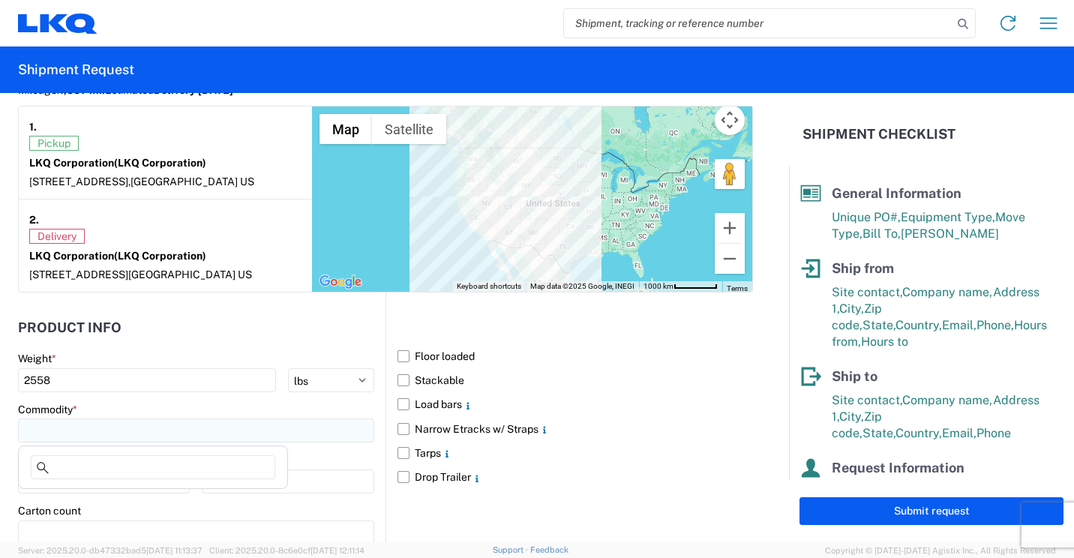
click at [183, 429] on input at bounding box center [196, 431] width 356 height 24
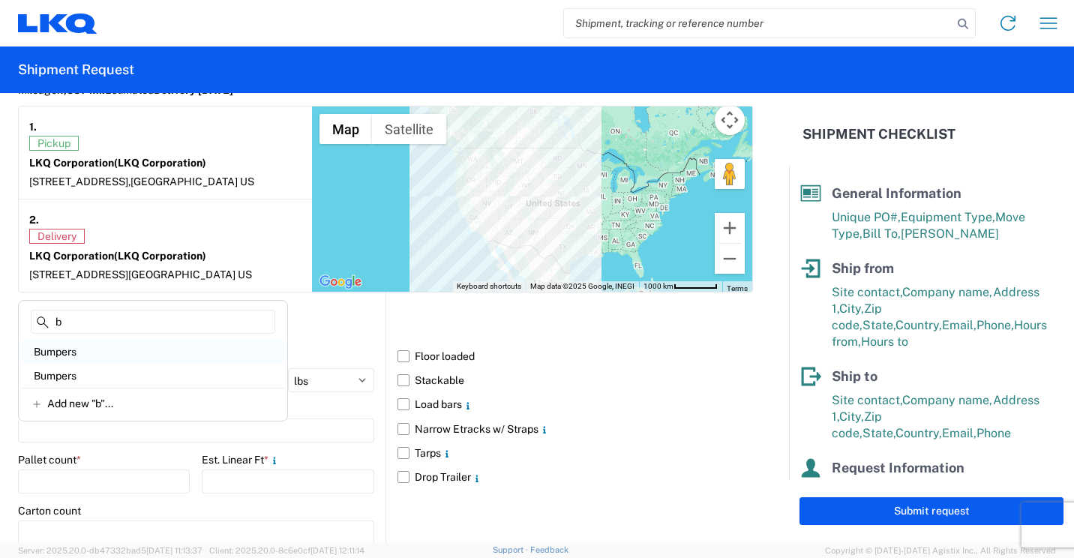
type input "b"
click at [59, 342] on div "Bumpers" at bounding box center [153, 352] width 263 height 24
type input "Bumpers"
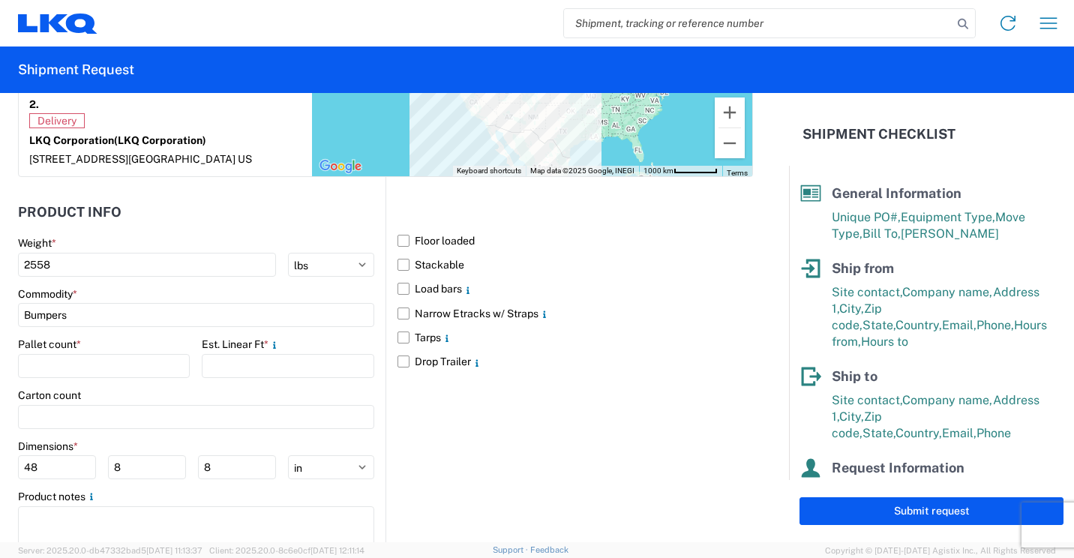
scroll to position [1426, 0]
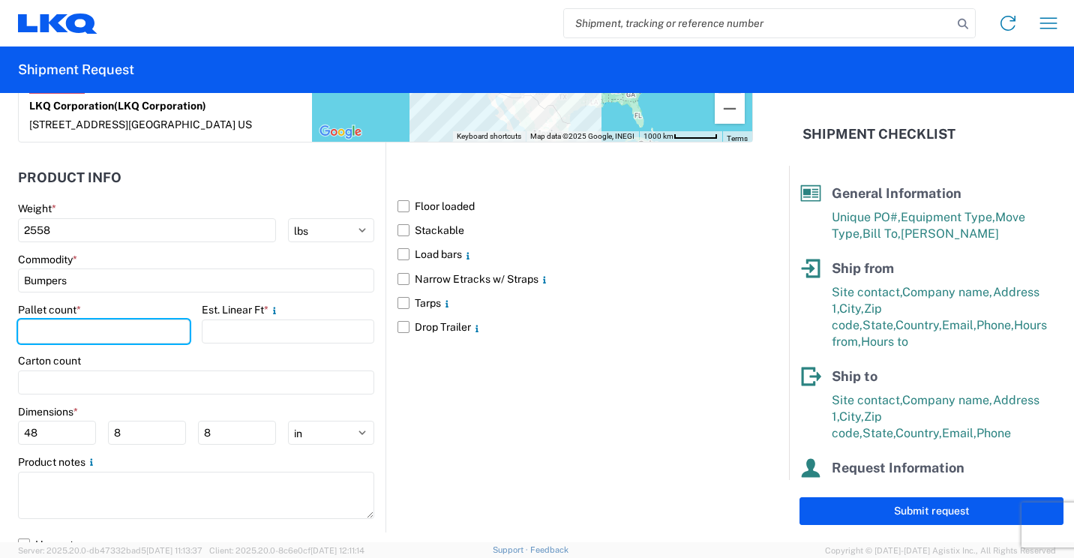
click at [165, 336] on input "number" at bounding box center [104, 332] width 172 height 24
type input "3"
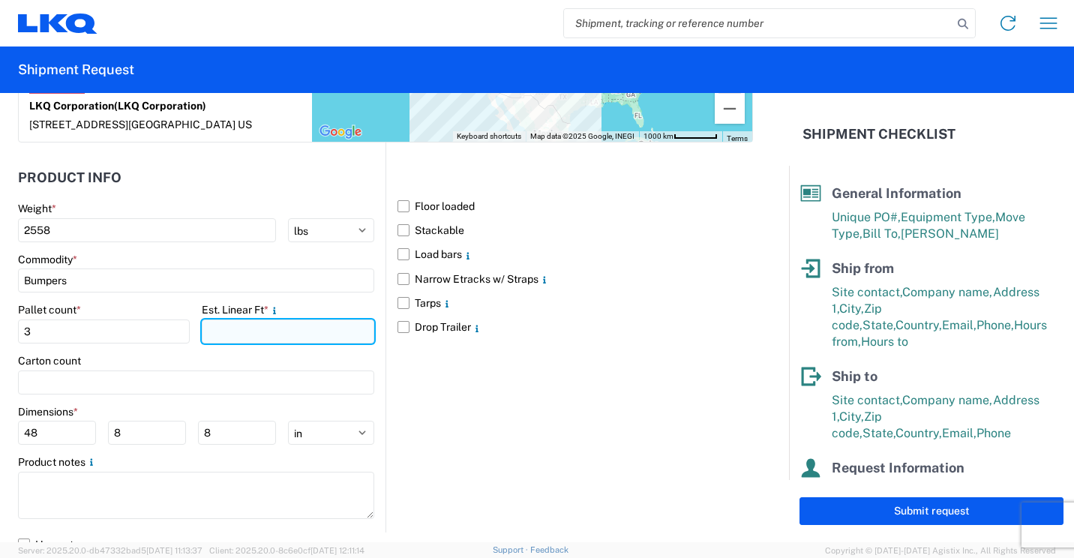
click at [206, 331] on input "number" at bounding box center [288, 332] width 172 height 24
type input "15"
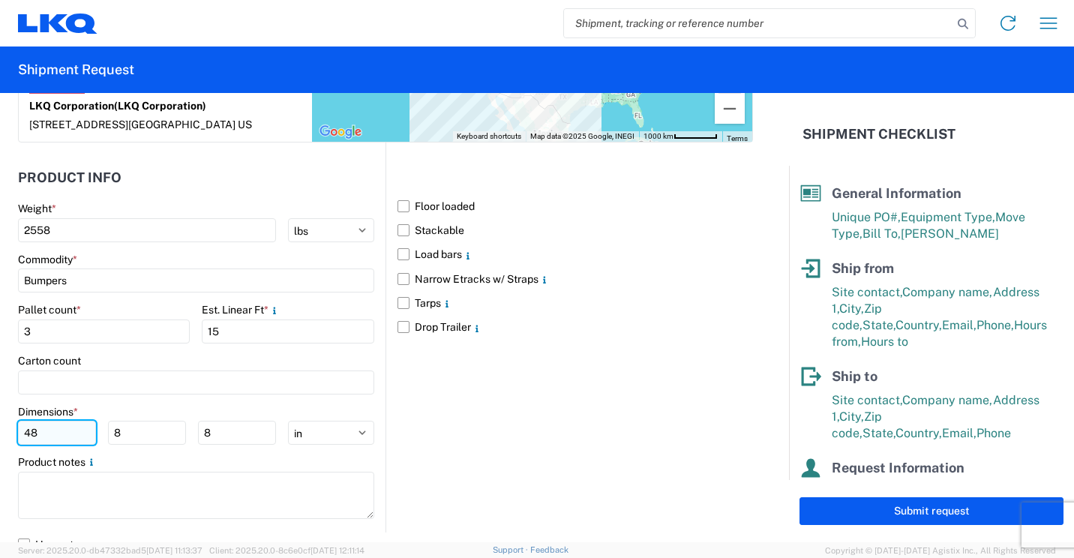
click at [66, 440] on input "48" at bounding box center [57, 433] width 78 height 24
type input "4"
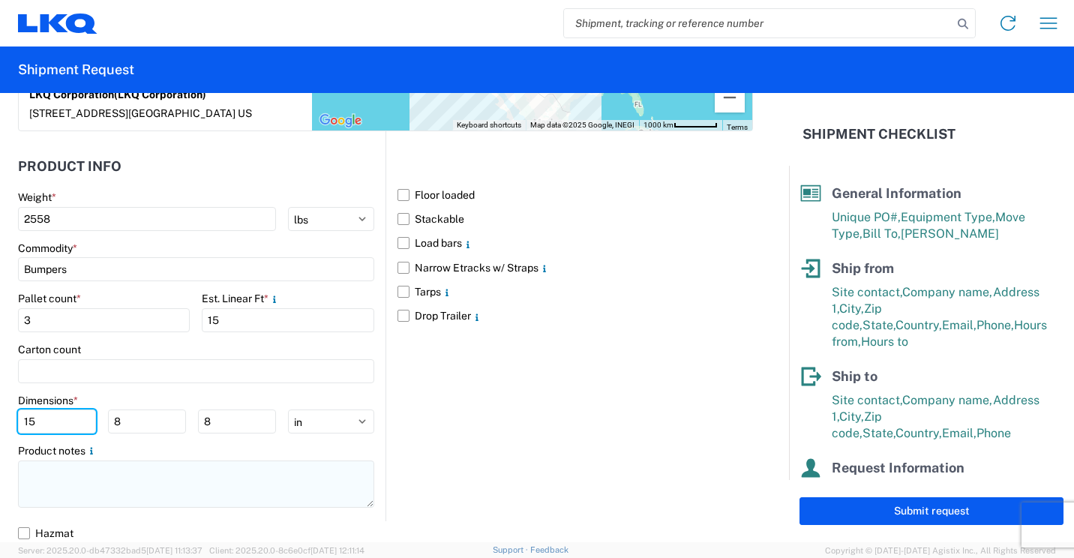
scroll to position [1440, 0]
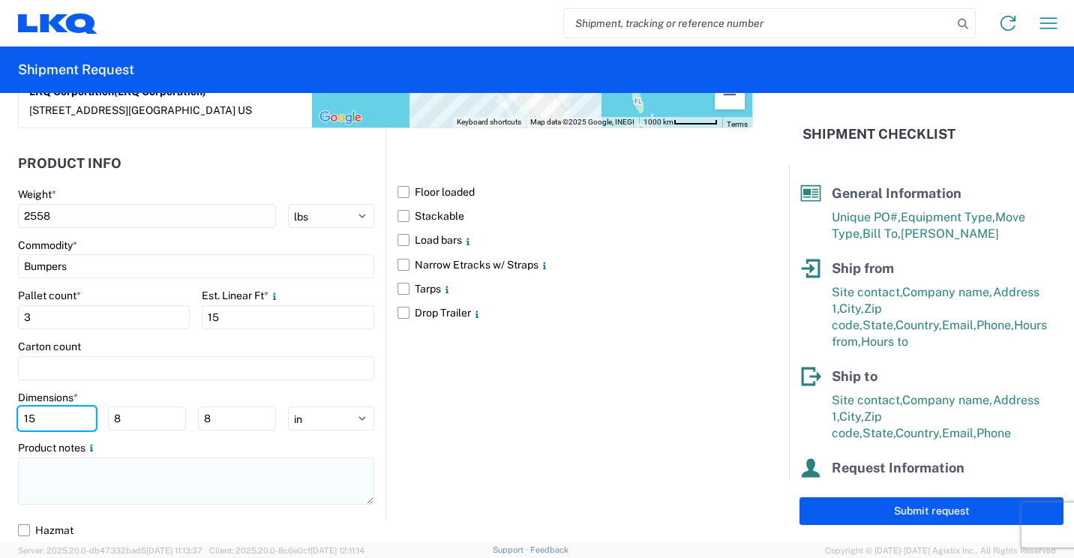
type input "15"
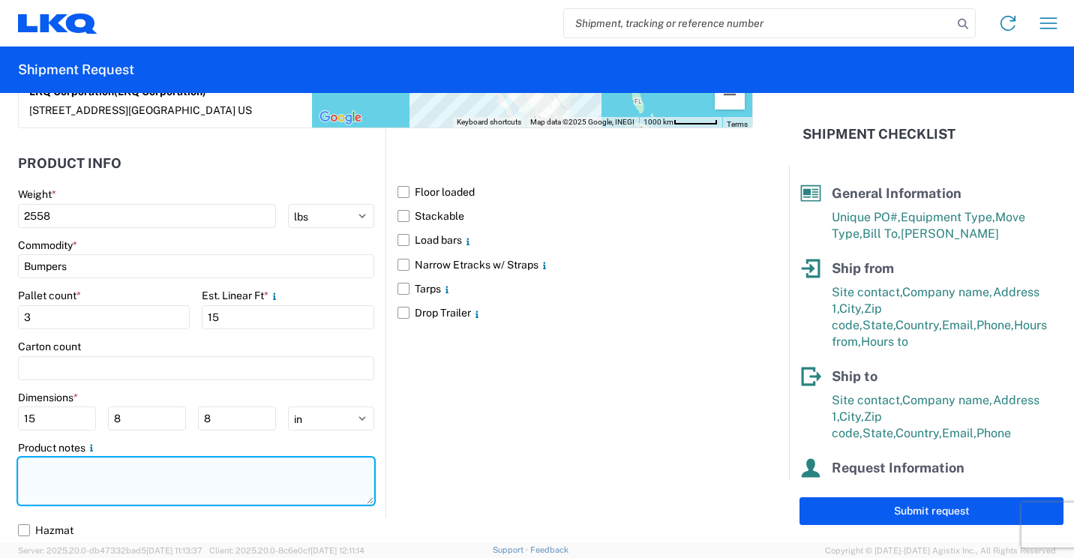
click at [122, 475] on textarea at bounding box center [196, 481] width 356 height 47
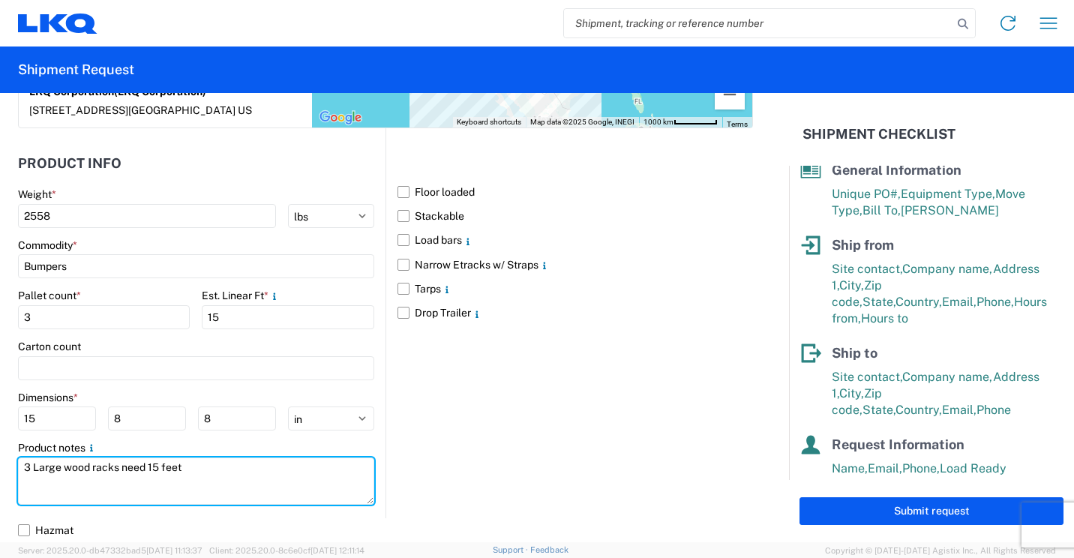
scroll to position [0, 0]
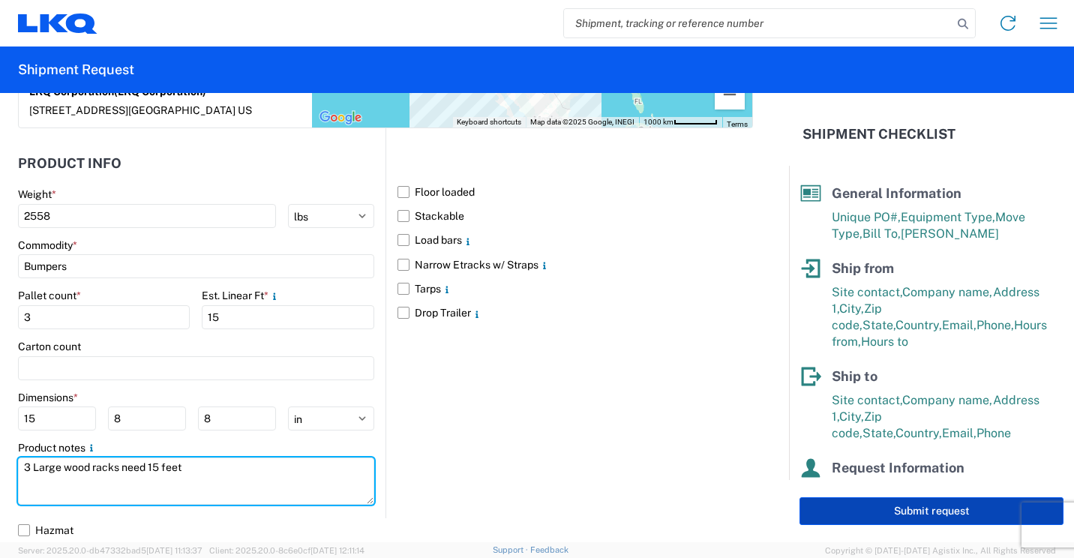
type textarea "3 Large wood racks need 15 feet"
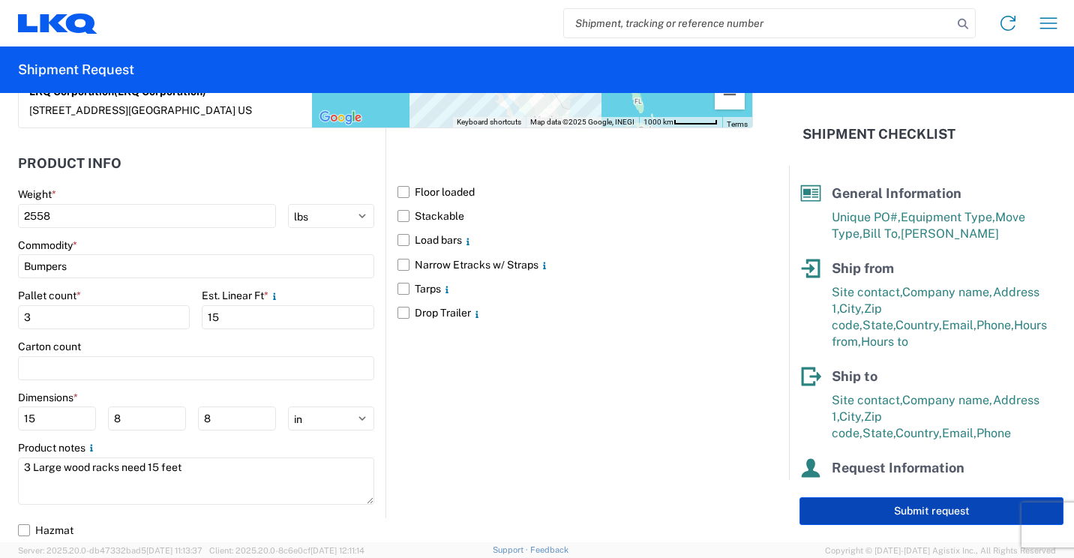
click at [866, 503] on button "Submit request" at bounding box center [932, 511] width 264 height 28
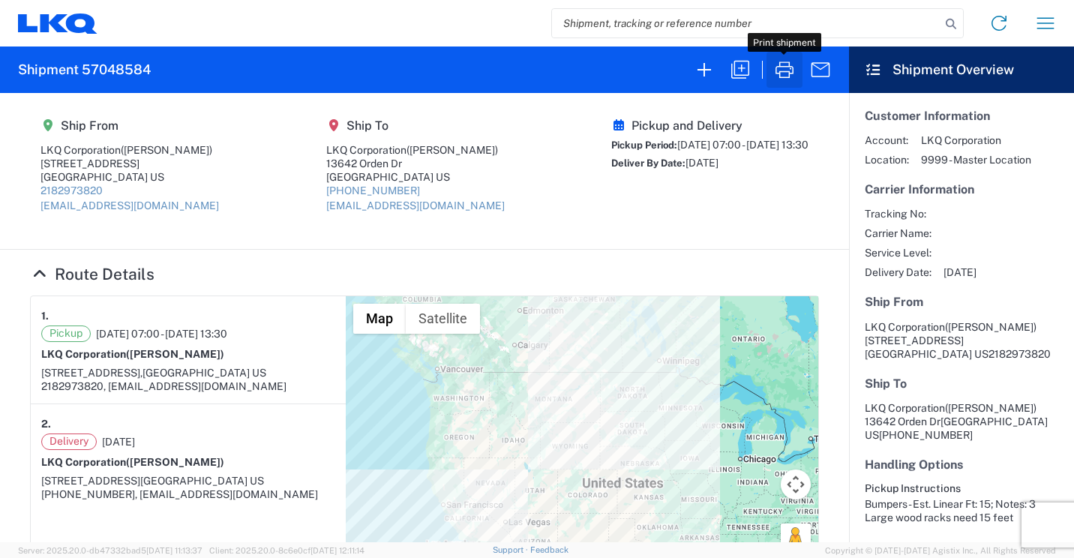
click at [787, 68] on icon "button" at bounding box center [785, 70] width 24 height 24
